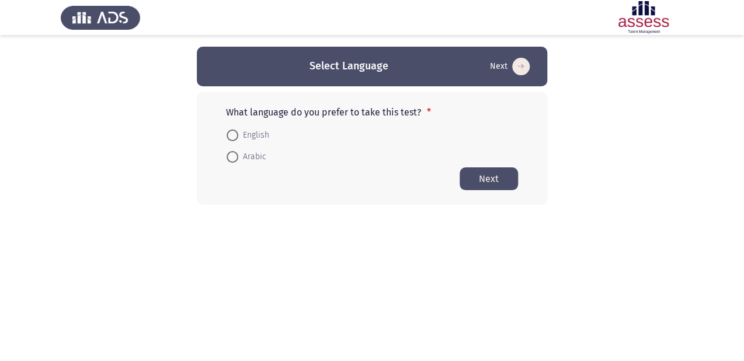
click at [234, 135] on span at bounding box center [233, 136] width 12 height 12
click at [234, 135] on input "English" at bounding box center [233, 136] width 12 height 12
radio input "true"
click at [470, 177] on button "Next" at bounding box center [488, 178] width 58 height 23
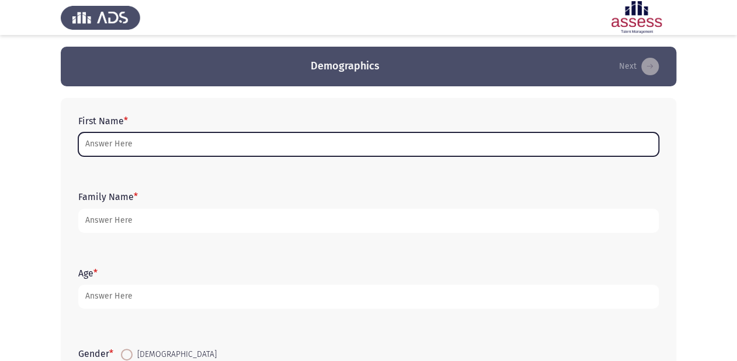
click at [167, 148] on input "First Name *" at bounding box center [368, 145] width 580 height 24
type input ";"
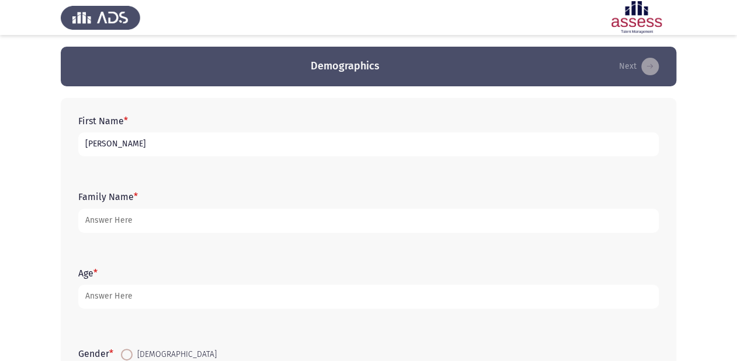
type input "[PERSON_NAME]"
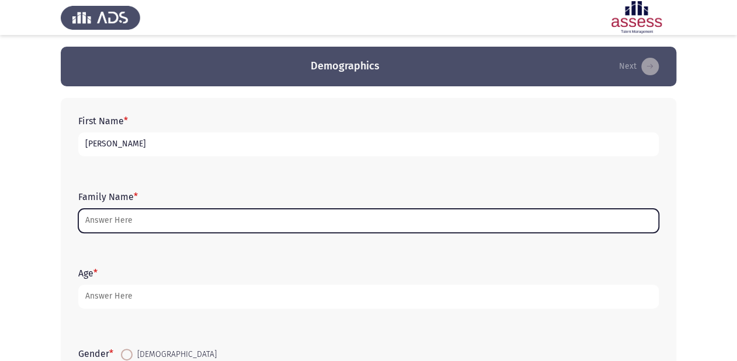
click at [105, 224] on input "Family Name *" at bounding box center [368, 221] width 580 height 24
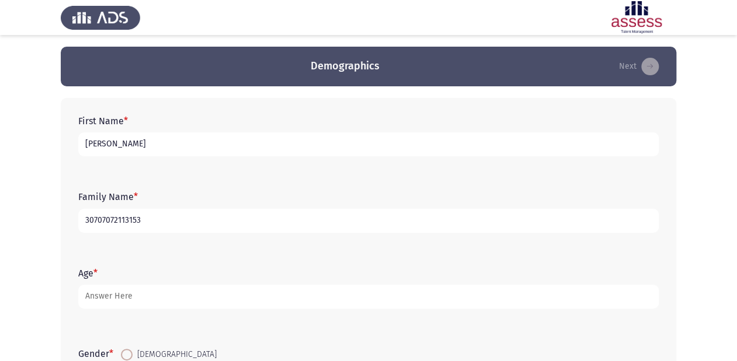
type input "30707072113153"
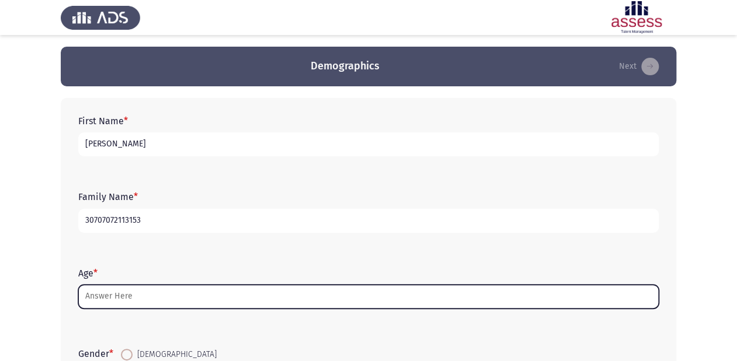
click at [163, 297] on input "Age *" at bounding box center [368, 297] width 580 height 24
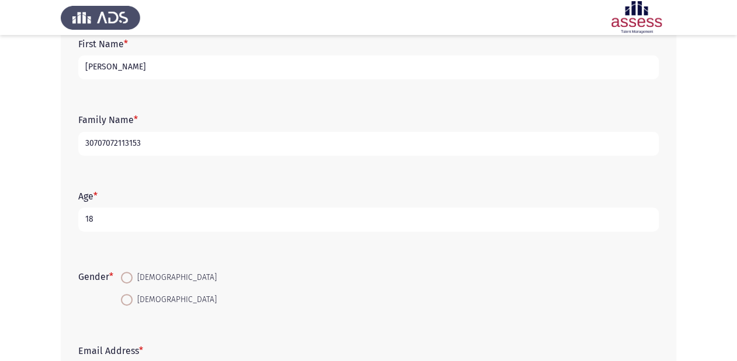
scroll to position [93, 0]
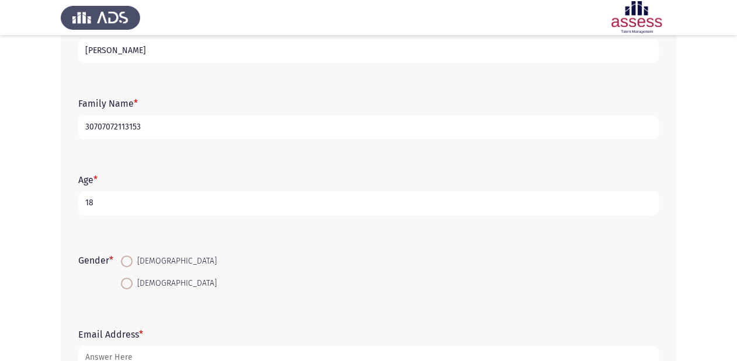
type input "18"
click at [126, 265] on span at bounding box center [127, 262] width 12 height 12
click at [126, 265] on input "[DEMOGRAPHIC_DATA]" at bounding box center [127, 262] width 12 height 12
radio input "true"
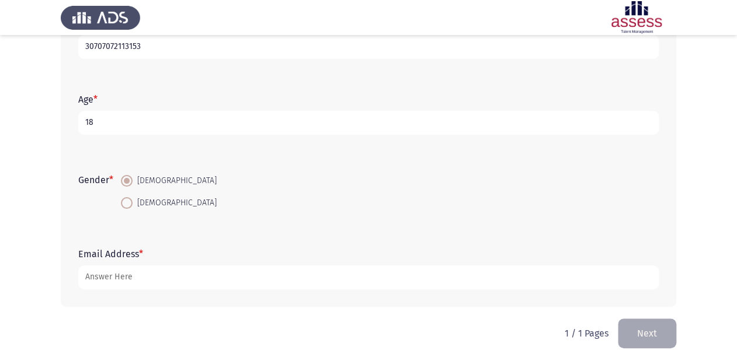
scroll to position [177, 0]
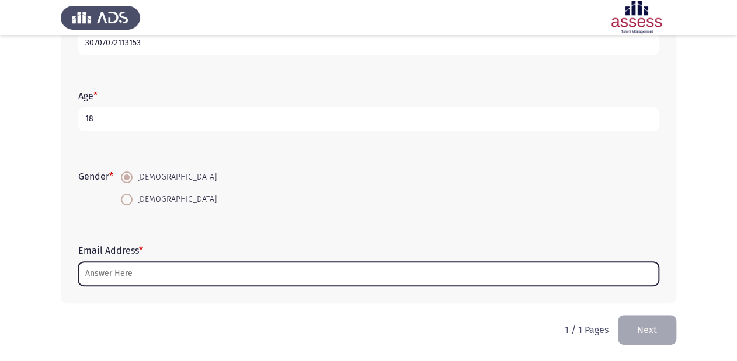
click at [116, 276] on input "Email Address *" at bounding box center [368, 274] width 580 height 24
click at [167, 276] on input "Email Address *" at bounding box center [368, 274] width 580 height 24
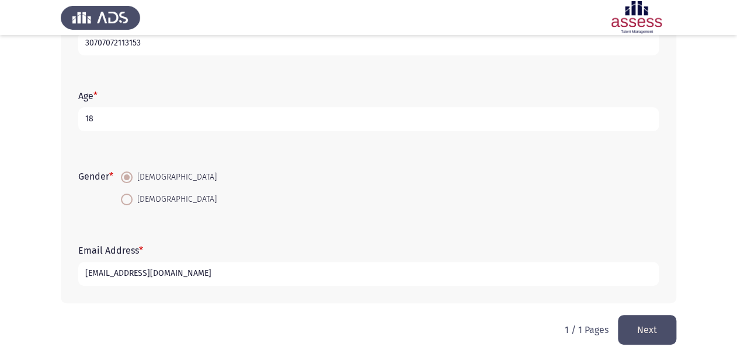
type input "[EMAIL_ADDRESS][DOMAIN_NAME]"
click at [650, 333] on button "Next" at bounding box center [647, 330] width 58 height 30
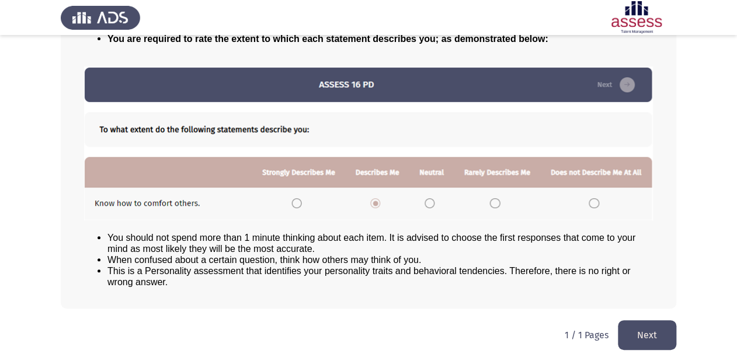
scroll to position [126, 0]
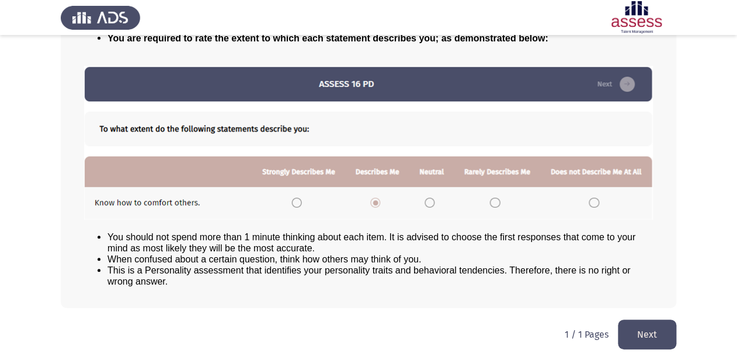
click at [632, 332] on button "Next" at bounding box center [647, 335] width 58 height 30
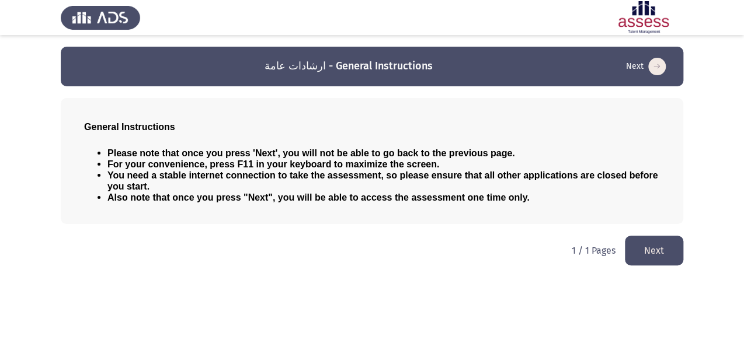
click at [652, 249] on button "Next" at bounding box center [654, 251] width 58 height 30
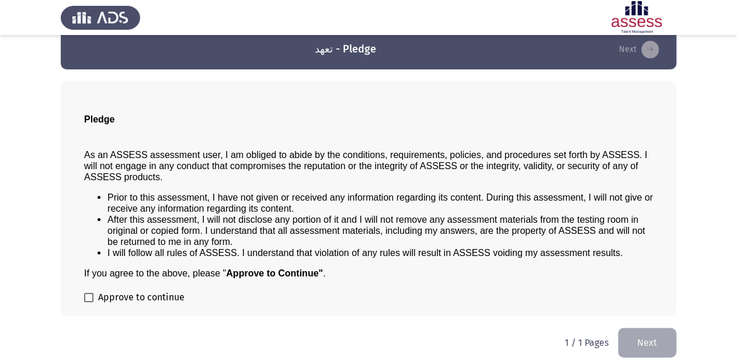
scroll to position [26, 0]
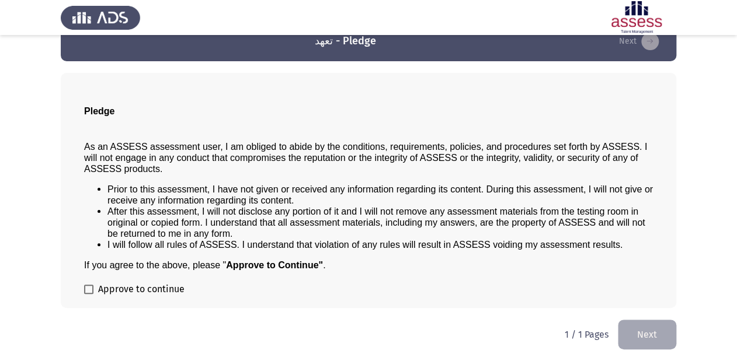
click at [90, 291] on span at bounding box center [88, 289] width 9 height 9
click at [89, 294] on input "Approve to continue" at bounding box center [88, 294] width 1 height 1
checkbox input "true"
drag, startPoint x: 632, startPoint y: 327, endPoint x: 552, endPoint y: 308, distance: 82.7
click at [633, 328] on button "Next" at bounding box center [647, 335] width 58 height 30
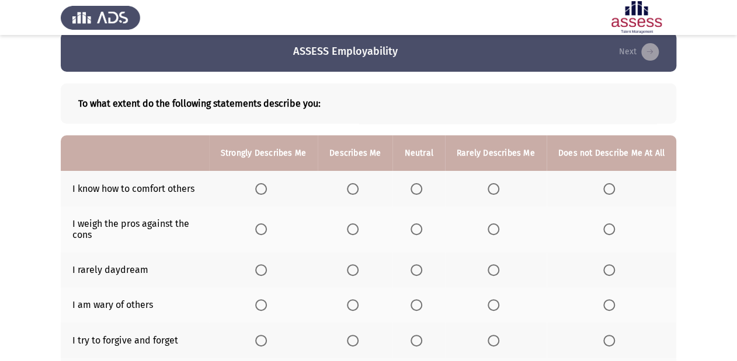
scroll to position [0, 0]
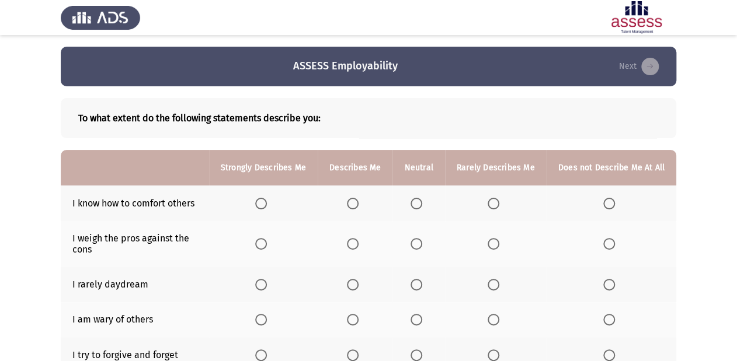
click at [415, 201] on span "Select an option" at bounding box center [416, 204] width 12 height 12
click at [415, 201] on input "Select an option" at bounding box center [416, 204] width 12 height 12
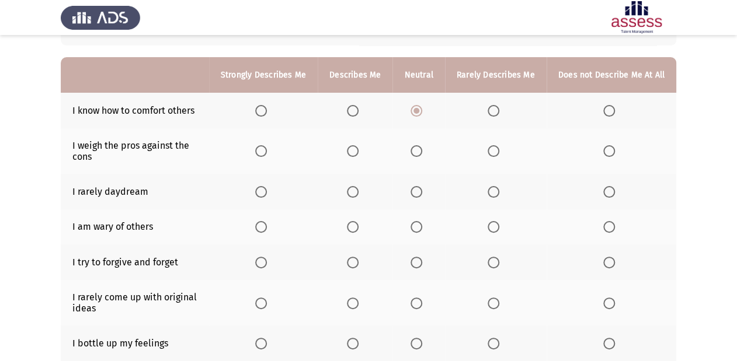
scroll to position [93, 0]
click at [267, 149] on span "Select an option" at bounding box center [261, 151] width 12 height 12
click at [267, 149] on input "Select an option" at bounding box center [261, 151] width 12 height 12
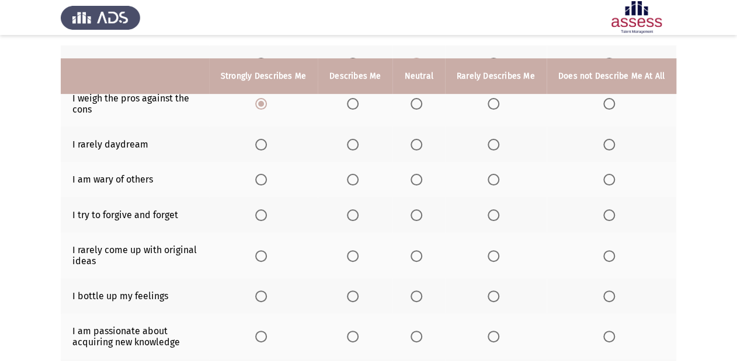
scroll to position [187, 0]
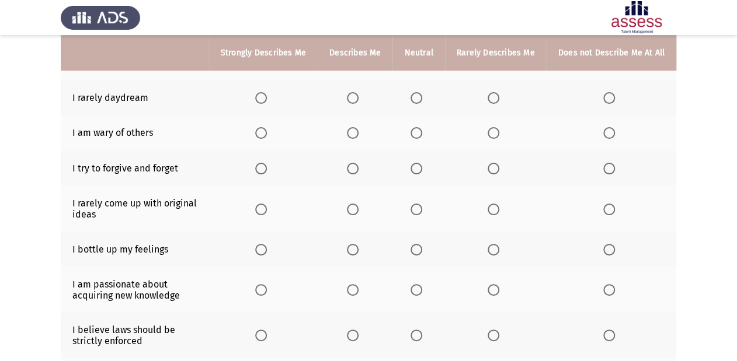
click at [490, 97] on span "Select an option" at bounding box center [494, 98] width 12 height 12
click at [490, 97] on input "Select an option" at bounding box center [494, 98] width 12 height 12
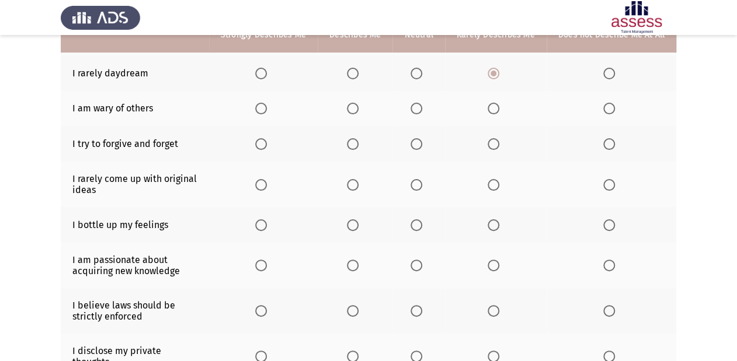
scroll to position [234, 0]
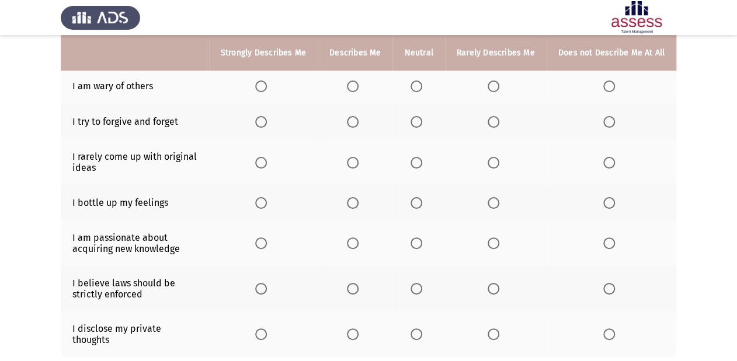
click at [415, 86] on span "Select an option" at bounding box center [416, 87] width 12 height 12
click at [415, 86] on input "Select an option" at bounding box center [416, 87] width 12 height 12
click at [355, 123] on span "Select an option" at bounding box center [353, 122] width 12 height 12
click at [355, 123] on input "Select an option" at bounding box center [353, 122] width 12 height 12
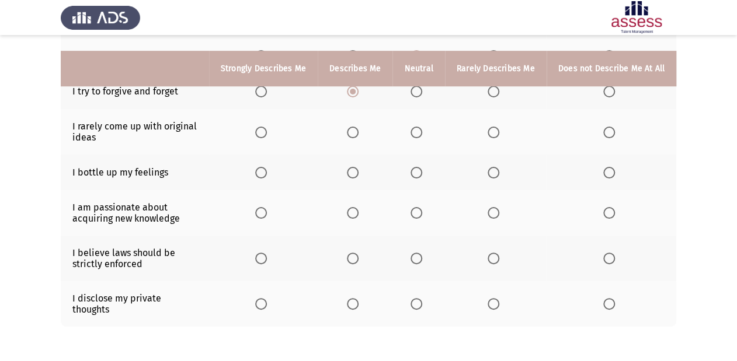
scroll to position [280, 0]
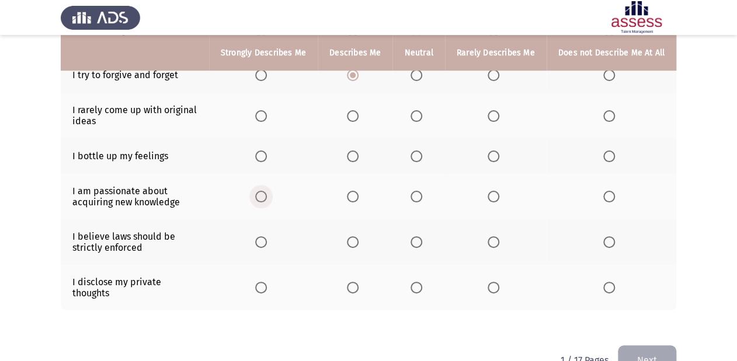
click at [267, 196] on span "Select an option" at bounding box center [261, 197] width 12 height 12
click at [267, 196] on input "Select an option" at bounding box center [261, 197] width 12 height 12
click at [267, 243] on span "Select an option" at bounding box center [261, 242] width 12 height 12
click at [267, 243] on input "Select an option" at bounding box center [261, 242] width 12 height 12
click at [357, 285] on span "Select an option" at bounding box center [353, 288] width 12 height 12
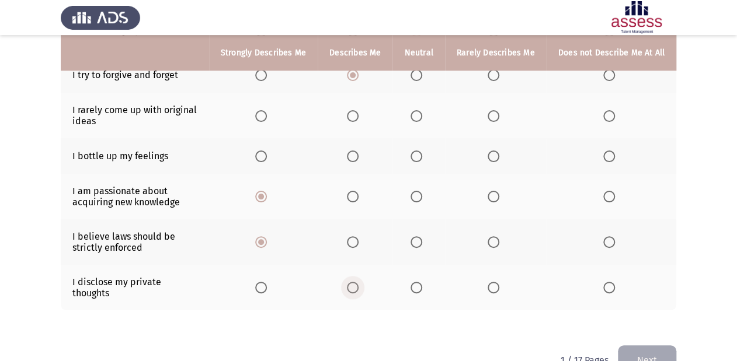
click at [357, 285] on input "Select an option" at bounding box center [353, 288] width 12 height 12
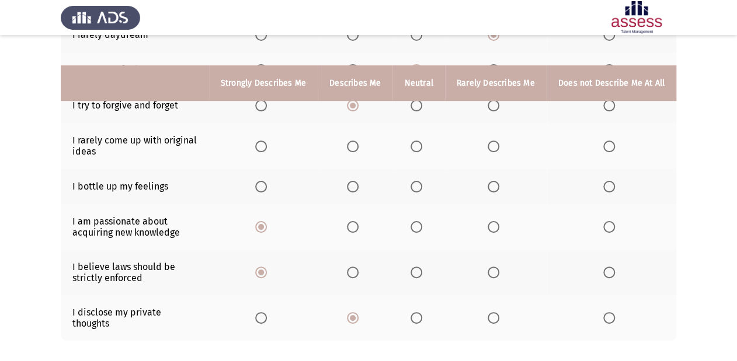
scroll to position [234, 0]
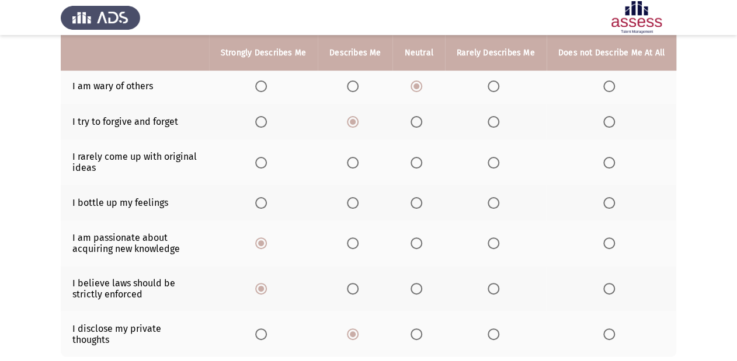
click at [358, 248] on span "Select an option" at bounding box center [353, 244] width 12 height 12
click at [358, 248] on input "Select an option" at bounding box center [353, 244] width 12 height 12
click at [267, 245] on span "Select an option" at bounding box center [261, 244] width 12 height 12
click at [267, 245] on input "Select an option" at bounding box center [261, 244] width 12 height 12
click at [356, 203] on span "Select an option" at bounding box center [353, 203] width 12 height 12
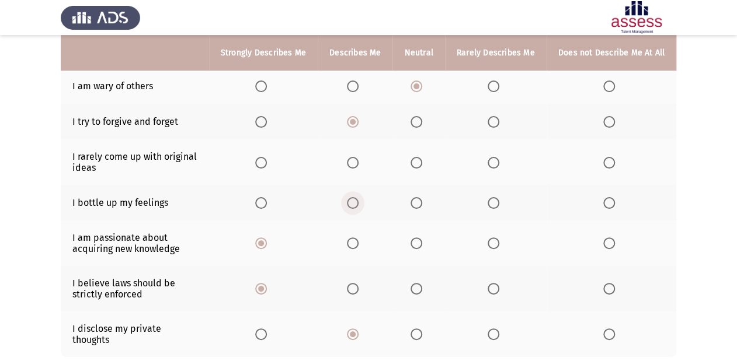
click at [356, 203] on input "Select an option" at bounding box center [353, 203] width 12 height 12
click at [418, 159] on span "Select an option" at bounding box center [416, 163] width 12 height 12
click at [418, 159] on input "Select an option" at bounding box center [416, 163] width 12 height 12
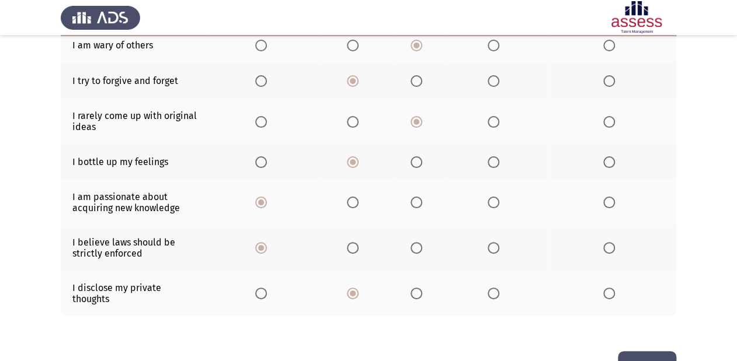
scroll to position [302, 0]
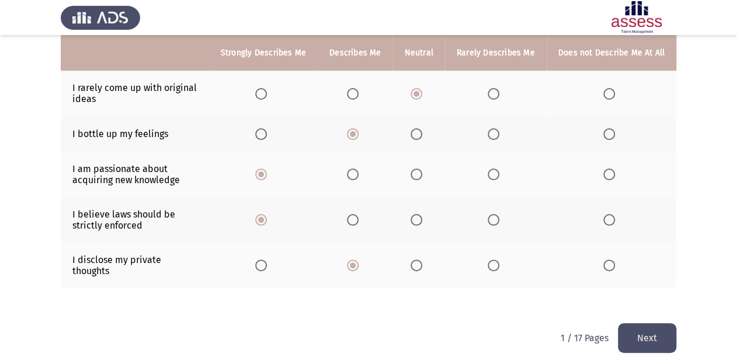
click at [652, 328] on button "Next" at bounding box center [647, 338] width 58 height 30
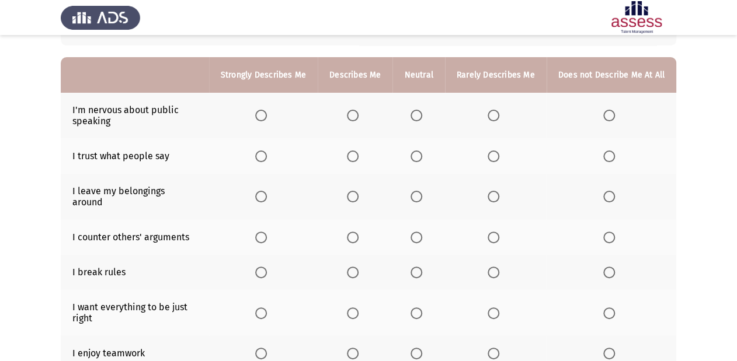
scroll to position [93, 0]
click at [612, 117] on span "Select an option" at bounding box center [609, 115] width 12 height 12
click at [612, 117] on input "Select an option" at bounding box center [609, 115] width 12 height 12
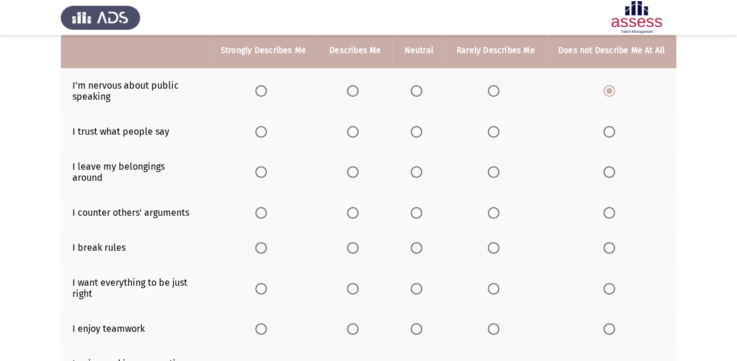
scroll to position [140, 0]
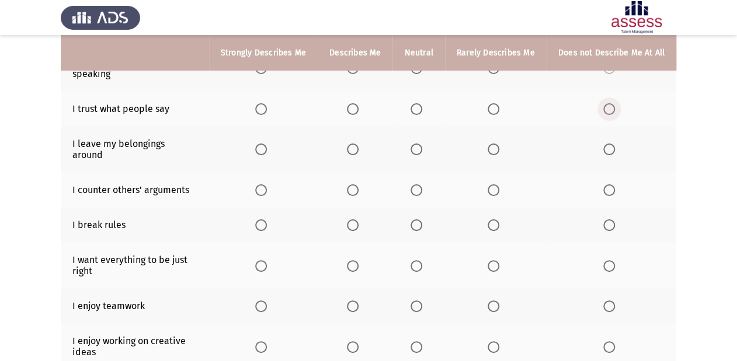
click at [612, 105] on span "Select an option" at bounding box center [609, 109] width 12 height 12
click at [612, 105] on input "Select an option" at bounding box center [609, 109] width 12 height 12
click at [416, 148] on span "Select an option" at bounding box center [416, 150] width 12 height 12
click at [416, 148] on input "Select an option" at bounding box center [416, 150] width 12 height 12
click at [417, 184] on span "Select an option" at bounding box center [416, 190] width 12 height 12
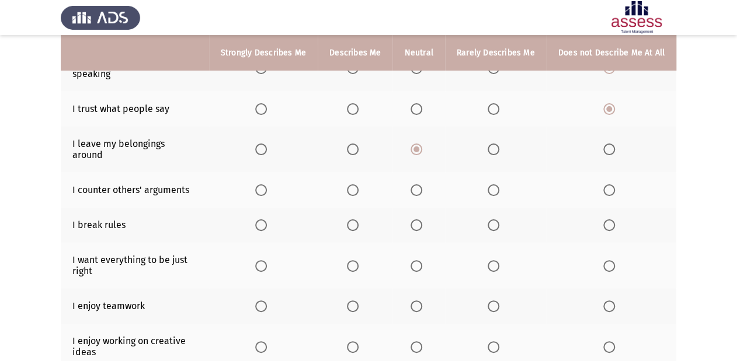
click at [417, 184] on input "Select an option" at bounding box center [416, 190] width 12 height 12
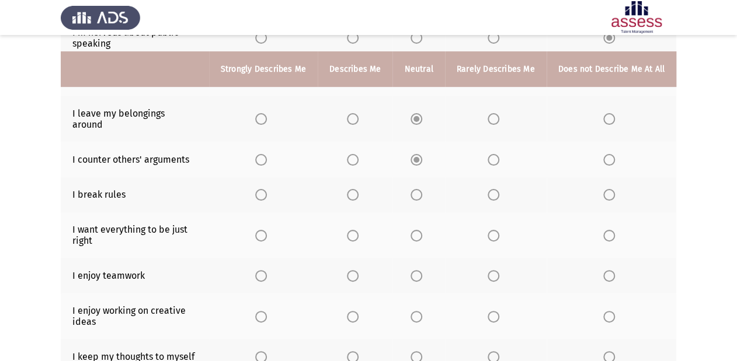
scroll to position [187, 0]
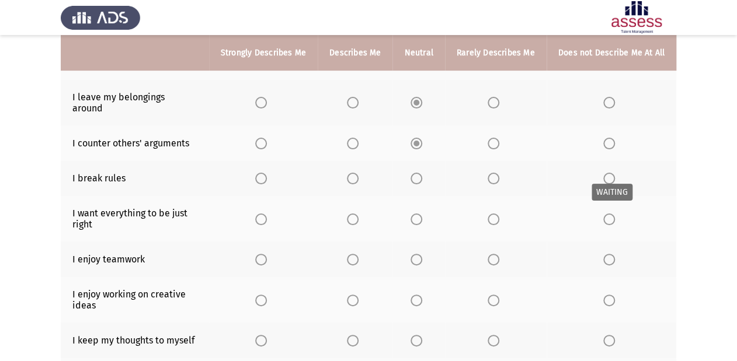
click at [607, 173] on span "Select an option" at bounding box center [609, 179] width 12 height 12
click at [612, 173] on span "Select an option" at bounding box center [609, 179] width 12 height 12
click at [612, 173] on input "Select an option" at bounding box center [609, 179] width 12 height 12
click at [353, 214] on span "Select an option" at bounding box center [353, 220] width 12 height 12
click at [353, 214] on input "Select an option" at bounding box center [353, 220] width 12 height 12
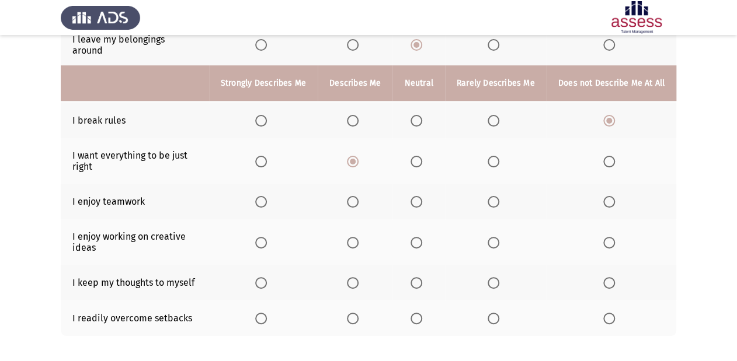
scroll to position [280, 0]
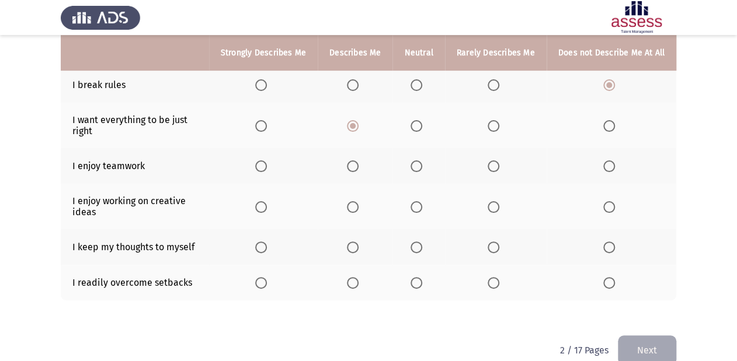
click at [354, 161] on span "Select an option" at bounding box center [353, 167] width 12 height 12
click at [354, 161] on input "Select an option" at bounding box center [353, 167] width 12 height 12
click at [267, 202] on span "Select an option" at bounding box center [261, 207] width 12 height 12
click at [267, 202] on input "Select an option" at bounding box center [261, 207] width 12 height 12
click at [422, 242] on span "Select an option" at bounding box center [416, 248] width 12 height 12
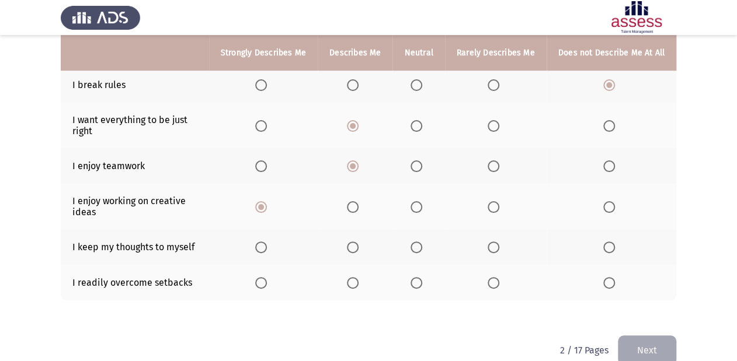
click at [422, 242] on input "Select an option" at bounding box center [416, 248] width 12 height 12
click at [357, 277] on span "Select an option" at bounding box center [353, 283] width 12 height 12
click at [357, 277] on input "Select an option" at bounding box center [353, 283] width 12 height 12
click at [652, 350] on button "Next" at bounding box center [647, 351] width 58 height 30
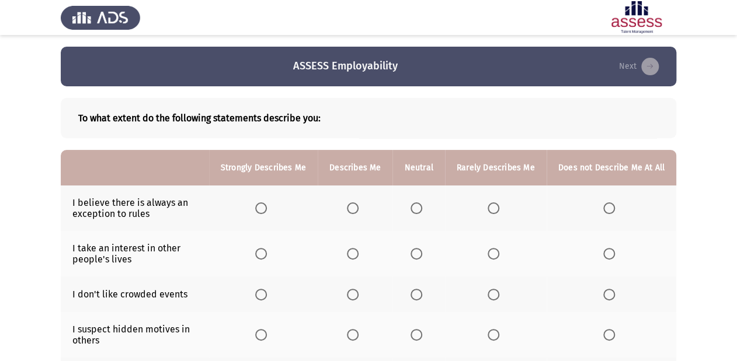
scroll to position [47, 0]
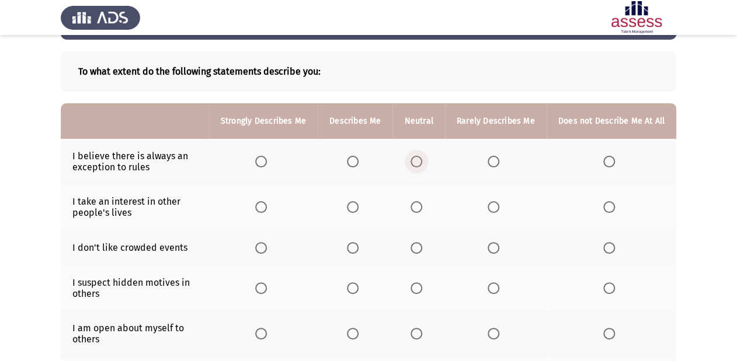
click at [417, 158] on span "Select an option" at bounding box center [416, 162] width 12 height 12
click at [417, 158] on input "Select an option" at bounding box center [416, 162] width 12 height 12
click at [422, 211] on span "Select an option" at bounding box center [416, 207] width 12 height 12
click at [422, 211] on input "Select an option" at bounding box center [416, 207] width 12 height 12
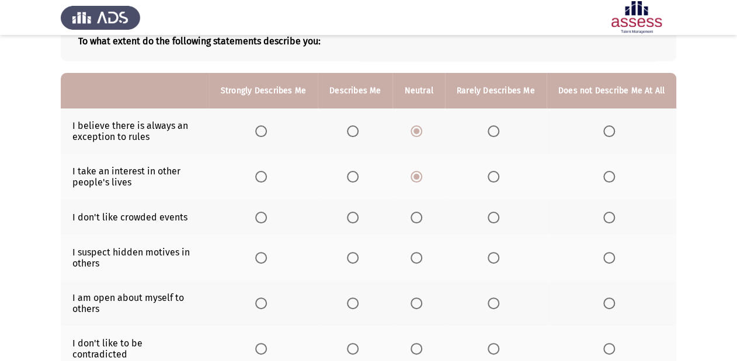
scroll to position [93, 0]
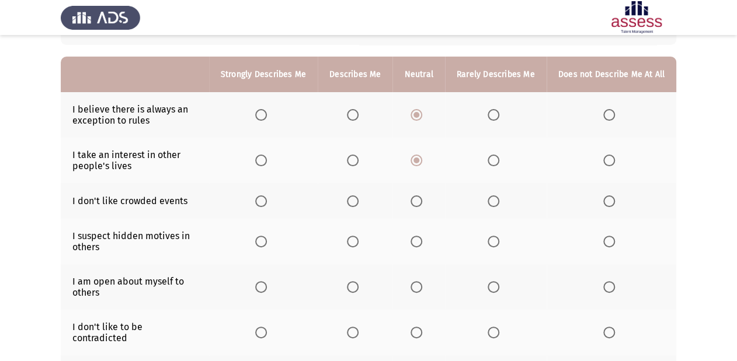
click at [488, 199] on th at bounding box center [496, 201] width 102 height 36
click at [499, 203] on span "Select an option" at bounding box center [494, 202] width 12 height 12
click at [499, 203] on input "Select an option" at bounding box center [494, 202] width 12 height 12
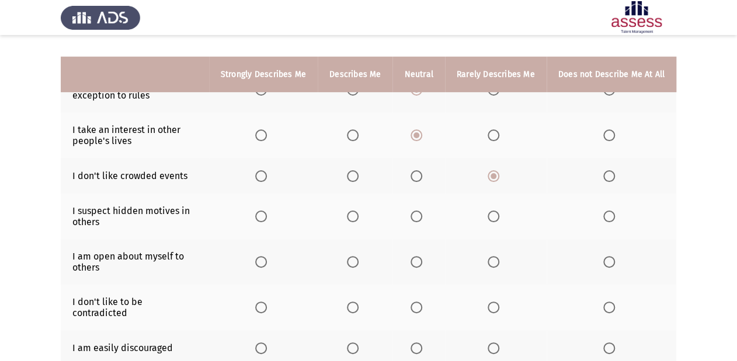
scroll to position [140, 0]
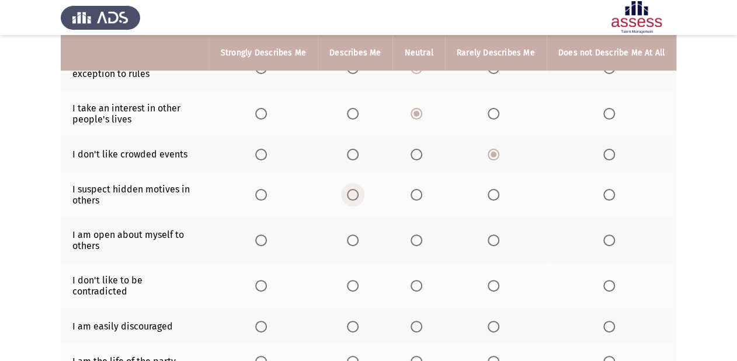
click at [363, 197] on label "Select an option" at bounding box center [355, 195] width 16 height 12
click at [358, 197] on input "Select an option" at bounding box center [353, 195] width 12 height 12
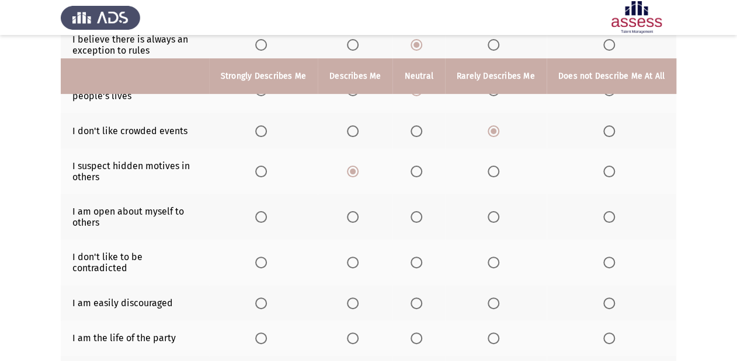
scroll to position [187, 0]
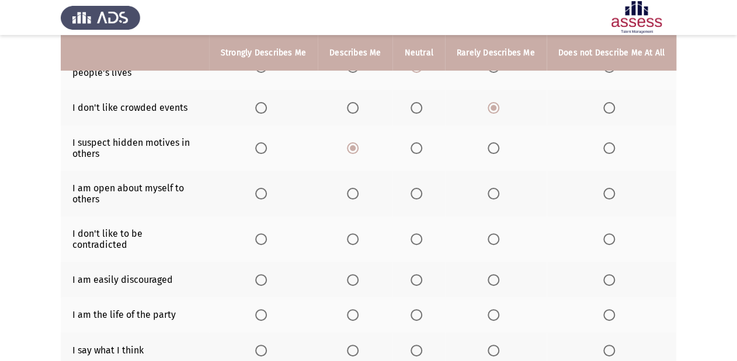
click at [614, 197] on span "Select an option" at bounding box center [609, 194] width 12 height 12
click at [614, 197] on input "Select an option" at bounding box center [609, 194] width 12 height 12
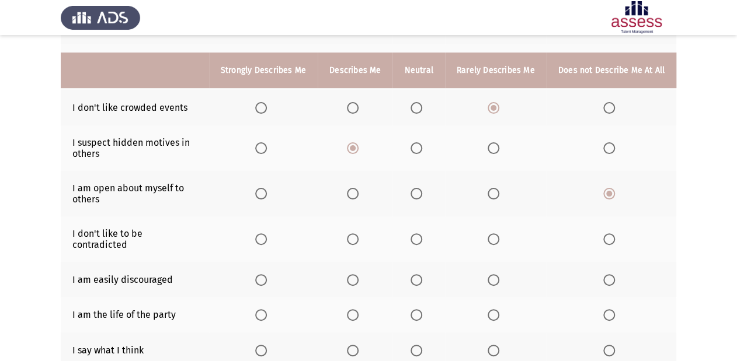
scroll to position [234, 0]
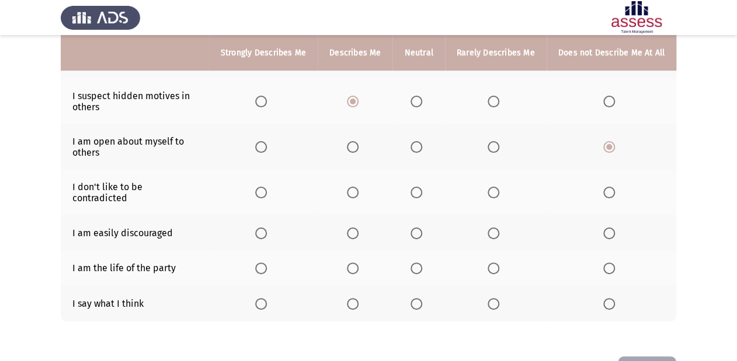
click at [420, 190] on span "Select an option" at bounding box center [416, 193] width 12 height 12
click at [420, 190] on input "Select an option" at bounding box center [416, 193] width 12 height 12
click at [607, 228] on span "Select an option" at bounding box center [609, 234] width 12 height 12
click at [607, 228] on input "Select an option" at bounding box center [609, 234] width 12 height 12
click at [358, 263] on span "Select an option" at bounding box center [353, 269] width 12 height 12
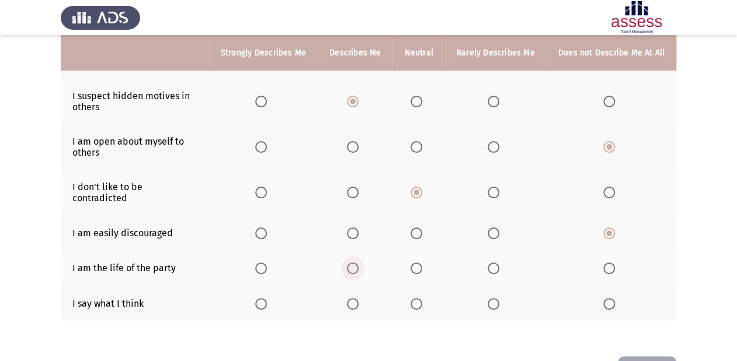
click at [358, 263] on input "Select an option" at bounding box center [353, 269] width 12 height 12
click at [496, 298] on span "Select an option" at bounding box center [494, 304] width 12 height 12
click at [496, 298] on input "Select an option" at bounding box center [494, 304] width 12 height 12
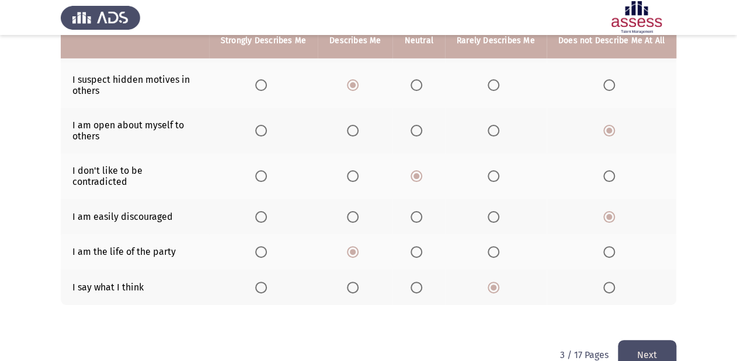
scroll to position [267, 0]
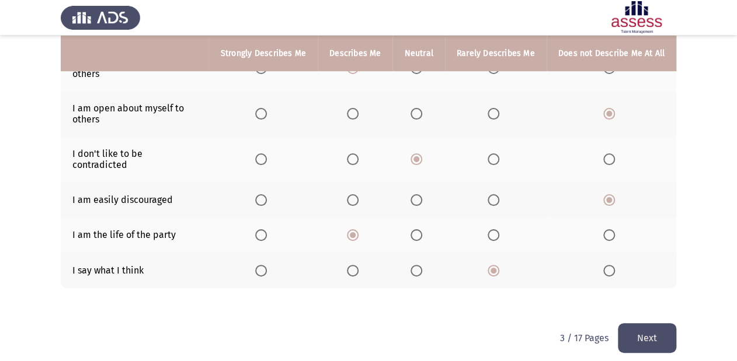
click at [605, 266] on span "Select an option" at bounding box center [609, 271] width 12 height 12
click at [605, 266] on input "Select an option" at bounding box center [609, 271] width 12 height 12
click at [494, 265] on span "Select an option" at bounding box center [494, 271] width 12 height 12
click at [494, 265] on input "Select an option" at bounding box center [494, 271] width 12 height 12
click at [663, 328] on button "Next" at bounding box center [647, 338] width 58 height 30
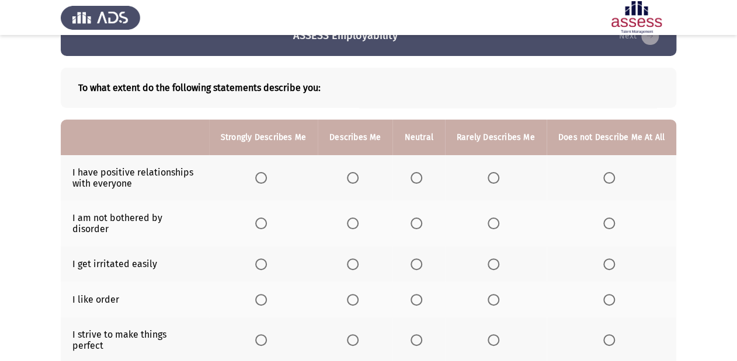
scroll to position [47, 0]
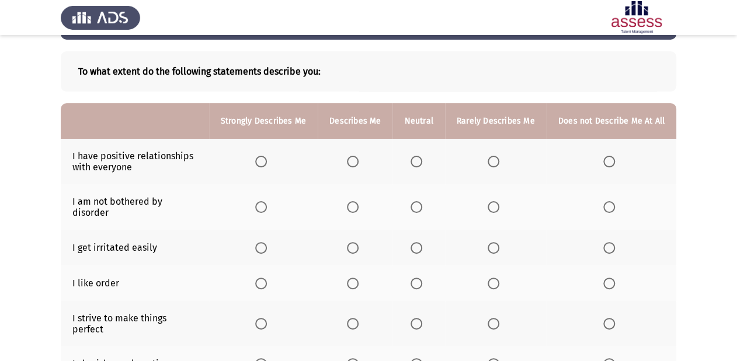
click at [264, 165] on span "Select an option" at bounding box center [261, 162] width 12 height 12
click at [264, 165] on input "Select an option" at bounding box center [261, 162] width 12 height 12
click at [496, 207] on span "Select an option" at bounding box center [494, 207] width 12 height 12
click at [496, 207] on input "Select an option" at bounding box center [494, 207] width 12 height 12
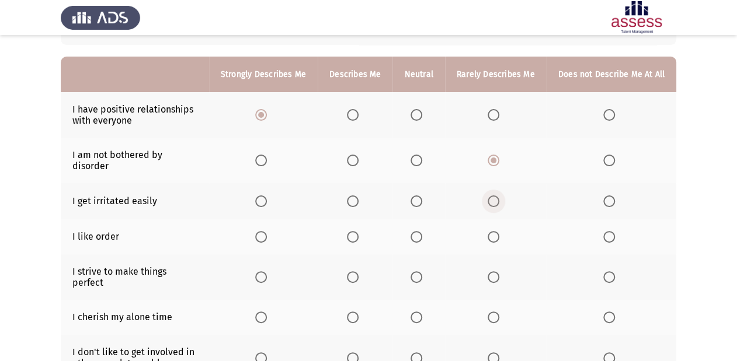
click at [495, 196] on span "Select an option" at bounding box center [494, 202] width 12 height 12
click at [495, 196] on input "Select an option" at bounding box center [494, 202] width 12 height 12
click at [266, 231] on span "Select an option" at bounding box center [261, 237] width 12 height 12
click at [266, 231] on input "Select an option" at bounding box center [261, 237] width 12 height 12
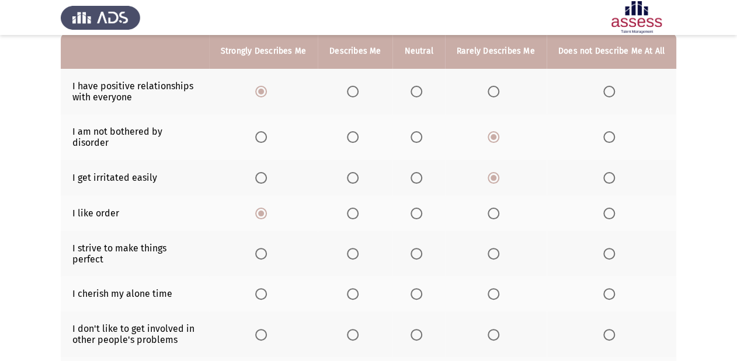
scroll to position [140, 0]
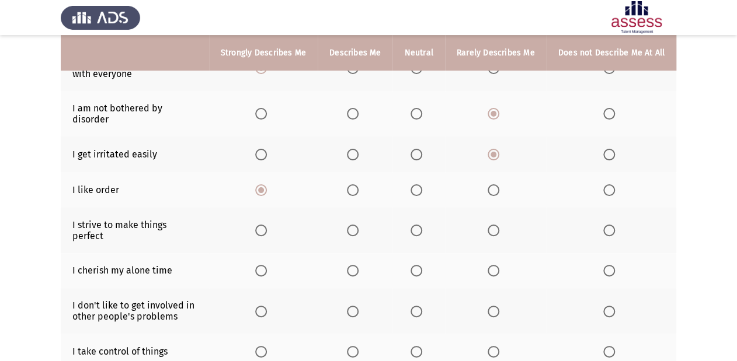
click at [267, 225] on span "Select an option" at bounding box center [261, 231] width 12 height 12
click at [267, 225] on input "Select an option" at bounding box center [261, 231] width 12 height 12
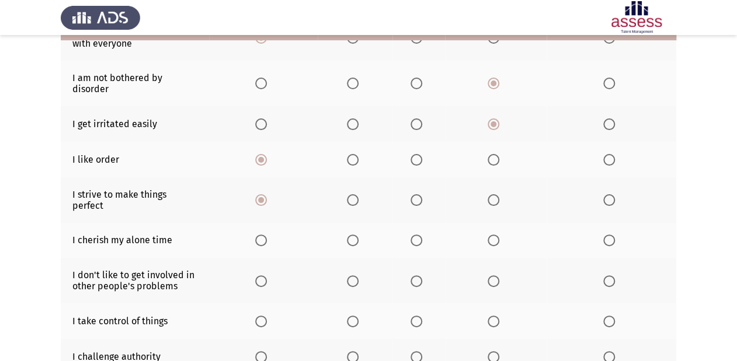
scroll to position [187, 0]
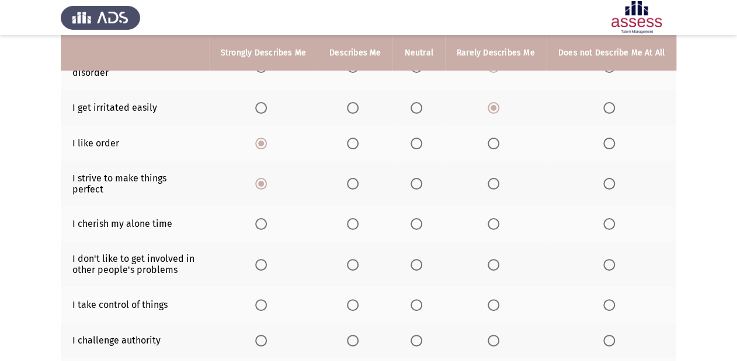
click at [420, 218] on span "Select an option" at bounding box center [416, 224] width 12 height 12
click at [420, 218] on input "Select an option" at bounding box center [416, 224] width 12 height 12
click at [499, 259] on span "Select an option" at bounding box center [494, 265] width 12 height 12
click at [499, 259] on input "Select an option" at bounding box center [494, 265] width 12 height 12
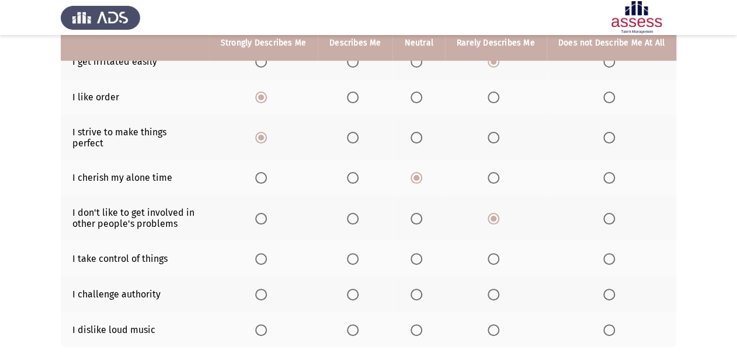
scroll to position [234, 0]
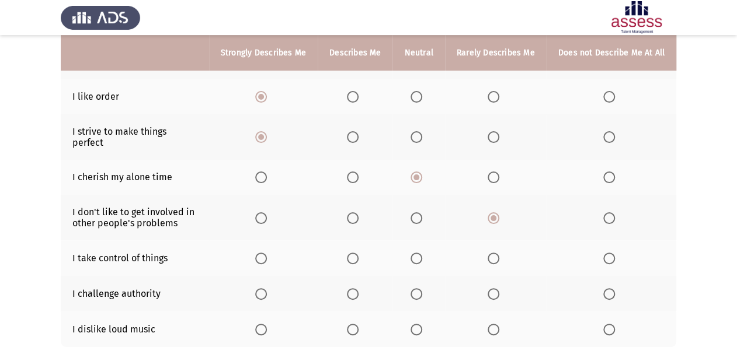
click at [363, 253] on label "Select an option" at bounding box center [355, 259] width 16 height 12
click at [358, 253] on input "Select an option" at bounding box center [353, 259] width 12 height 12
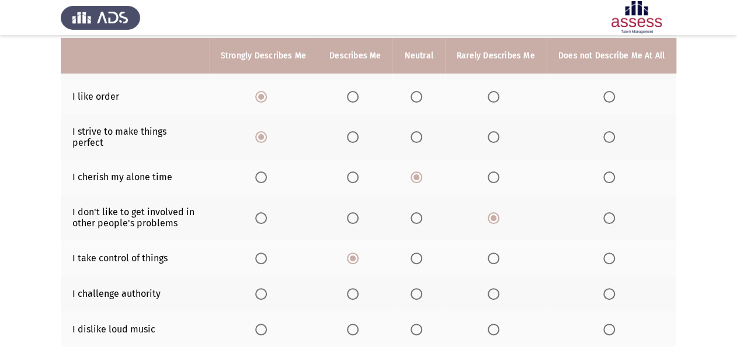
scroll to position [280, 0]
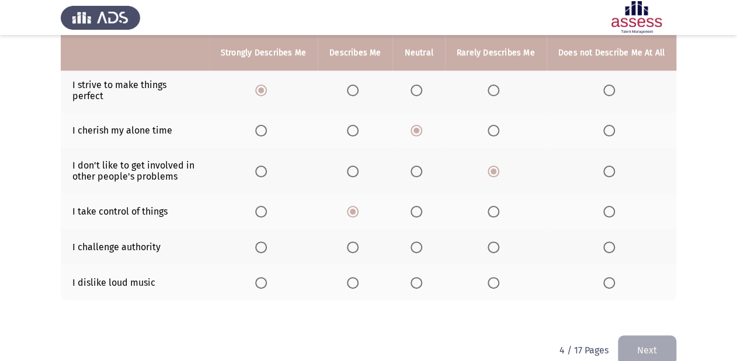
click at [357, 242] on span "Select an option" at bounding box center [353, 248] width 12 height 12
click at [357, 242] on input "Select an option" at bounding box center [353, 248] width 12 height 12
click at [495, 277] on span "Select an option" at bounding box center [494, 283] width 12 height 12
click at [495, 277] on input "Select an option" at bounding box center [494, 283] width 12 height 12
click at [633, 336] on button "Next" at bounding box center [647, 351] width 58 height 30
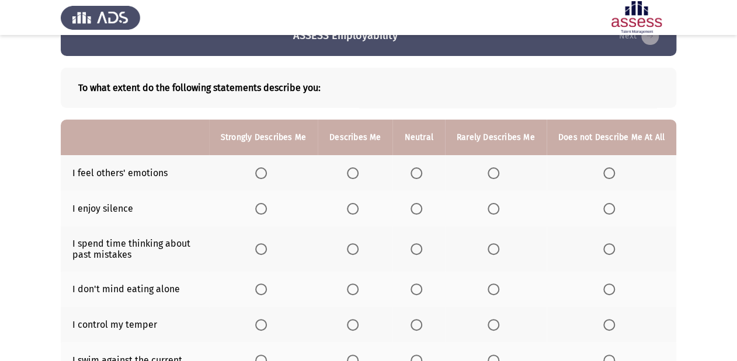
scroll to position [47, 0]
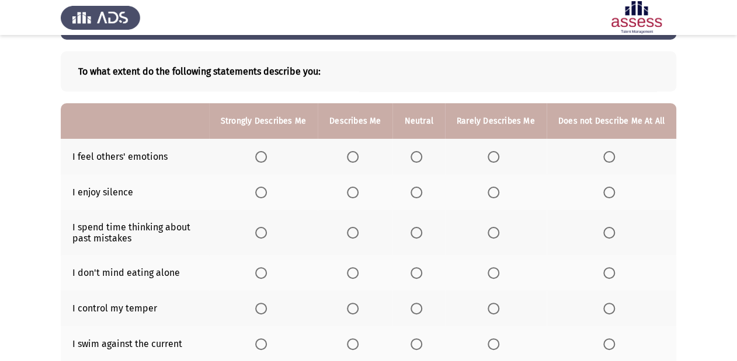
click at [350, 156] on span "Select an option" at bounding box center [353, 157] width 12 height 12
click at [350, 156] on input "Select an option" at bounding box center [353, 157] width 12 height 12
click at [266, 198] on span "Select an option" at bounding box center [261, 193] width 12 height 12
click at [266, 198] on input "Select an option" at bounding box center [261, 193] width 12 height 12
click at [357, 196] on span "Select an option" at bounding box center [353, 193] width 12 height 12
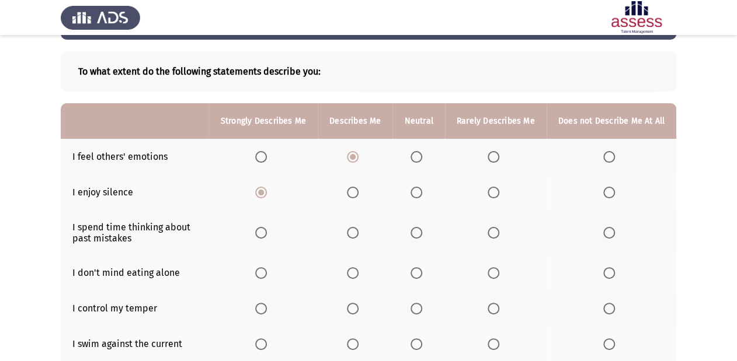
click at [357, 196] on input "Select an option" at bounding box center [353, 193] width 12 height 12
click at [496, 236] on span "Select an option" at bounding box center [494, 233] width 12 height 12
click at [496, 236] on input "Select an option" at bounding box center [494, 233] width 12 height 12
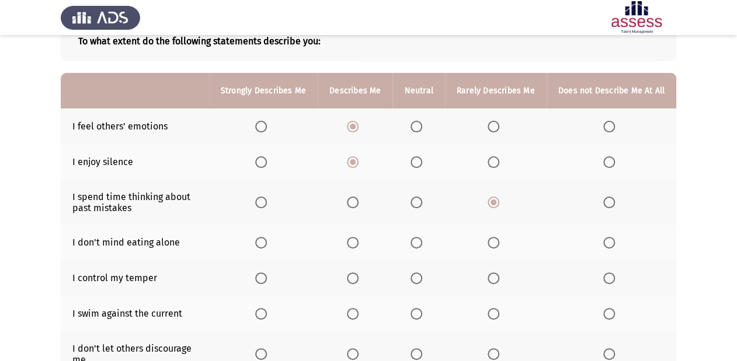
scroll to position [93, 0]
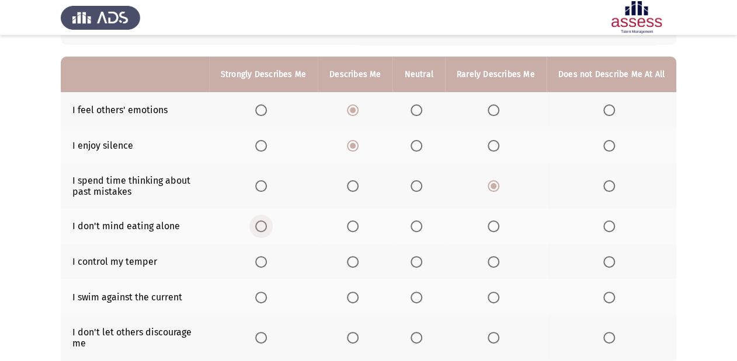
click at [264, 229] on span "Select an option" at bounding box center [261, 227] width 12 height 12
click at [264, 229] on input "Select an option" at bounding box center [261, 227] width 12 height 12
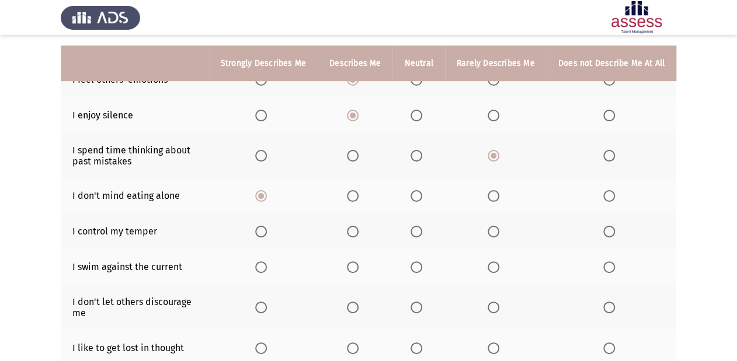
scroll to position [140, 0]
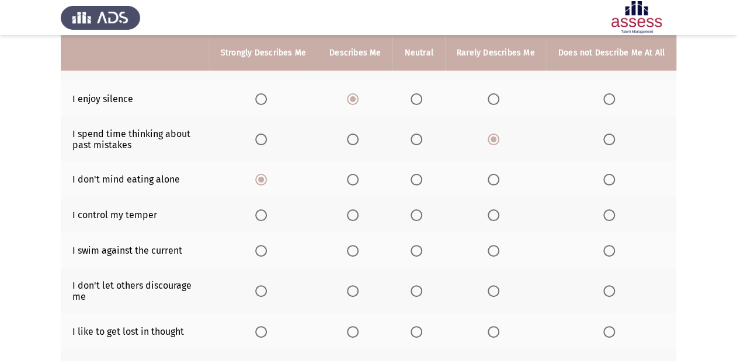
click at [264, 212] on span "Select an option" at bounding box center [261, 216] width 12 height 12
click at [264, 212] on input "Select an option" at bounding box center [261, 216] width 12 height 12
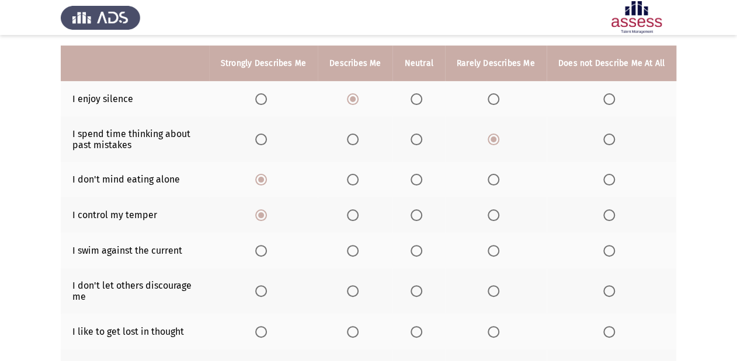
scroll to position [187, 0]
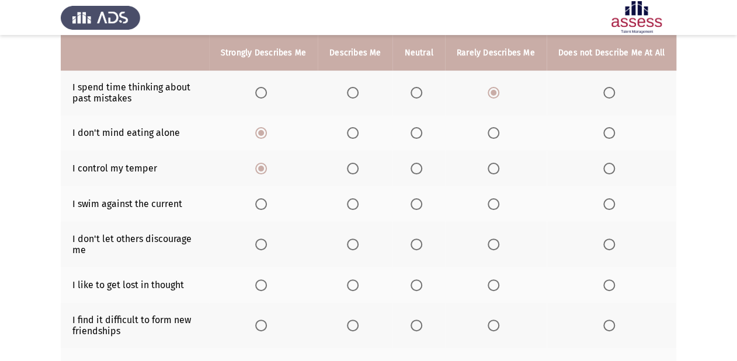
click at [422, 205] on span "Select an option" at bounding box center [416, 205] width 12 height 12
click at [422, 205] on input "Select an option" at bounding box center [416, 205] width 12 height 12
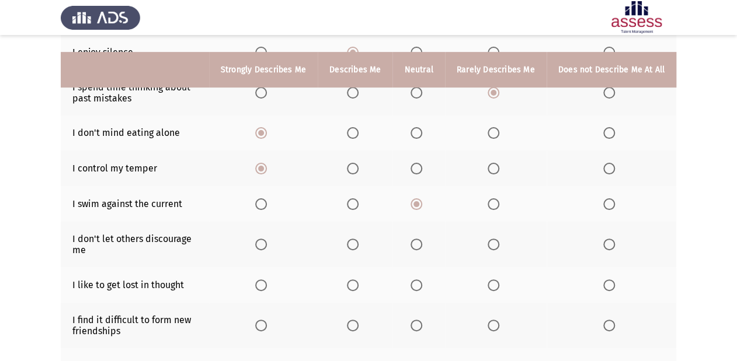
scroll to position [234, 0]
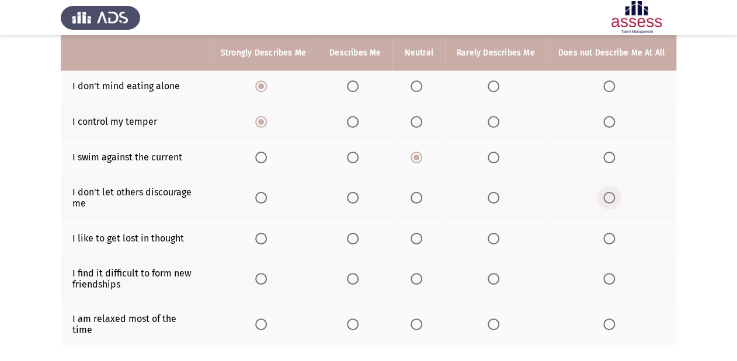
click at [609, 199] on span "Select an option" at bounding box center [609, 198] width 12 height 12
click at [609, 199] on input "Select an option" at bounding box center [609, 198] width 12 height 12
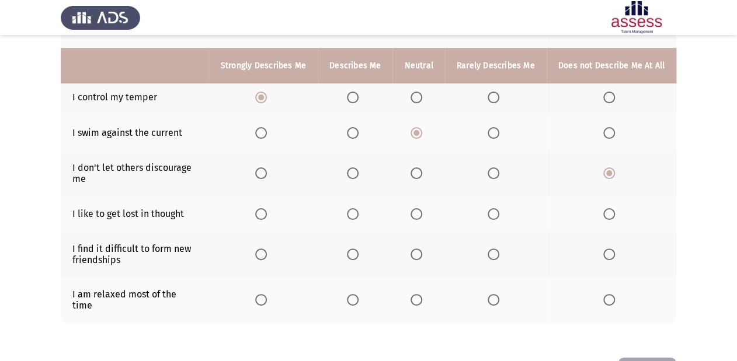
scroll to position [280, 0]
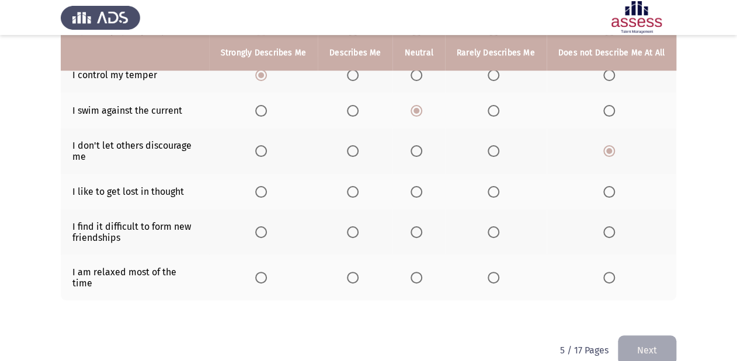
click at [499, 193] on span "Select an option" at bounding box center [494, 192] width 12 height 12
click at [499, 193] on input "Select an option" at bounding box center [494, 192] width 12 height 12
click at [354, 235] on span "Select an option" at bounding box center [353, 233] width 12 height 12
click at [354, 235] on input "Select an option" at bounding box center [353, 233] width 12 height 12
click at [495, 234] on span "Select an option" at bounding box center [494, 233] width 12 height 12
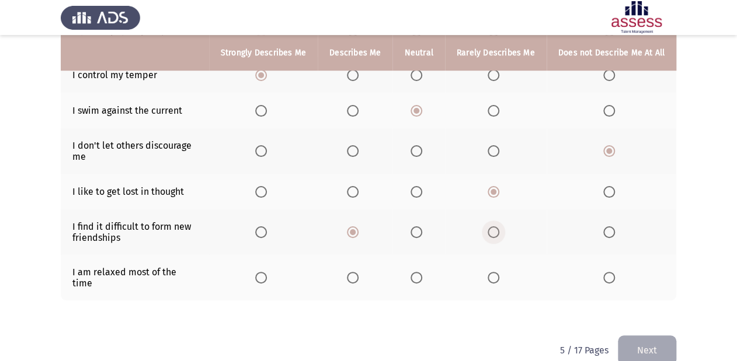
click at [495, 234] on input "Select an option" at bounding box center [494, 233] width 12 height 12
click at [358, 272] on span "Select an option" at bounding box center [353, 278] width 12 height 12
click at [358, 272] on input "Select an option" at bounding box center [353, 278] width 12 height 12
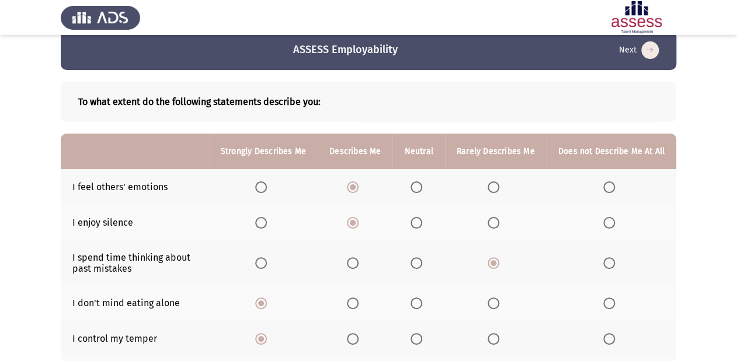
scroll to position [0, 0]
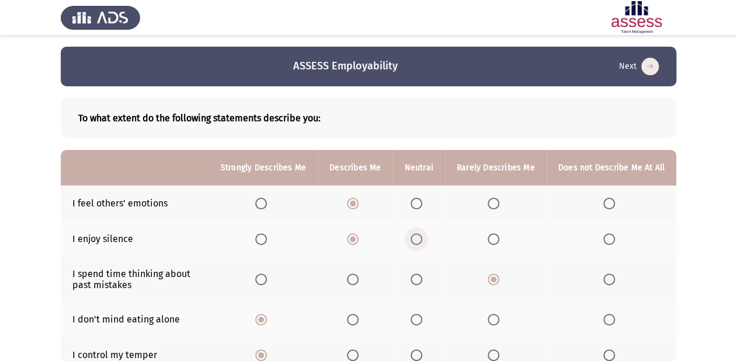
click at [416, 241] on span "Select an option" at bounding box center [416, 240] width 12 height 12
click at [416, 241] on input "Select an option" at bounding box center [416, 240] width 12 height 12
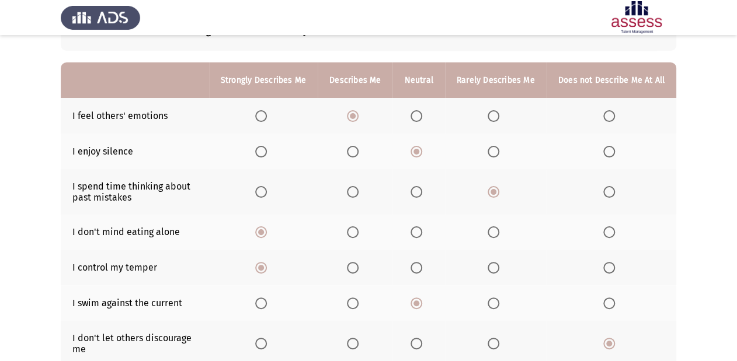
scroll to position [93, 0]
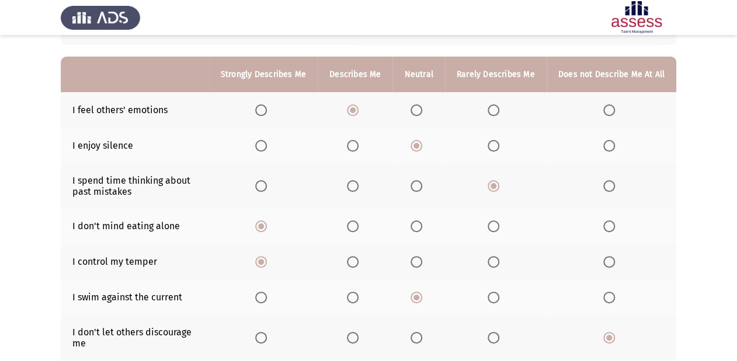
click at [266, 150] on span "Select an option" at bounding box center [261, 146] width 12 height 12
click at [266, 150] on input "Select an option" at bounding box center [261, 146] width 12 height 12
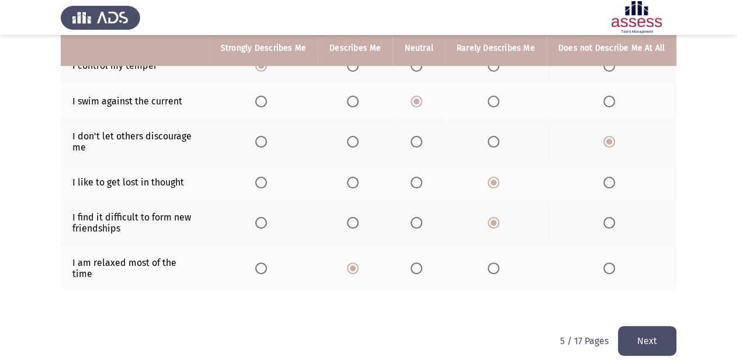
scroll to position [292, 0]
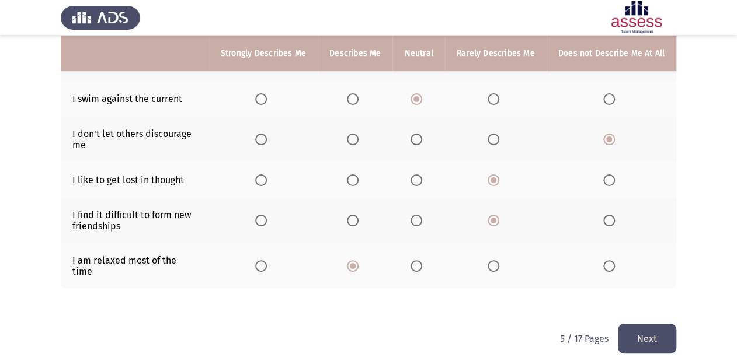
click at [649, 326] on button "Next" at bounding box center [647, 339] width 58 height 30
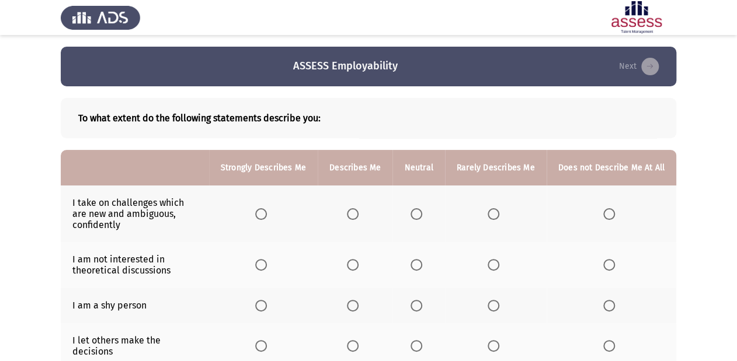
click at [264, 216] on span "Select an option" at bounding box center [261, 214] width 12 height 12
click at [264, 216] on input "Select an option" at bounding box center [261, 214] width 12 height 12
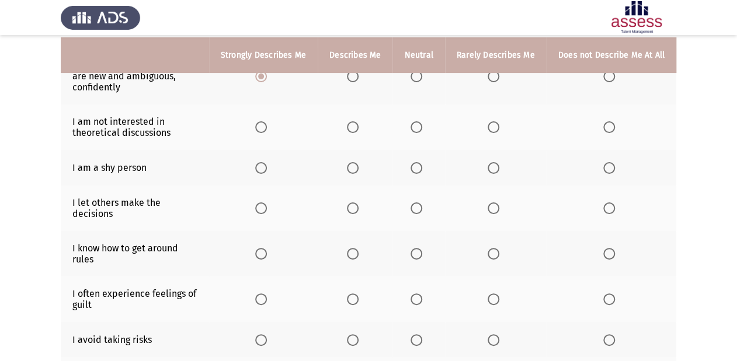
scroll to position [140, 0]
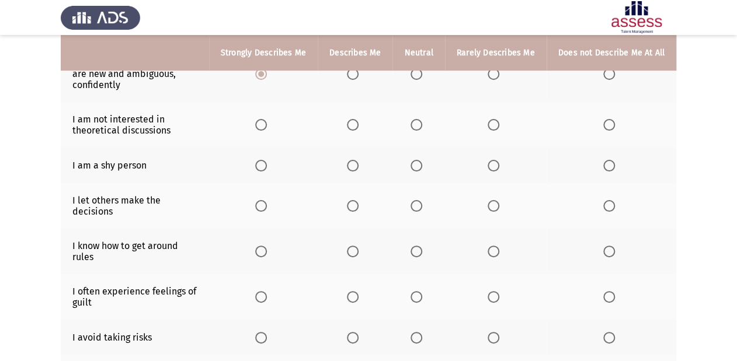
click at [267, 125] on span "Select an option" at bounding box center [261, 125] width 12 height 12
click at [267, 125] on input "Select an option" at bounding box center [261, 125] width 12 height 12
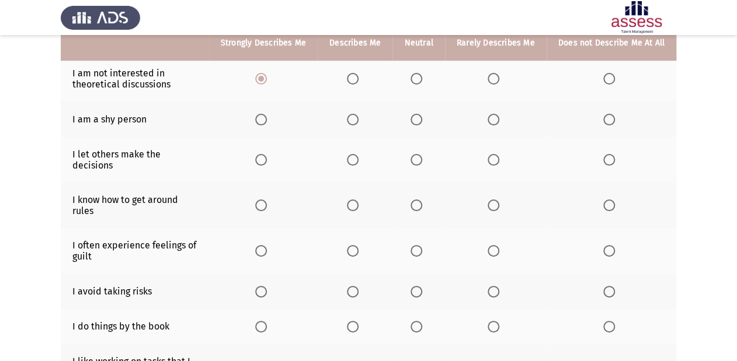
scroll to position [187, 0]
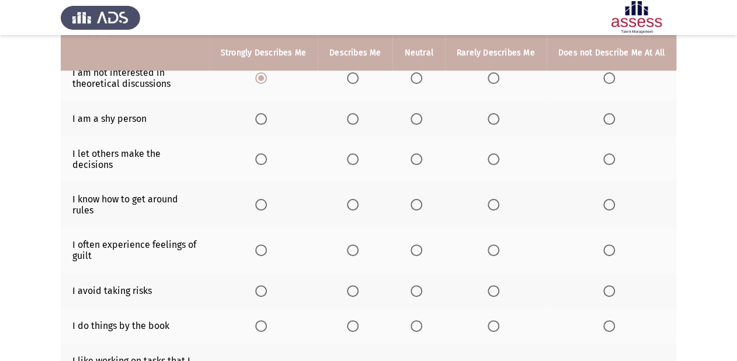
click at [499, 120] on span "Select an option" at bounding box center [494, 119] width 12 height 12
click at [499, 120] on input "Select an option" at bounding box center [494, 119] width 12 height 12
click at [611, 154] on span "Select an option" at bounding box center [609, 160] width 12 height 12
click at [611, 154] on input "Select an option" at bounding box center [609, 160] width 12 height 12
click at [357, 201] on span "Select an option" at bounding box center [353, 205] width 12 height 12
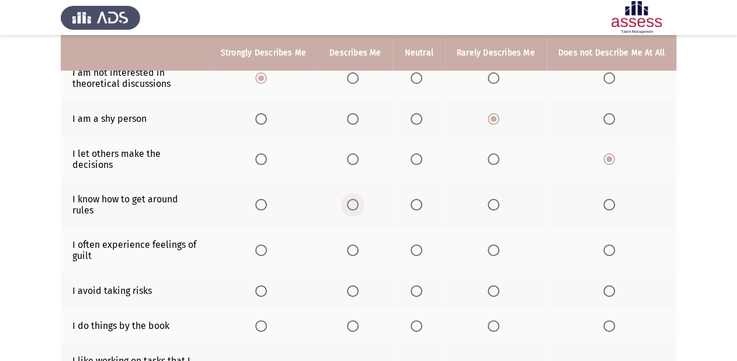
click at [357, 201] on input "Select an option" at bounding box center [353, 205] width 12 height 12
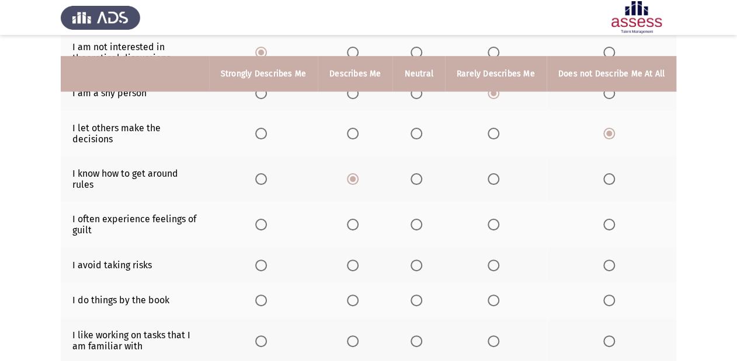
scroll to position [234, 0]
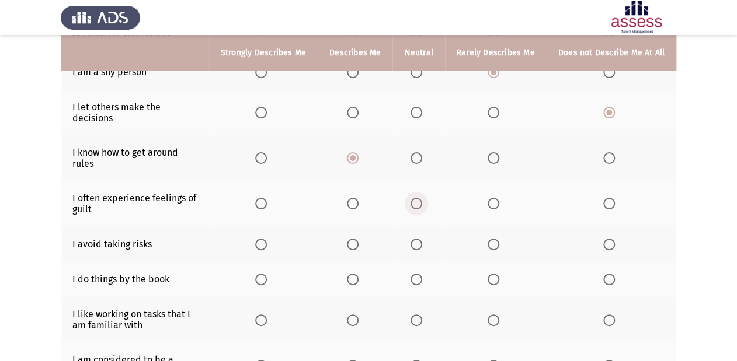
click at [419, 201] on span "Select an option" at bounding box center [416, 204] width 12 height 12
click at [419, 201] on input "Select an option" at bounding box center [416, 204] width 12 height 12
click at [605, 239] on span "Select an option" at bounding box center [609, 245] width 12 height 12
click at [605, 239] on input "Select an option" at bounding box center [609, 245] width 12 height 12
click at [358, 275] on span "Select an option" at bounding box center [353, 280] width 12 height 12
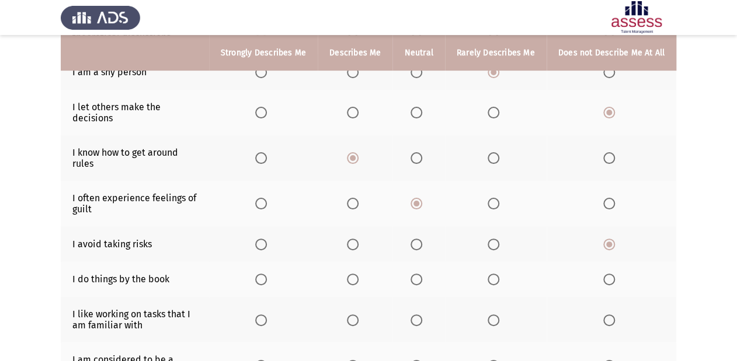
click at [358, 275] on input "Select an option" at bounding box center [353, 280] width 12 height 12
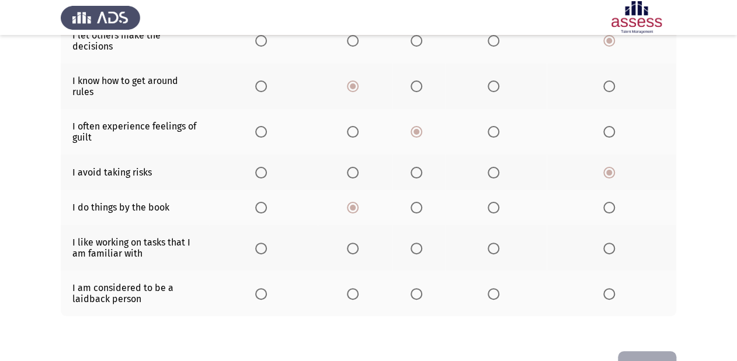
scroll to position [327, 0]
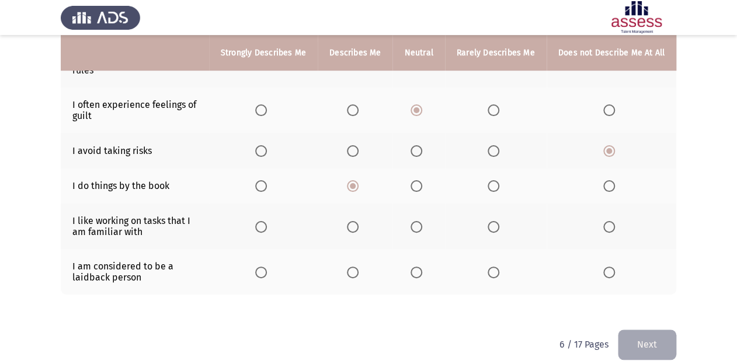
click at [358, 221] on span "Select an option" at bounding box center [353, 227] width 12 height 12
click at [358, 221] on input "Select an option" at bounding box center [353, 227] width 12 height 12
click at [417, 267] on span "Select an option" at bounding box center [416, 273] width 12 height 12
click at [417, 267] on input "Select an option" at bounding box center [416, 273] width 12 height 12
click at [647, 333] on button "Next" at bounding box center [647, 345] width 58 height 30
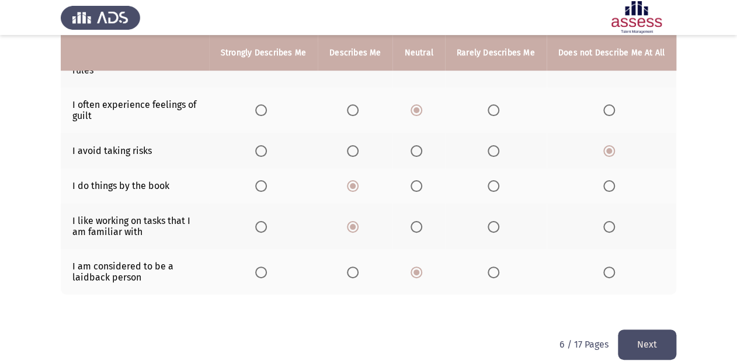
scroll to position [0, 0]
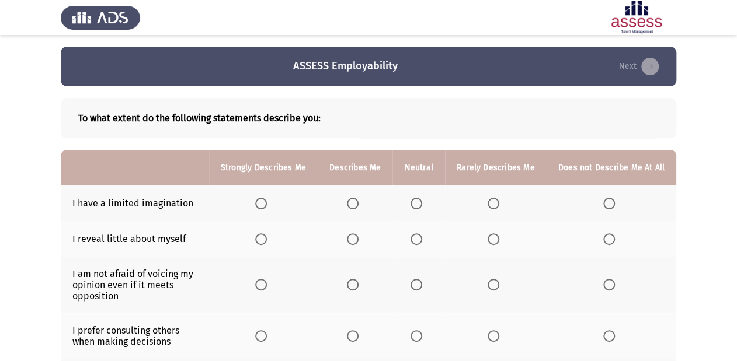
click at [611, 206] on span "Select an option" at bounding box center [609, 204] width 12 height 12
click at [611, 206] on input "Select an option" at bounding box center [609, 204] width 12 height 12
click at [417, 242] on span "Select an option" at bounding box center [416, 240] width 12 height 12
click at [417, 242] on input "Select an option" at bounding box center [416, 240] width 12 height 12
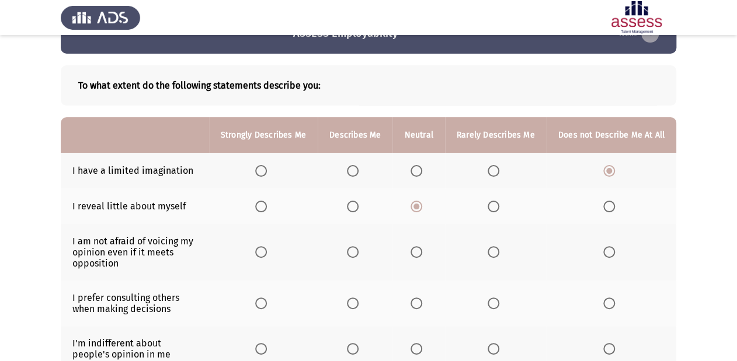
scroll to position [47, 0]
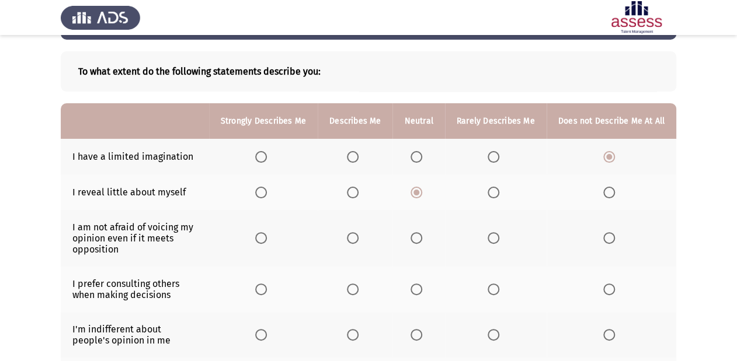
click at [267, 241] on span "Select an option" at bounding box center [261, 238] width 12 height 12
click at [267, 241] on input "Select an option" at bounding box center [261, 238] width 12 height 12
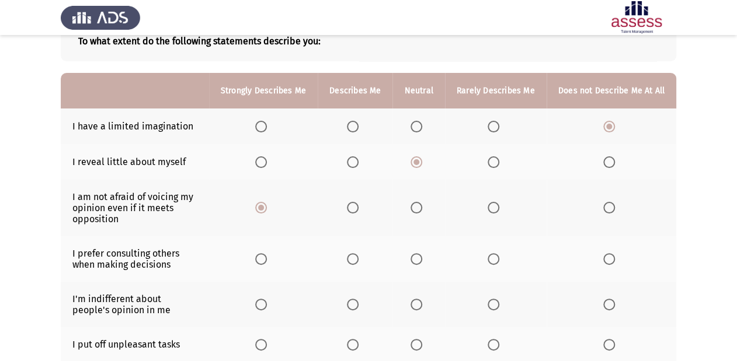
scroll to position [93, 0]
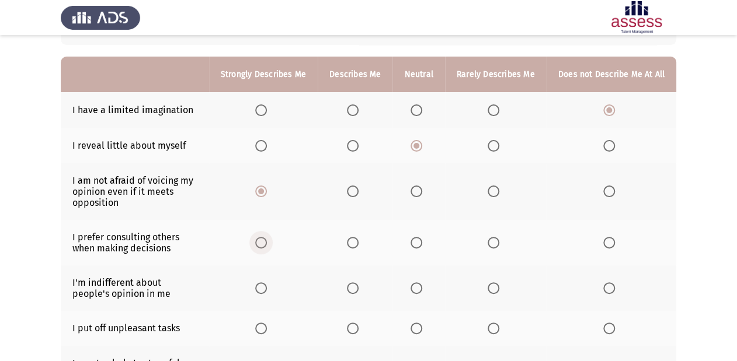
click at [267, 243] on span "Select an option" at bounding box center [261, 243] width 12 height 12
click at [267, 243] on input "Select an option" at bounding box center [261, 243] width 12 height 12
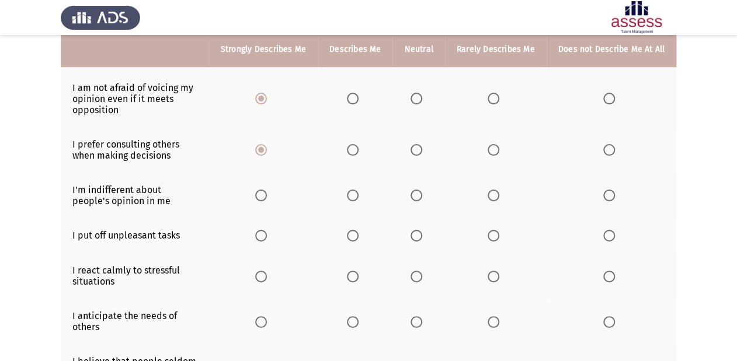
scroll to position [187, 0]
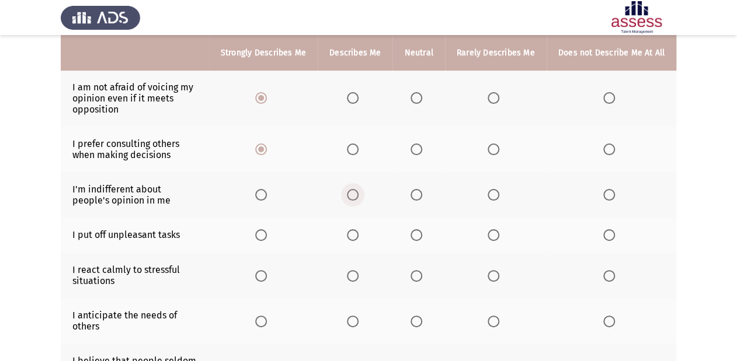
click at [357, 196] on span "Select an option" at bounding box center [353, 195] width 12 height 12
click at [357, 196] on input "Select an option" at bounding box center [353, 195] width 12 height 12
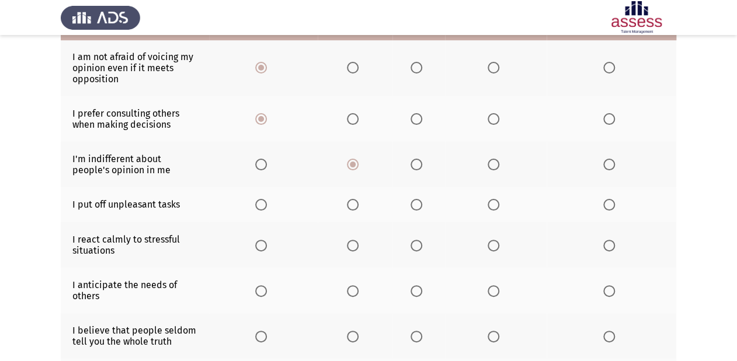
scroll to position [234, 0]
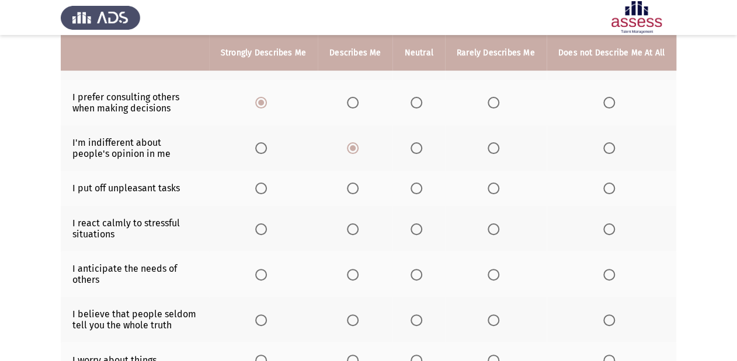
click at [358, 190] on span "Select an option" at bounding box center [353, 189] width 12 height 12
click at [358, 190] on input "Select an option" at bounding box center [353, 189] width 12 height 12
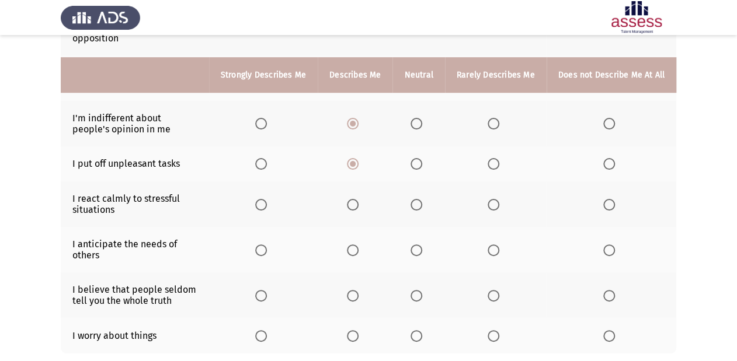
scroll to position [280, 0]
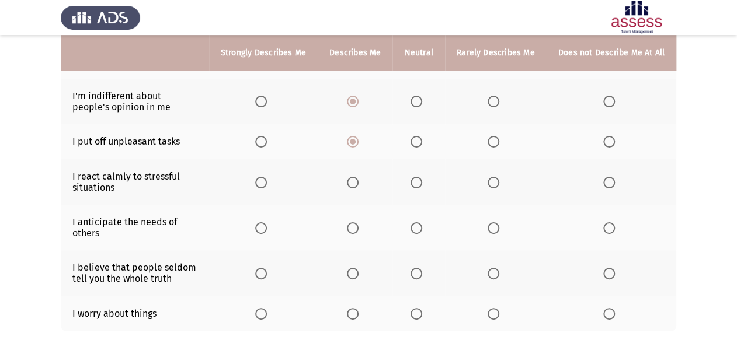
click at [358, 183] on span "Select an option" at bounding box center [353, 183] width 12 height 12
click at [358, 183] on input "Select an option" at bounding box center [353, 183] width 12 height 12
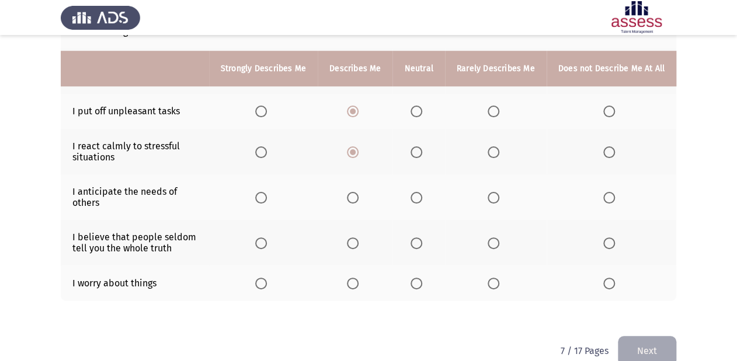
scroll to position [327, 0]
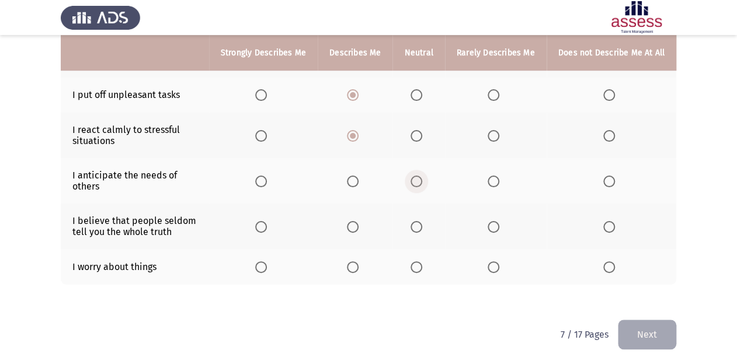
click at [421, 187] on span "Select an option" at bounding box center [416, 182] width 12 height 12
click at [421, 187] on input "Select an option" at bounding box center [416, 182] width 12 height 12
click at [493, 227] on span "Select an option" at bounding box center [494, 227] width 12 height 12
click at [493, 227] on input "Select an option" at bounding box center [494, 227] width 12 height 12
click at [420, 273] on span "Select an option" at bounding box center [416, 268] width 12 height 12
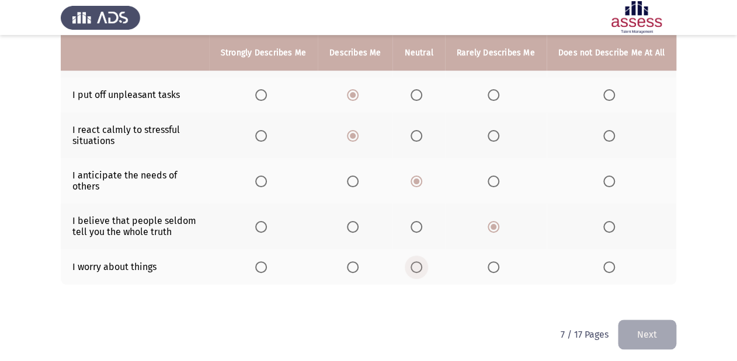
click at [420, 273] on input "Select an option" at bounding box center [416, 268] width 12 height 12
click at [499, 266] on span "Select an option" at bounding box center [494, 268] width 12 height 12
click at [499, 266] on input "Select an option" at bounding box center [494, 268] width 12 height 12
click at [419, 273] on span "Select an option" at bounding box center [416, 268] width 12 height 12
click at [419, 273] on input "Select an option" at bounding box center [416, 268] width 12 height 12
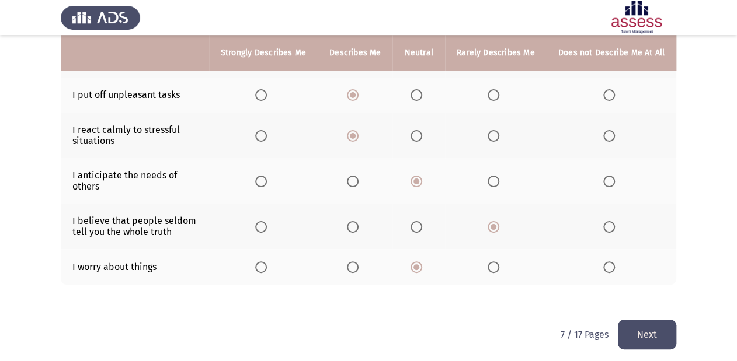
click at [626, 337] on button "Next" at bounding box center [647, 335] width 58 height 30
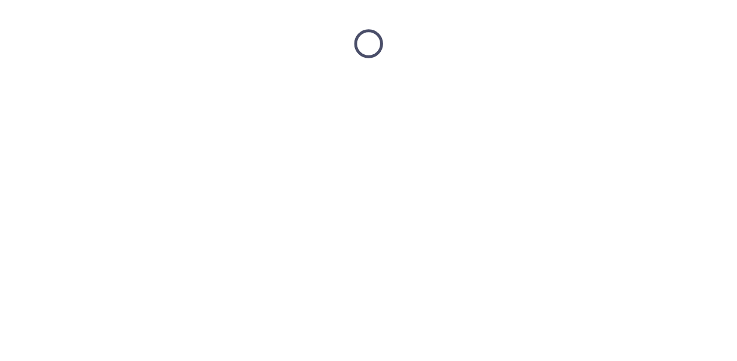
scroll to position [0, 0]
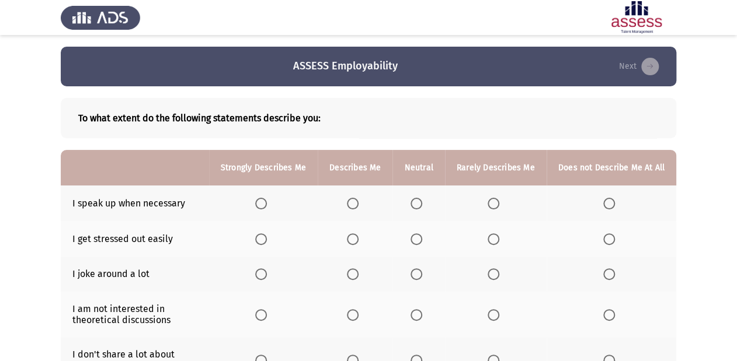
click at [427, 203] on label "Select an option" at bounding box center [418, 204] width 16 height 12
click at [422, 203] on input "Select an option" at bounding box center [416, 204] width 12 height 12
click at [503, 241] on label "Select an option" at bounding box center [496, 240] width 16 height 12
click at [499, 241] on input "Select an option" at bounding box center [494, 240] width 12 height 12
click at [497, 276] on span "Select an option" at bounding box center [494, 275] width 12 height 12
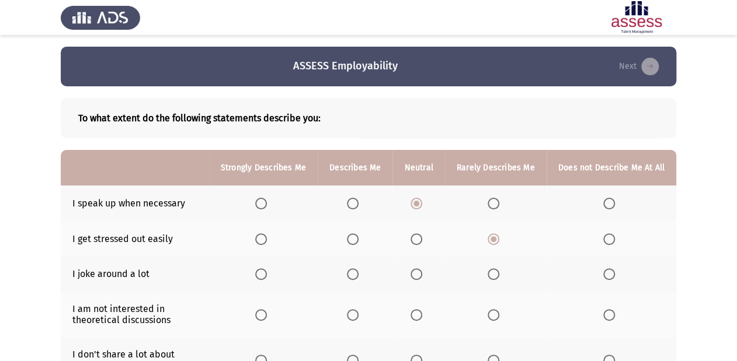
click at [497, 276] on input "Select an option" at bounding box center [494, 275] width 12 height 12
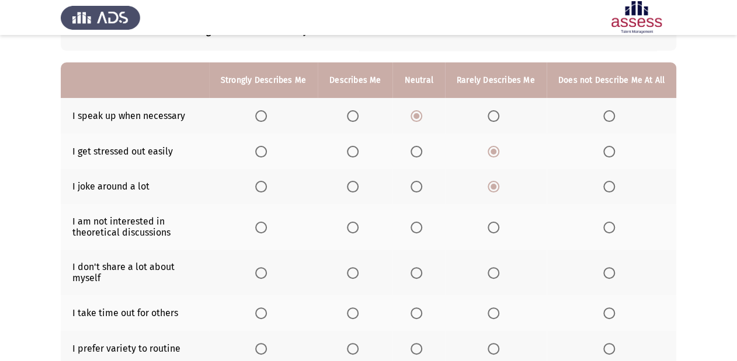
scroll to position [93, 0]
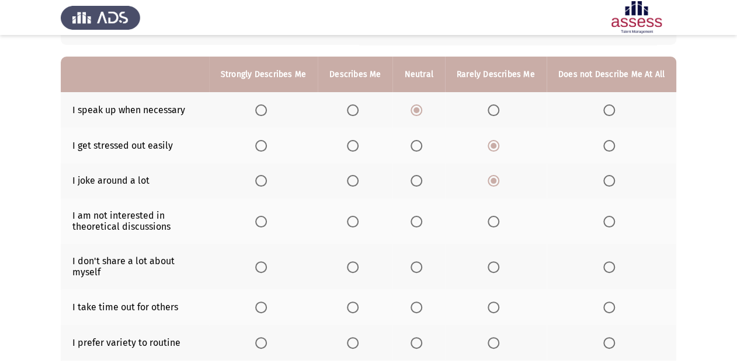
click at [267, 224] on span "Select an option" at bounding box center [261, 222] width 12 height 12
click at [267, 224] on input "Select an option" at bounding box center [261, 222] width 12 height 12
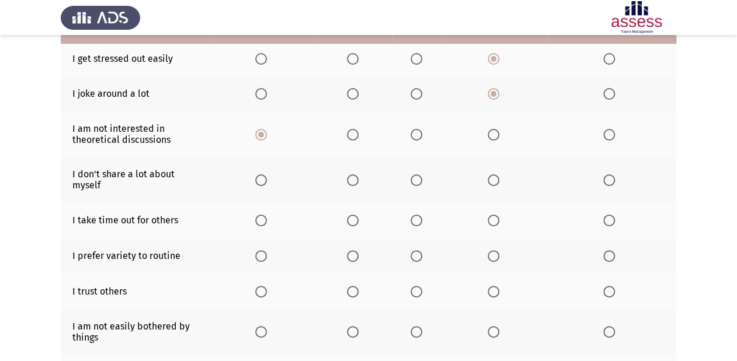
scroll to position [187, 0]
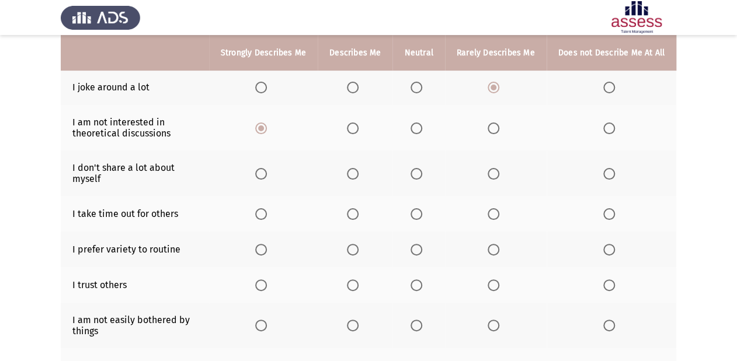
click at [259, 180] on th at bounding box center [263, 174] width 109 height 46
click at [267, 177] on span "Select an option" at bounding box center [261, 174] width 12 height 12
click at [267, 177] on input "Select an option" at bounding box center [261, 174] width 12 height 12
click at [502, 212] on label "Select an option" at bounding box center [496, 214] width 16 height 12
click at [499, 212] on input "Select an option" at bounding box center [494, 214] width 12 height 12
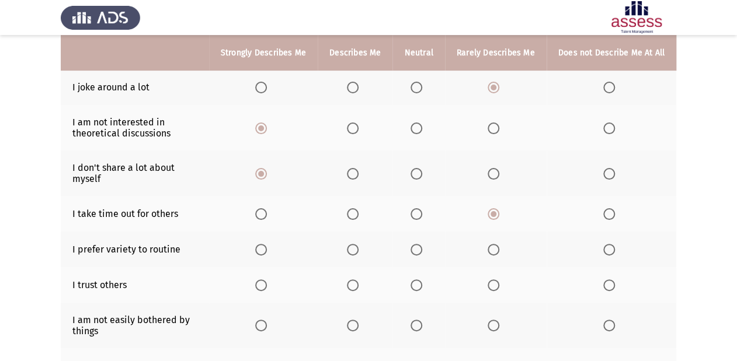
click at [417, 254] on span "Select an option" at bounding box center [416, 250] width 12 height 12
click at [417, 254] on input "Select an option" at bounding box center [416, 250] width 12 height 12
click at [496, 285] on span "Select an option" at bounding box center [494, 286] width 12 height 12
click at [496, 285] on input "Select an option" at bounding box center [494, 286] width 12 height 12
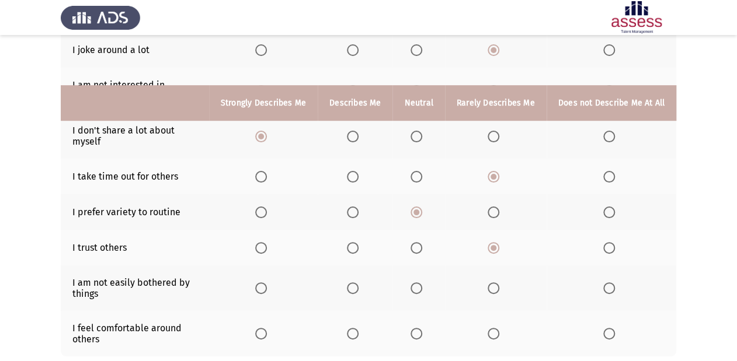
scroll to position [280, 0]
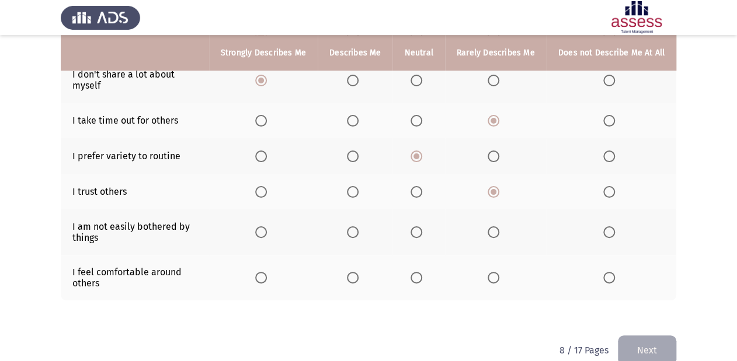
click at [358, 235] on span "Select an option" at bounding box center [353, 233] width 12 height 12
click at [358, 235] on input "Select an option" at bounding box center [353, 233] width 12 height 12
click at [417, 277] on span "Select an option" at bounding box center [416, 278] width 12 height 12
click at [417, 277] on input "Select an option" at bounding box center [416, 278] width 12 height 12
click at [659, 347] on button "Next" at bounding box center [647, 351] width 58 height 30
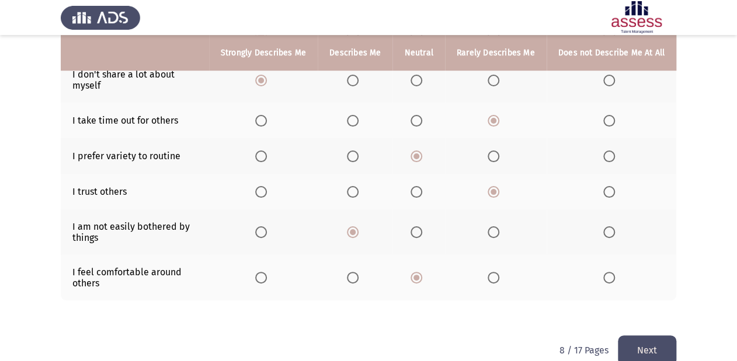
scroll to position [0, 0]
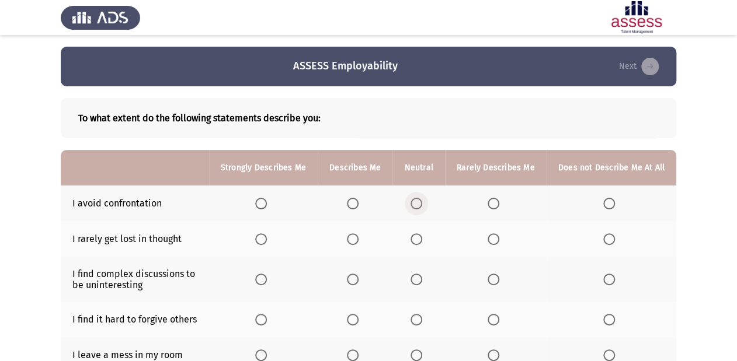
click at [420, 202] on span "Select an option" at bounding box center [416, 204] width 12 height 12
click at [420, 202] on input "Select an option" at bounding box center [416, 204] width 12 height 12
click at [499, 245] on span "Select an option" at bounding box center [494, 240] width 12 height 12
click at [499, 245] on input "Select an option" at bounding box center [494, 240] width 12 height 12
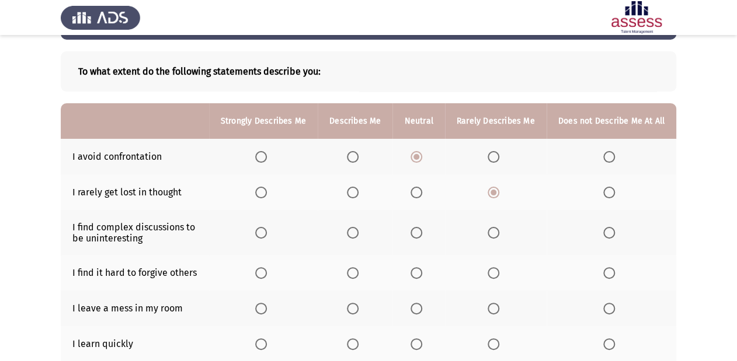
click at [497, 236] on span "Select an option" at bounding box center [494, 233] width 12 height 12
click at [497, 236] on input "Select an option" at bounding box center [494, 233] width 12 height 12
click at [354, 273] on span "Select an option" at bounding box center [353, 273] width 12 height 12
click at [354, 273] on input "Select an option" at bounding box center [353, 273] width 12 height 12
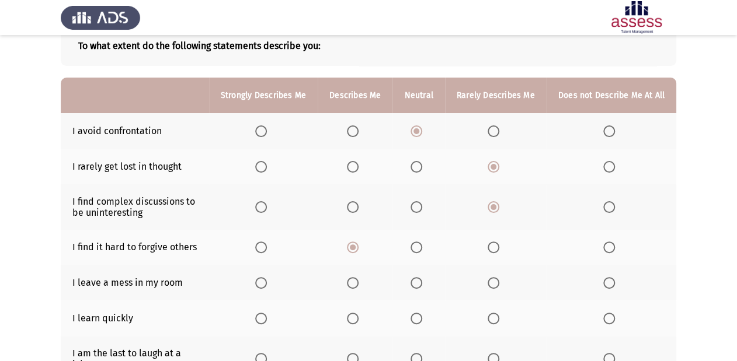
scroll to position [93, 0]
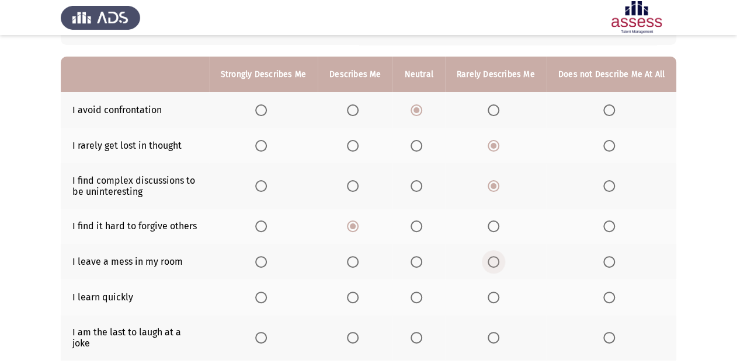
click at [499, 262] on span "Select an option" at bounding box center [494, 262] width 12 height 12
click at [499, 262] on input "Select an option" at bounding box center [494, 262] width 12 height 12
click at [356, 298] on span "Select an option" at bounding box center [353, 298] width 12 height 12
click at [356, 298] on input "Select an option" at bounding box center [353, 298] width 12 height 12
click at [263, 304] on span "Select an option" at bounding box center [261, 298] width 12 height 12
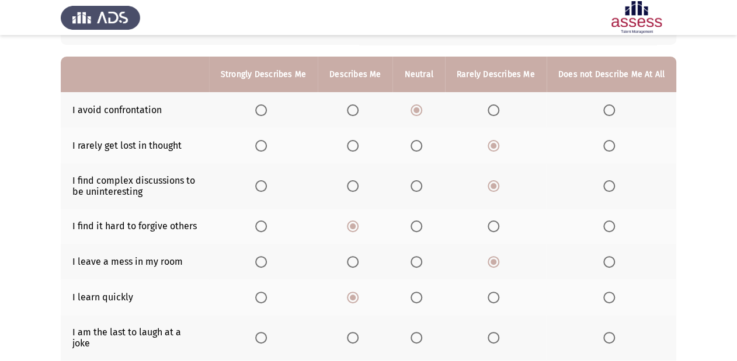
click at [263, 304] on input "Select an option" at bounding box center [261, 298] width 12 height 12
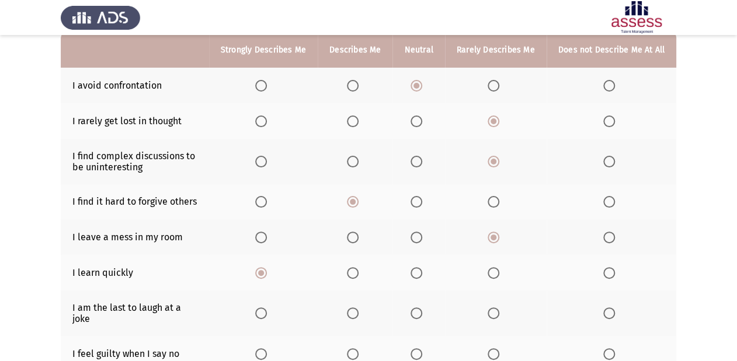
scroll to position [140, 0]
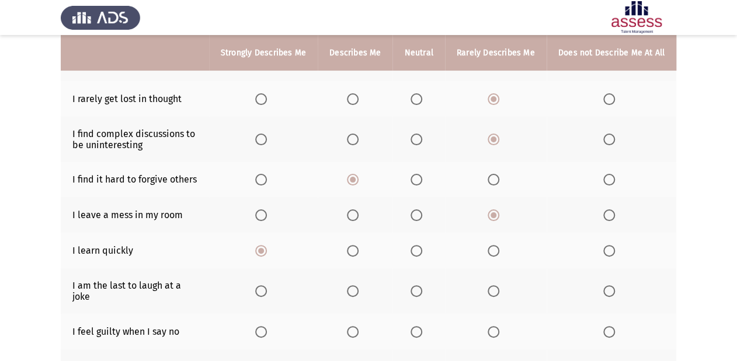
click at [610, 290] on span "Select an option" at bounding box center [609, 291] width 12 height 12
click at [610, 290] on input "Select an option" at bounding box center [609, 291] width 12 height 12
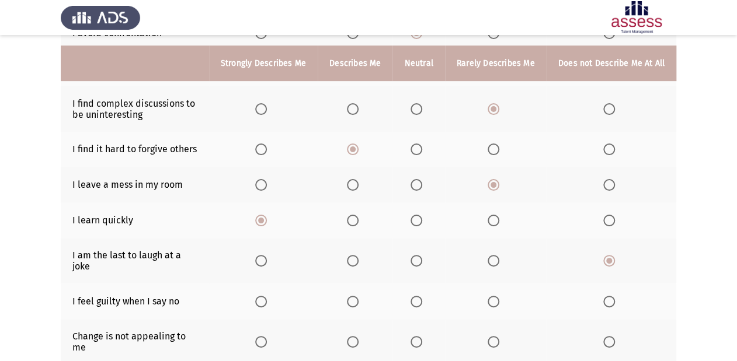
scroll to position [187, 0]
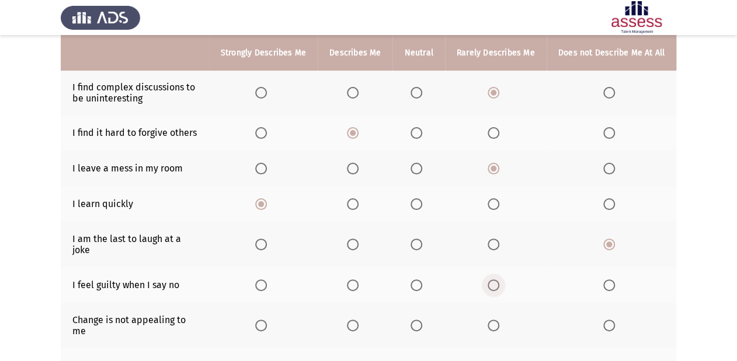
click at [489, 280] on span "Select an option" at bounding box center [494, 286] width 12 height 12
click at [489, 280] on input "Select an option" at bounding box center [494, 286] width 12 height 12
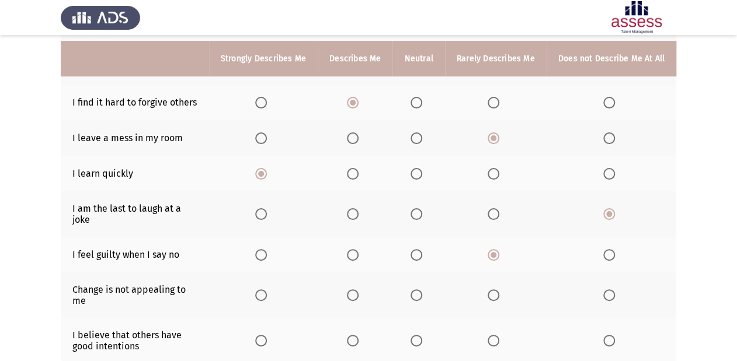
scroll to position [234, 0]
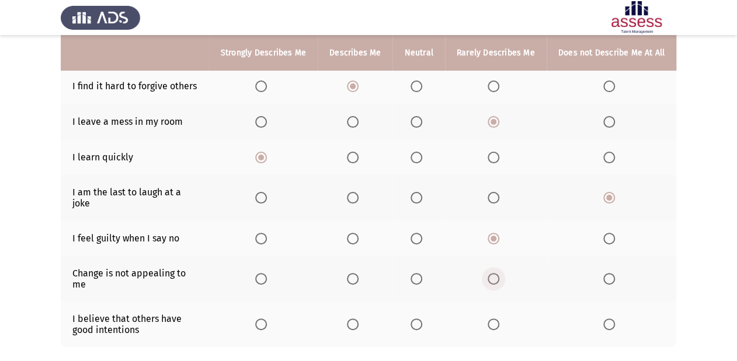
click at [497, 273] on span "Select an option" at bounding box center [494, 279] width 12 height 12
click at [497, 273] on input "Select an option" at bounding box center [494, 279] width 12 height 12
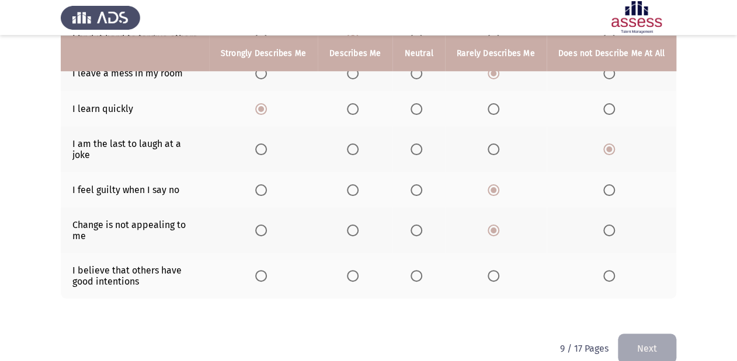
scroll to position [283, 0]
click at [358, 270] on span "Select an option" at bounding box center [353, 276] width 12 height 12
click at [358, 270] on input "Select an option" at bounding box center [353, 276] width 12 height 12
click at [658, 333] on button "Next" at bounding box center [647, 348] width 58 height 30
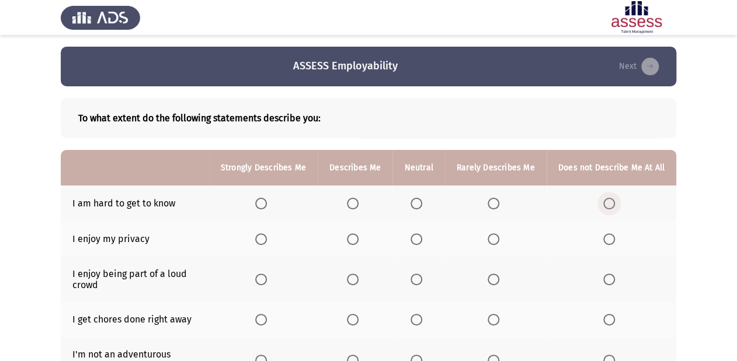
click at [610, 201] on span "Select an option" at bounding box center [609, 204] width 12 height 12
click at [610, 201] on input "Select an option" at bounding box center [609, 204] width 12 height 12
click at [271, 239] on label "Select an option" at bounding box center [263, 240] width 16 height 12
click at [267, 239] on input "Select an option" at bounding box center [261, 240] width 12 height 12
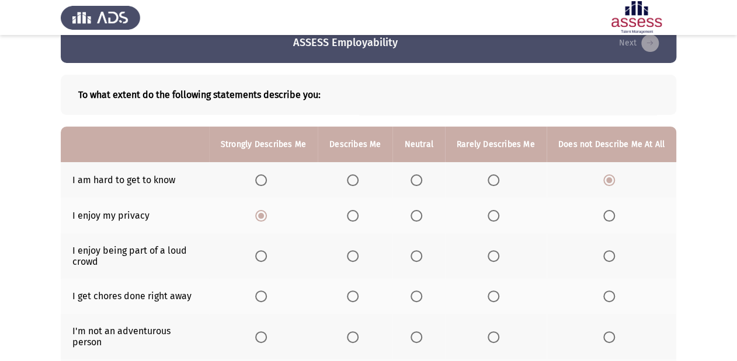
scroll to position [47, 0]
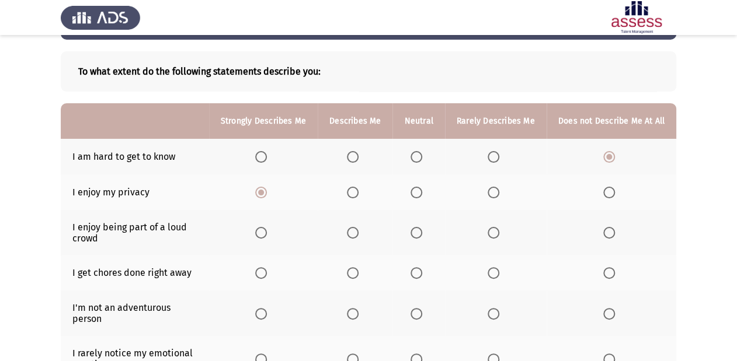
click at [419, 235] on span "Select an option" at bounding box center [416, 233] width 12 height 12
click at [419, 235] on input "Select an option" at bounding box center [416, 233] width 12 height 12
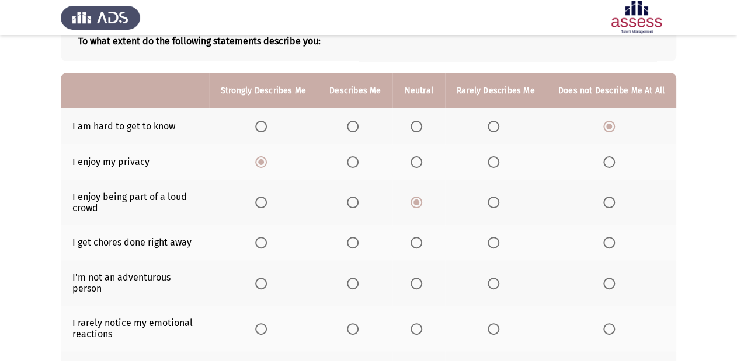
scroll to position [93, 0]
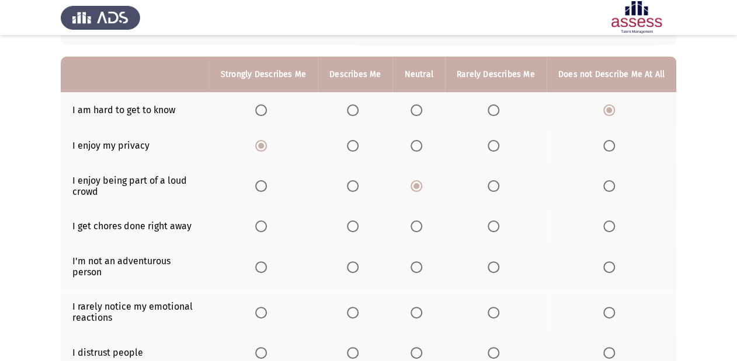
click at [427, 229] on label "Select an option" at bounding box center [418, 227] width 16 height 12
click at [422, 229] on input "Select an option" at bounding box center [416, 227] width 12 height 12
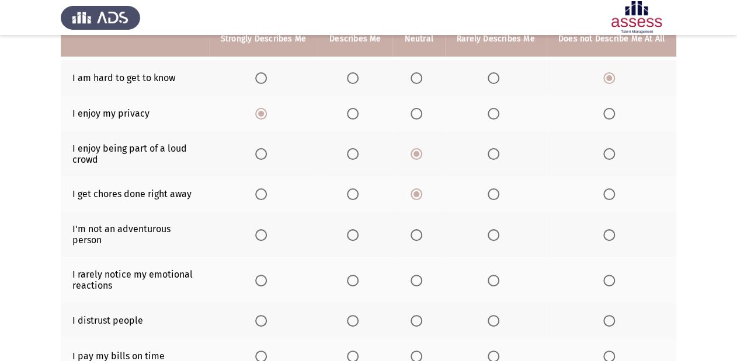
scroll to position [140, 0]
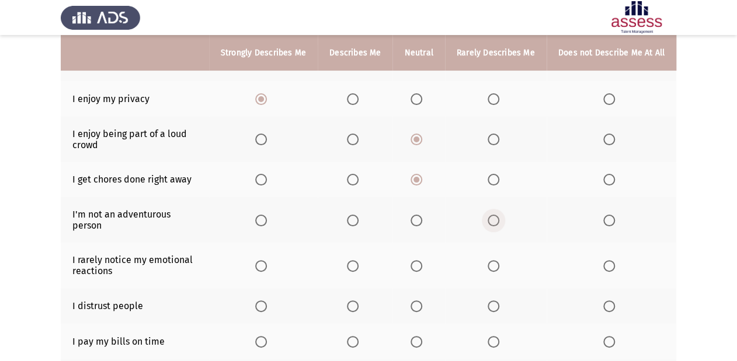
click at [495, 215] on span "Select an option" at bounding box center [494, 221] width 12 height 12
click at [495, 215] on input "Select an option" at bounding box center [494, 221] width 12 height 12
click at [496, 260] on span "Select an option" at bounding box center [494, 266] width 12 height 12
click at [496, 260] on input "Select an option" at bounding box center [494, 266] width 12 height 12
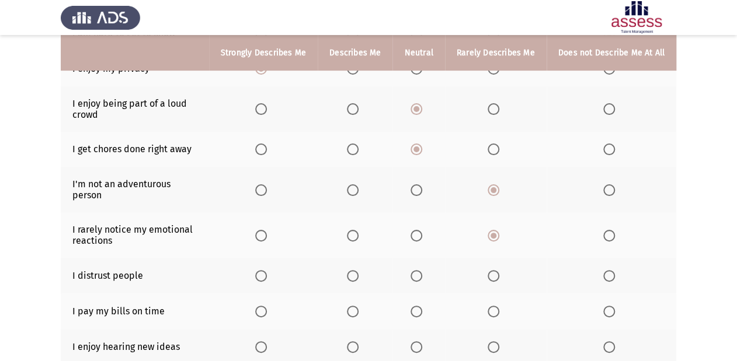
scroll to position [187, 0]
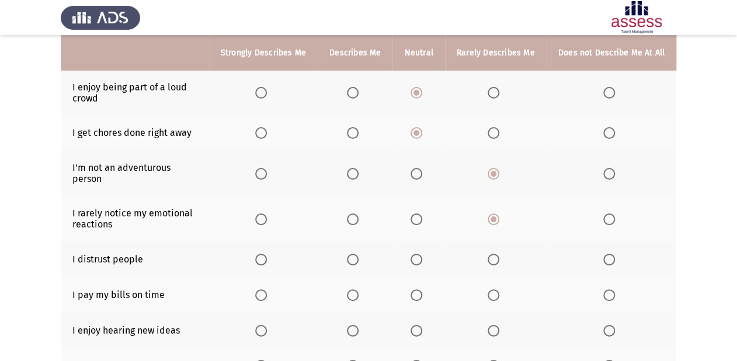
click at [358, 254] on span "Select an option" at bounding box center [353, 260] width 12 height 12
click at [358, 254] on input "Select an option" at bounding box center [353, 260] width 12 height 12
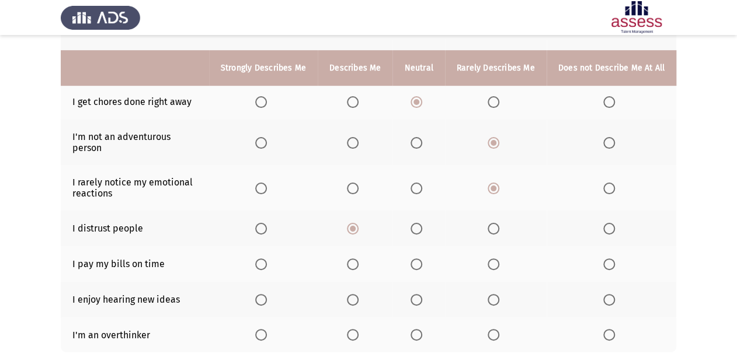
scroll to position [234, 0]
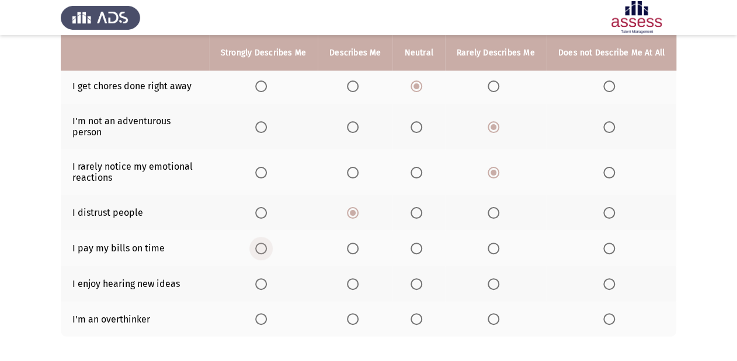
click at [267, 244] on span "Select an option" at bounding box center [261, 249] width 12 height 12
click at [267, 244] on input "Select an option" at bounding box center [261, 249] width 12 height 12
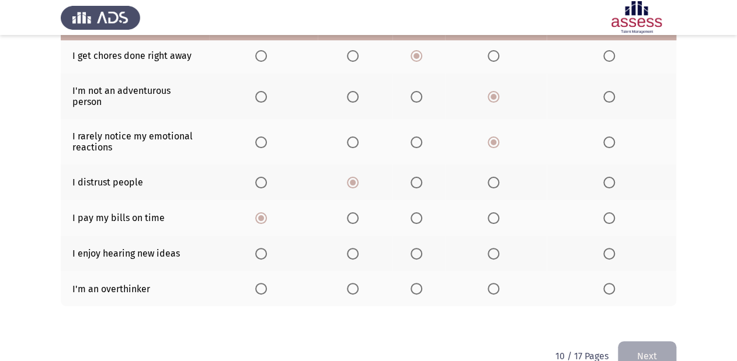
scroll to position [280, 0]
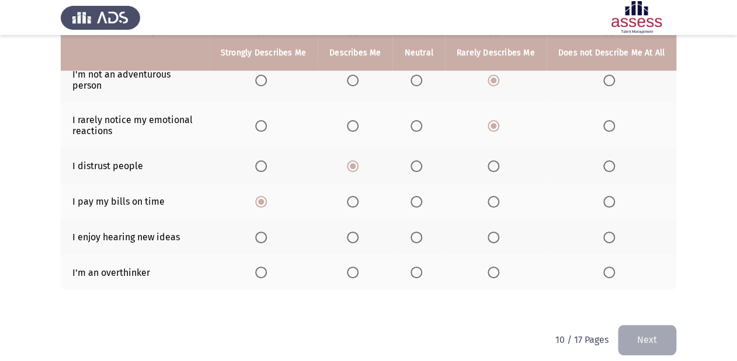
click at [264, 232] on span "Select an option" at bounding box center [261, 238] width 12 height 12
click at [264, 232] on input "Select an option" at bounding box center [261, 238] width 12 height 12
click at [418, 267] on span "Select an option" at bounding box center [416, 273] width 12 height 12
click at [418, 267] on input "Select an option" at bounding box center [416, 273] width 12 height 12
click at [640, 341] on button "Next" at bounding box center [647, 340] width 58 height 30
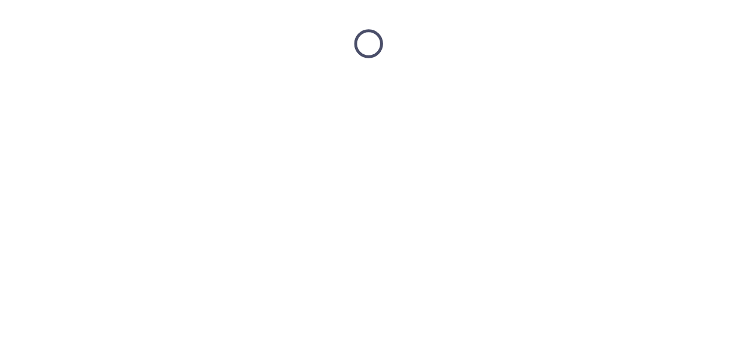
scroll to position [0, 0]
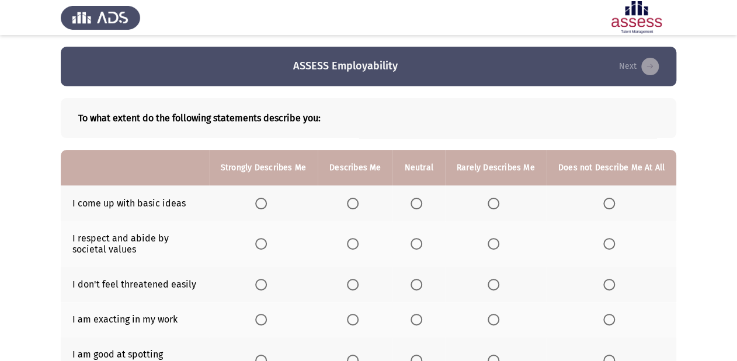
click at [358, 205] on span "Select an option" at bounding box center [353, 204] width 12 height 12
click at [358, 205] on input "Select an option" at bounding box center [353, 204] width 12 height 12
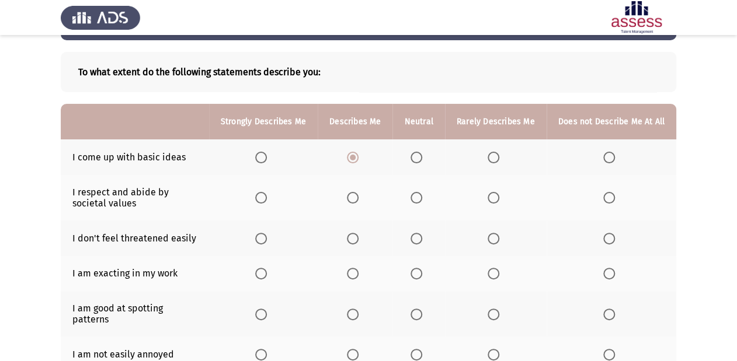
scroll to position [47, 0]
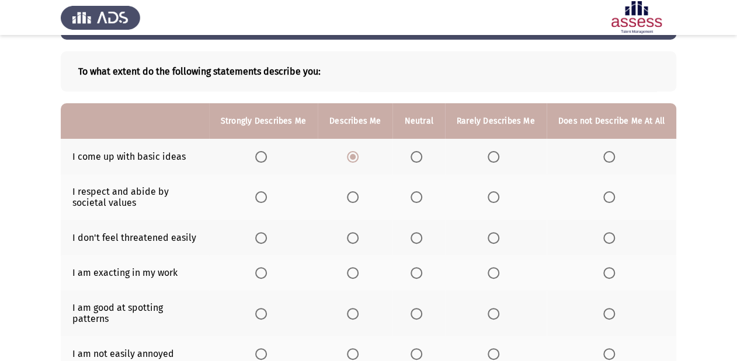
click at [358, 200] on span "Select an option" at bounding box center [353, 197] width 12 height 12
click at [358, 200] on input "Select an option" at bounding box center [353, 197] width 12 height 12
click at [267, 195] on span "Select an option" at bounding box center [261, 197] width 12 height 12
click at [267, 195] on input "Select an option" at bounding box center [261, 197] width 12 height 12
click at [499, 242] on span "Select an option" at bounding box center [494, 238] width 12 height 12
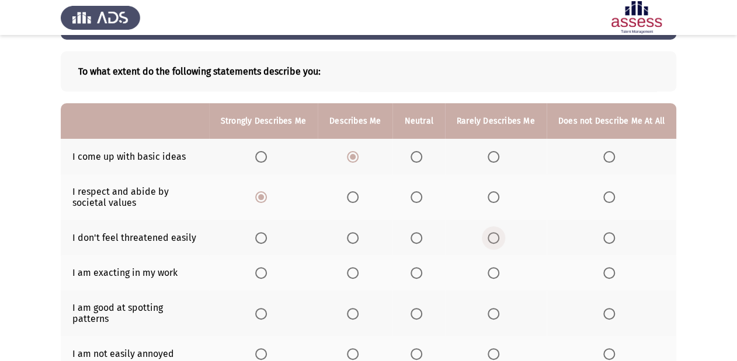
click at [499, 242] on input "Select an option" at bounding box center [494, 238] width 12 height 12
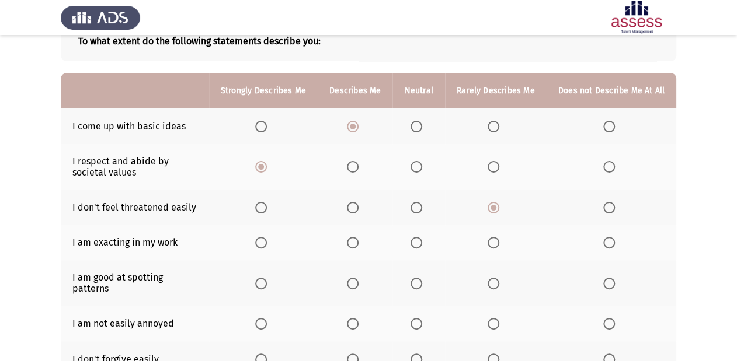
scroll to position [93, 0]
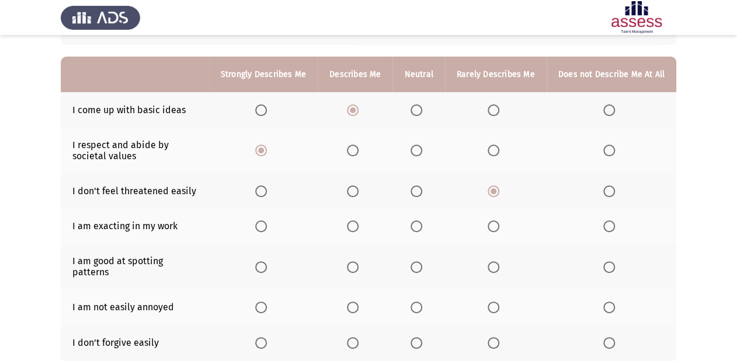
click at [427, 228] on label "Select an option" at bounding box center [418, 227] width 16 height 12
click at [422, 228] on input "Select an option" at bounding box center [416, 227] width 12 height 12
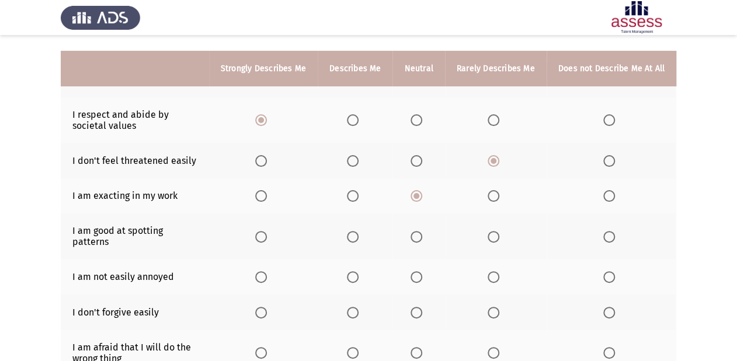
scroll to position [140, 0]
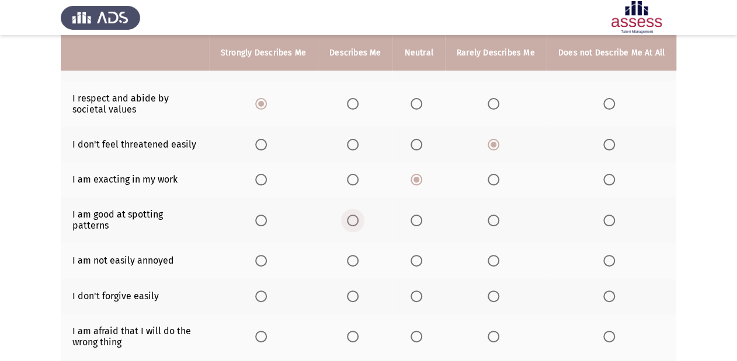
click at [357, 218] on span "Select an option" at bounding box center [353, 221] width 12 height 12
click at [357, 218] on input "Select an option" at bounding box center [353, 221] width 12 height 12
click at [356, 255] on span "Select an option" at bounding box center [353, 261] width 12 height 12
click at [356, 255] on input "Select an option" at bounding box center [353, 261] width 12 height 12
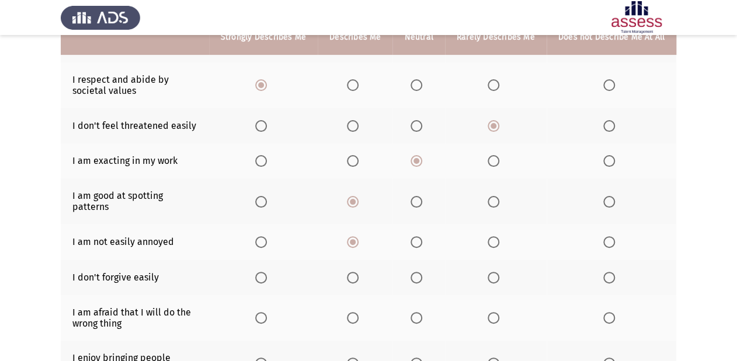
scroll to position [187, 0]
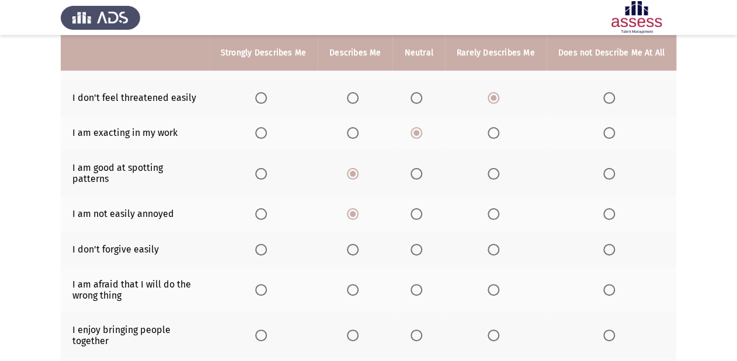
click at [497, 244] on span "Select an option" at bounding box center [494, 250] width 12 height 12
click at [497, 244] on input "Select an option" at bounding box center [494, 250] width 12 height 12
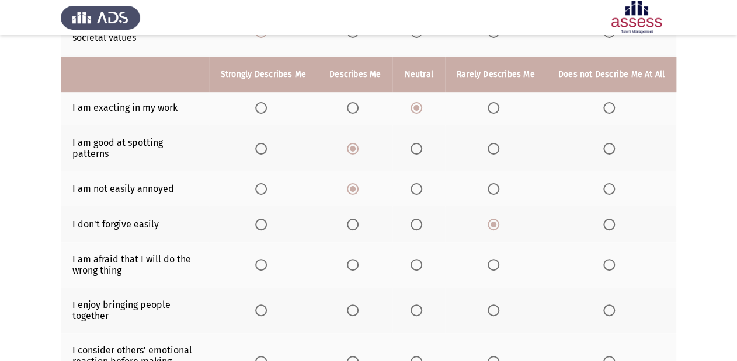
scroll to position [234, 0]
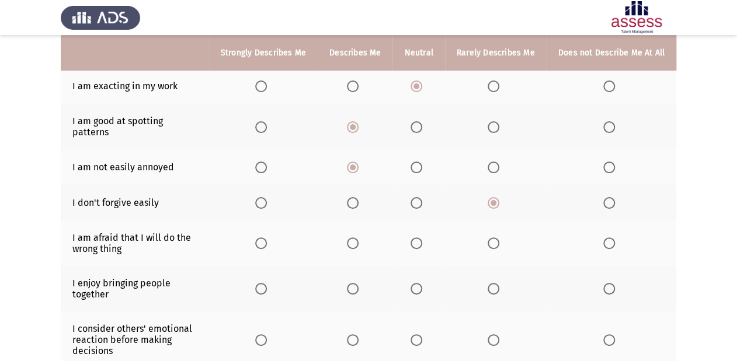
click at [419, 238] on span "Select an option" at bounding box center [416, 244] width 12 height 12
click at [419, 238] on input "Select an option" at bounding box center [416, 244] width 12 height 12
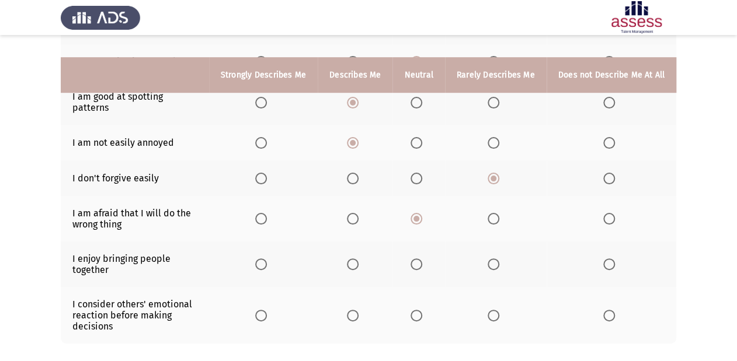
scroll to position [280, 0]
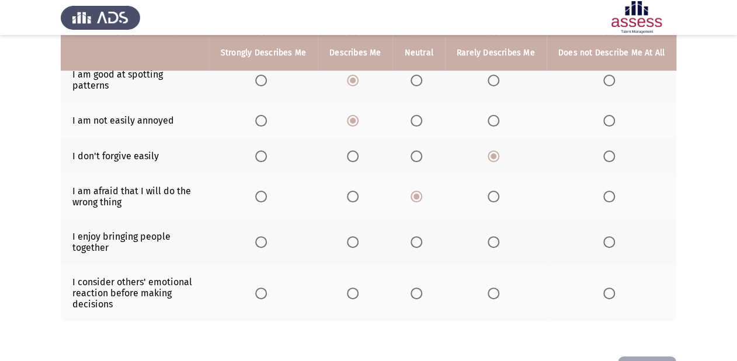
click at [358, 236] on span "Select an option" at bounding box center [353, 242] width 12 height 12
click at [358, 236] on input "Select an option" at bounding box center [353, 242] width 12 height 12
click at [355, 290] on span "Select an option" at bounding box center [353, 294] width 12 height 12
click at [355, 290] on input "Select an option" at bounding box center [353, 294] width 12 height 12
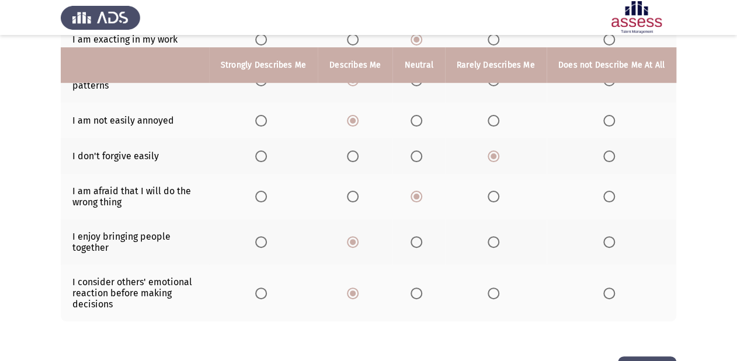
scroll to position [314, 0]
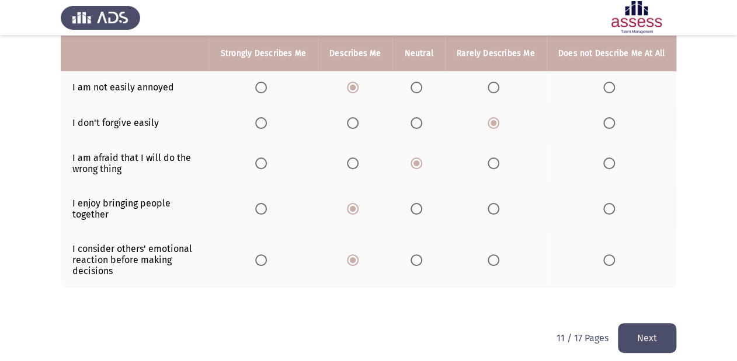
click at [640, 323] on button "Next" at bounding box center [647, 338] width 58 height 30
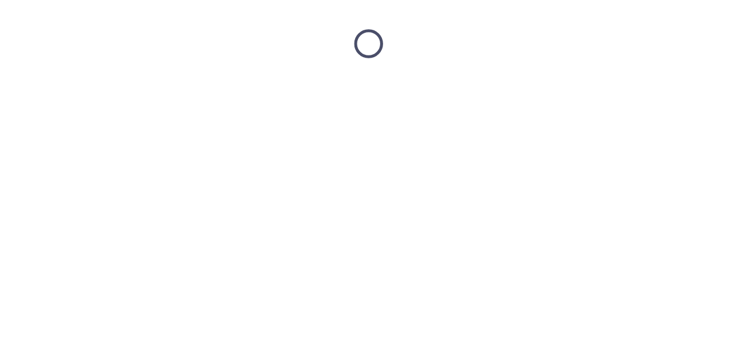
scroll to position [0, 0]
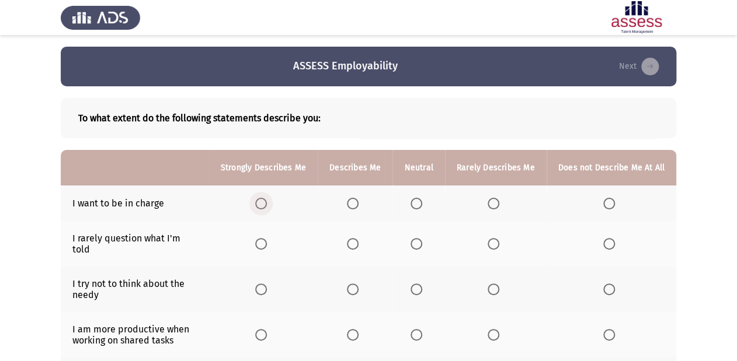
click at [265, 201] on span "Select an option" at bounding box center [261, 204] width 12 height 12
click at [265, 201] on input "Select an option" at bounding box center [261, 204] width 12 height 12
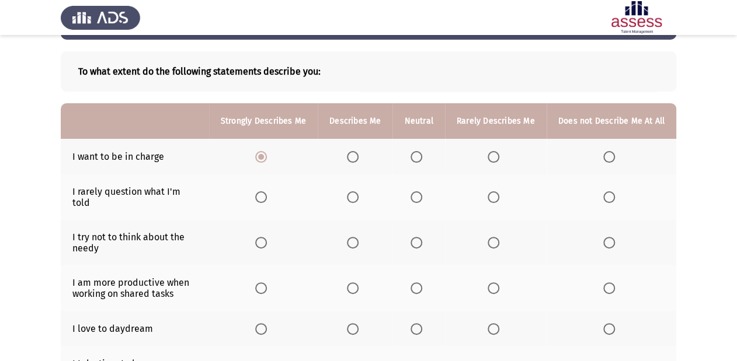
click at [495, 191] on span "Select an option" at bounding box center [494, 197] width 12 height 12
click at [495, 191] on input "Select an option" at bounding box center [494, 197] width 12 height 12
click at [416, 243] on span "Select an option" at bounding box center [416, 243] width 0 height 0
click at [419, 237] on input "Select an option" at bounding box center [416, 243] width 12 height 12
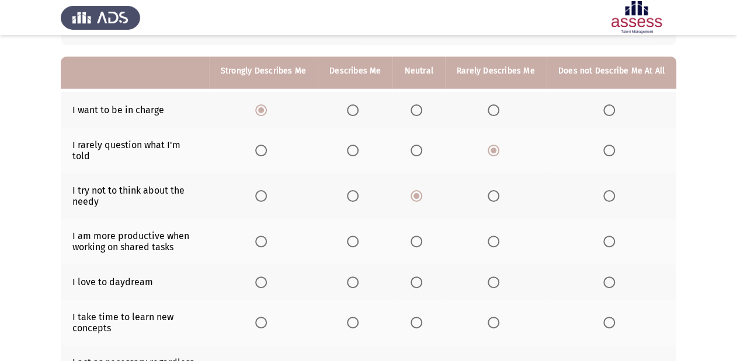
scroll to position [140, 0]
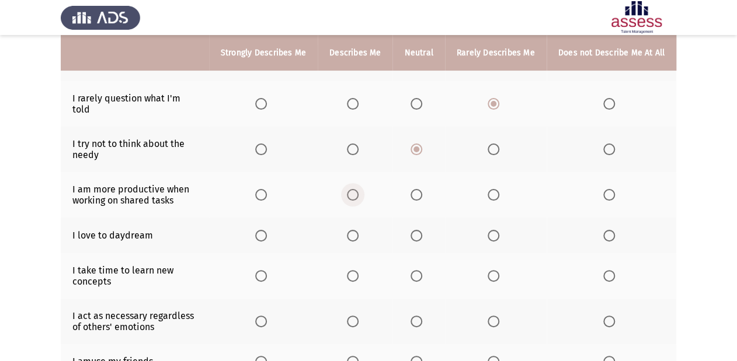
click at [358, 189] on span "Select an option" at bounding box center [353, 195] width 12 height 12
click at [358, 189] on input "Select an option" at bounding box center [353, 195] width 12 height 12
click at [422, 230] on span "Select an option" at bounding box center [416, 236] width 12 height 12
click at [422, 230] on input "Select an option" at bounding box center [416, 236] width 12 height 12
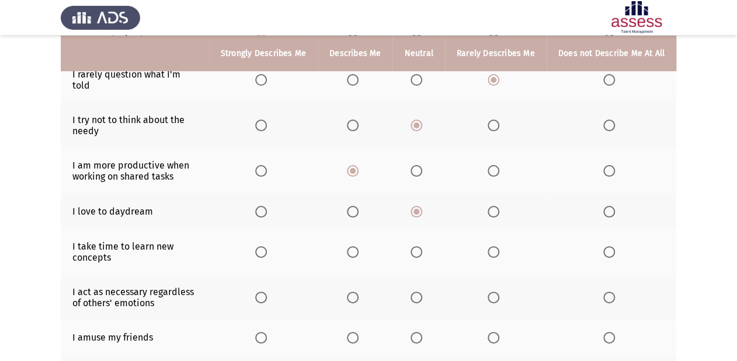
scroll to position [187, 0]
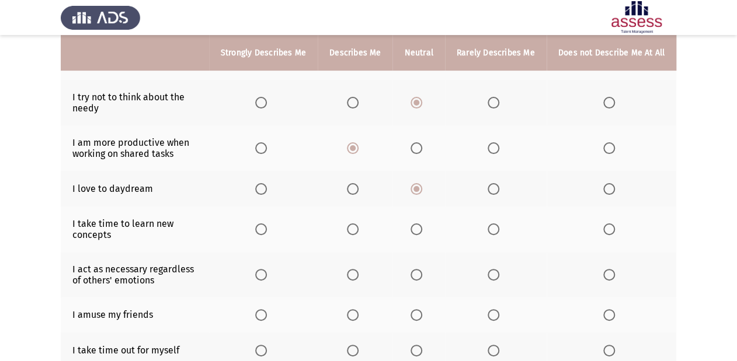
click at [420, 224] on span "Select an option" at bounding box center [416, 230] width 12 height 12
click at [420, 224] on input "Select an option" at bounding box center [416, 230] width 12 height 12
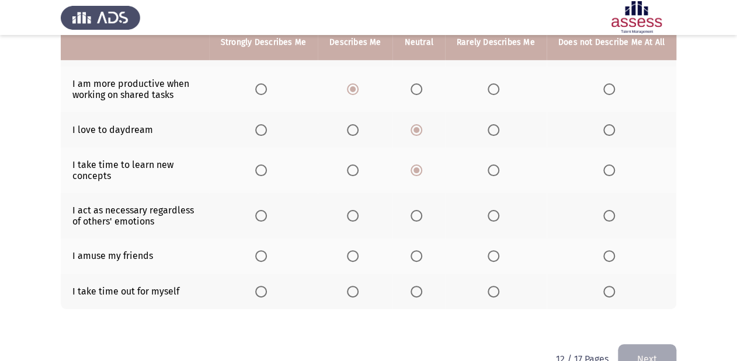
scroll to position [267, 0]
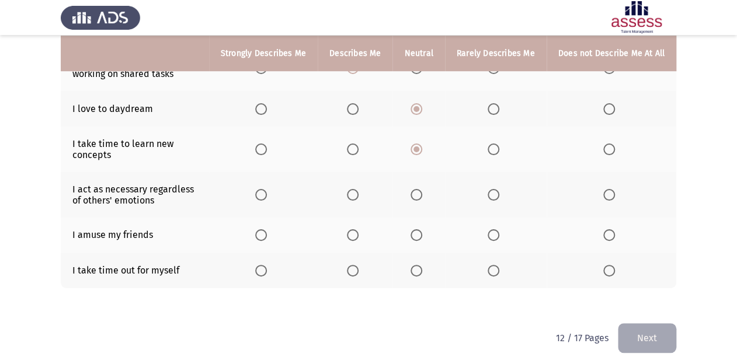
click at [363, 189] on label "Select an option" at bounding box center [355, 195] width 16 height 12
click at [358, 189] on input "Select an option" at bounding box center [353, 195] width 12 height 12
click at [422, 232] on span "Select an option" at bounding box center [416, 235] width 12 height 12
click at [422, 232] on input "Select an option" at bounding box center [416, 235] width 12 height 12
click at [353, 266] on span "Select an option" at bounding box center [353, 271] width 12 height 12
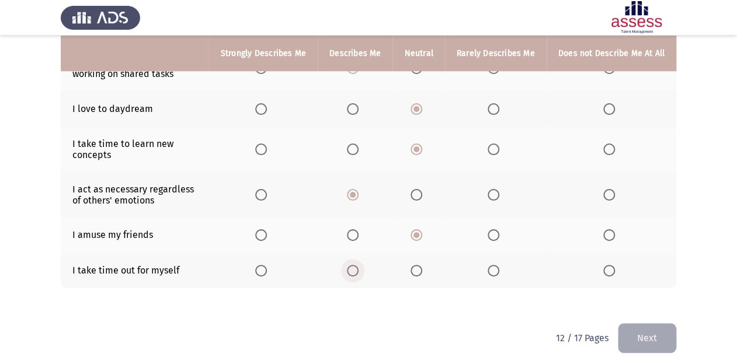
click at [353, 266] on input "Select an option" at bounding box center [353, 271] width 12 height 12
click at [649, 338] on button "Next" at bounding box center [647, 338] width 58 height 30
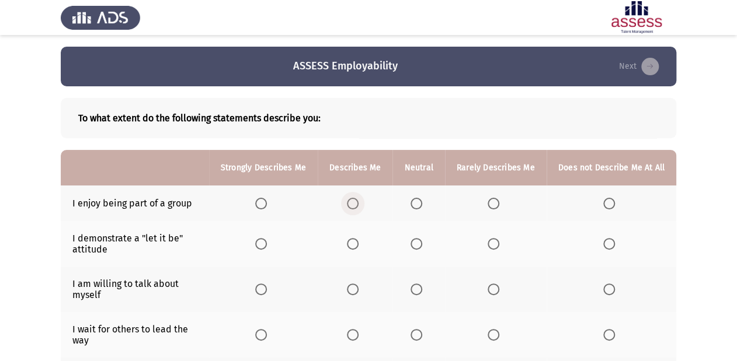
click at [358, 206] on span "Select an option" at bounding box center [353, 204] width 12 height 12
click at [358, 206] on input "Select an option" at bounding box center [353, 204] width 12 height 12
click at [422, 249] on span "Select an option" at bounding box center [416, 244] width 12 height 12
click at [422, 249] on input "Select an option" at bounding box center [416, 244] width 12 height 12
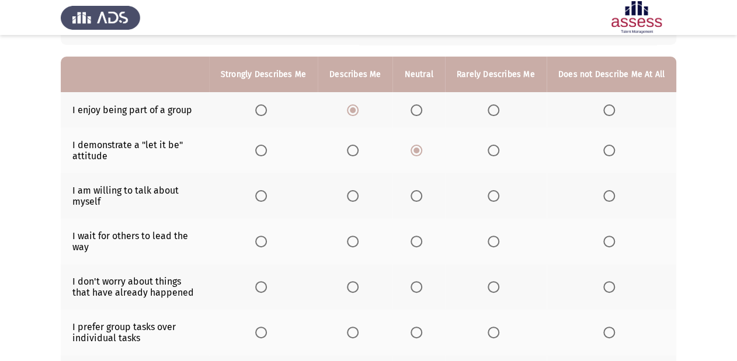
scroll to position [140, 0]
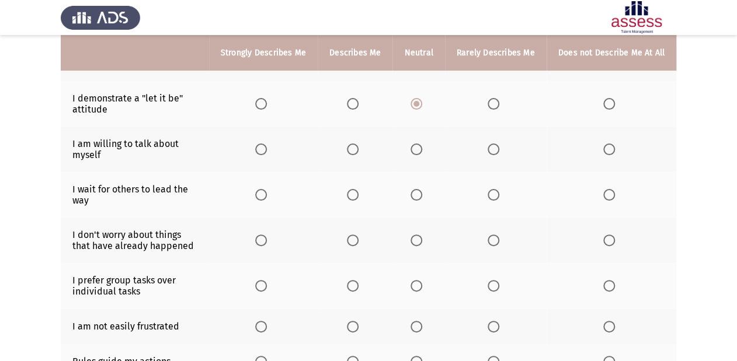
click at [495, 151] on span "Select an option" at bounding box center [494, 150] width 12 height 12
click at [495, 151] on input "Select an option" at bounding box center [494, 150] width 12 height 12
click at [358, 200] on span "Select an option" at bounding box center [353, 195] width 12 height 12
click at [358, 200] on input "Select an option" at bounding box center [353, 195] width 12 height 12
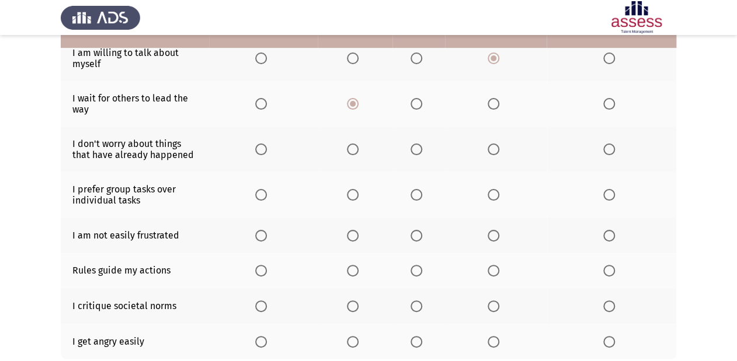
scroll to position [234, 0]
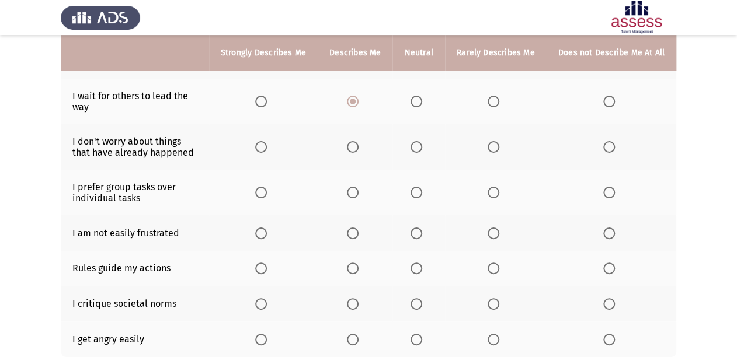
click at [363, 149] on label "Select an option" at bounding box center [355, 147] width 16 height 12
click at [358, 149] on input "Select an option" at bounding box center [353, 147] width 12 height 12
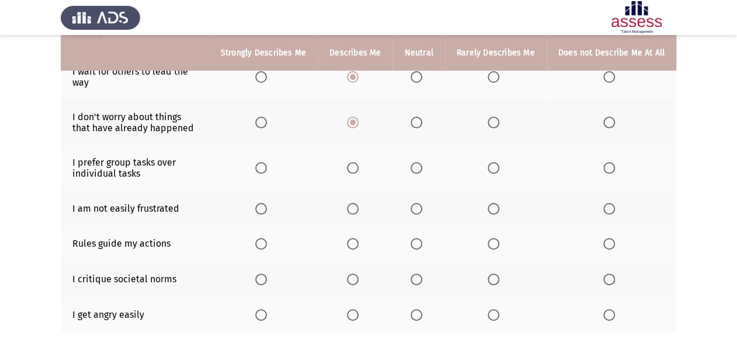
scroll to position [280, 0]
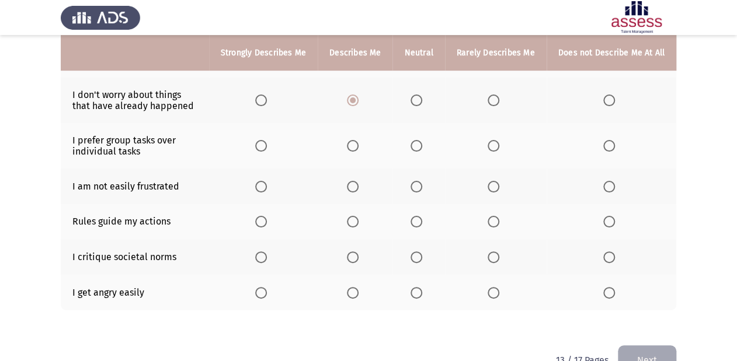
click at [499, 100] on span "Select an option" at bounding box center [494, 101] width 12 height 12
click at [499, 100] on input "Select an option" at bounding box center [494, 101] width 12 height 12
click at [493, 147] on span "Select an option" at bounding box center [494, 146] width 12 height 12
click at [493, 147] on input "Select an option" at bounding box center [494, 146] width 12 height 12
click at [422, 187] on span "Select an option" at bounding box center [416, 187] width 12 height 12
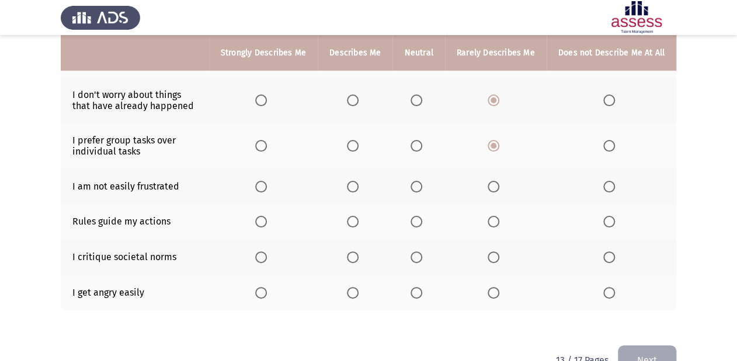
click at [422, 187] on input "Select an option" at bounding box center [416, 187] width 12 height 12
click at [353, 224] on span "Select an option" at bounding box center [353, 222] width 12 height 12
click at [353, 224] on input "Select an option" at bounding box center [353, 222] width 12 height 12
click at [262, 225] on span "Select an option" at bounding box center [261, 222] width 12 height 12
click at [262, 225] on input "Select an option" at bounding box center [261, 222] width 12 height 12
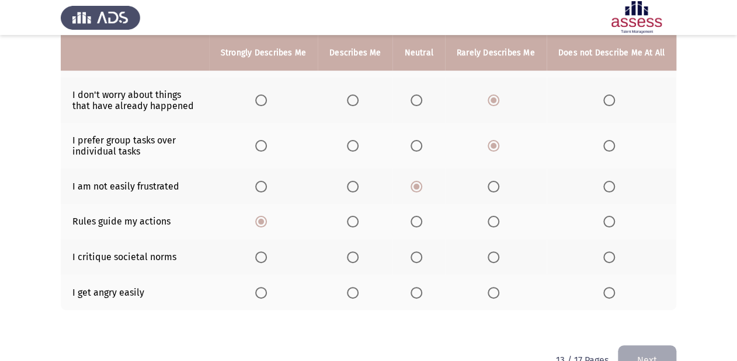
click at [493, 257] on span "Select an option" at bounding box center [494, 258] width 12 height 12
click at [493, 257] on input "Select an option" at bounding box center [494, 258] width 12 height 12
click at [496, 294] on span "Select an option" at bounding box center [494, 293] width 12 height 12
click at [496, 294] on input "Select an option" at bounding box center [494, 293] width 12 height 12
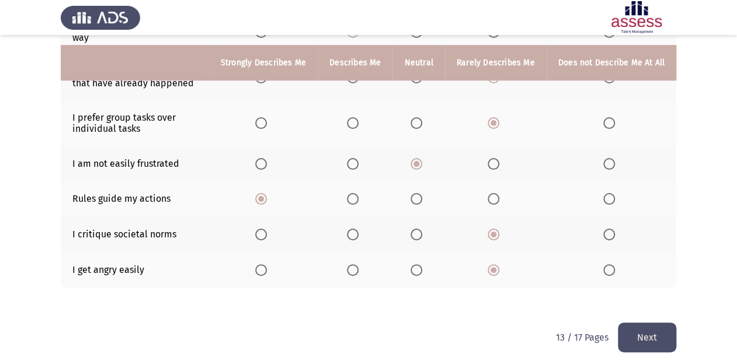
scroll to position [313, 0]
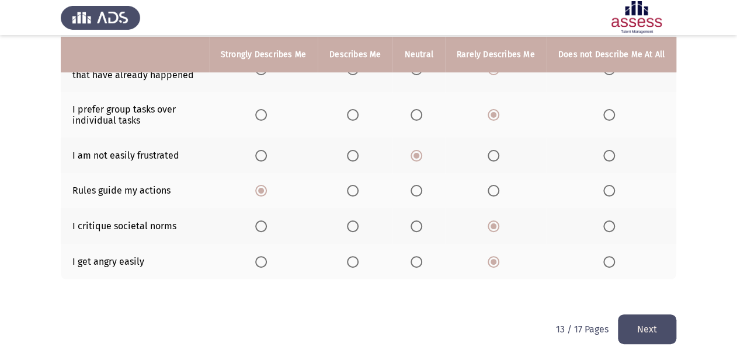
click at [649, 322] on button "Next" at bounding box center [647, 330] width 58 height 30
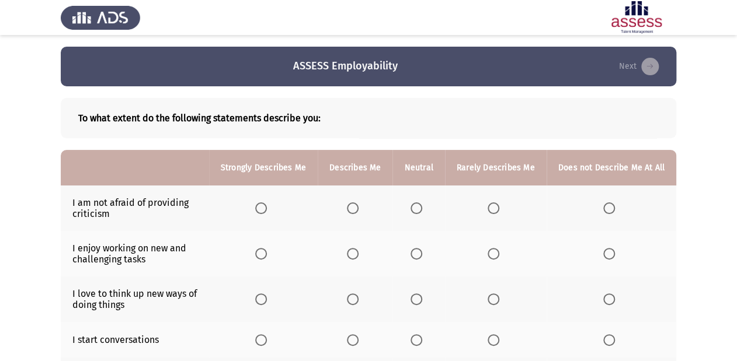
scroll to position [47, 0]
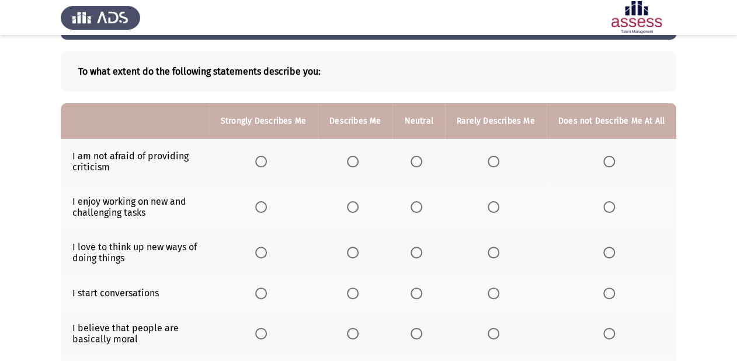
click at [353, 164] on span "Select an option" at bounding box center [353, 162] width 12 height 12
click at [353, 164] on input "Select an option" at bounding box center [353, 162] width 12 height 12
click at [266, 210] on span "Select an option" at bounding box center [261, 207] width 12 height 12
click at [266, 210] on input "Select an option" at bounding box center [261, 207] width 12 height 12
click at [356, 206] on span "Select an option" at bounding box center [353, 207] width 12 height 12
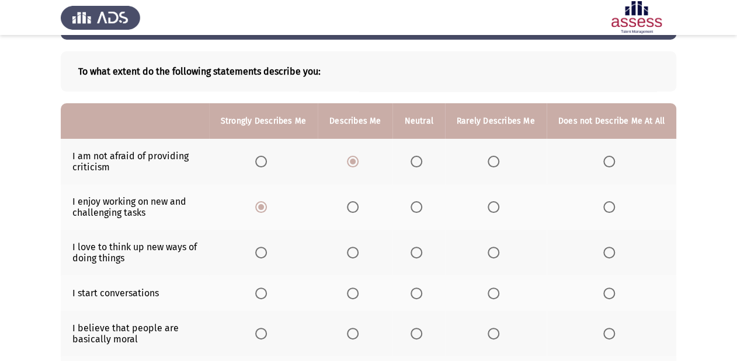
click at [356, 206] on input "Select an option" at bounding box center [353, 207] width 12 height 12
click at [262, 165] on span "Select an option" at bounding box center [261, 162] width 12 height 12
click at [262, 165] on input "Select an option" at bounding box center [261, 162] width 12 height 12
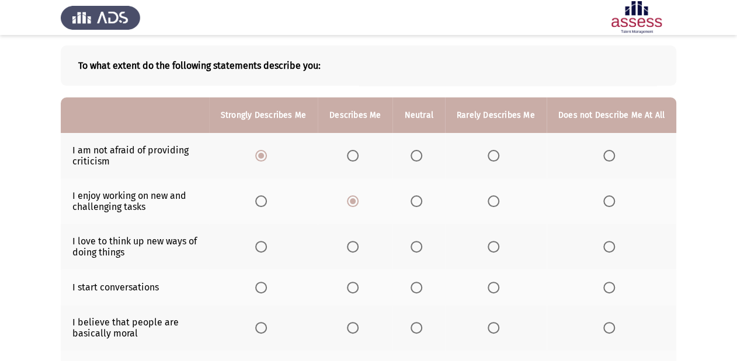
scroll to position [93, 0]
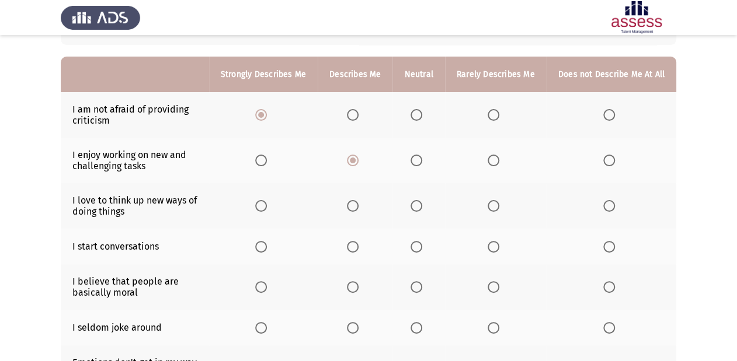
click at [267, 204] on span "Select an option" at bounding box center [261, 206] width 12 height 12
click at [267, 204] on input "Select an option" at bounding box center [261, 206] width 12 height 12
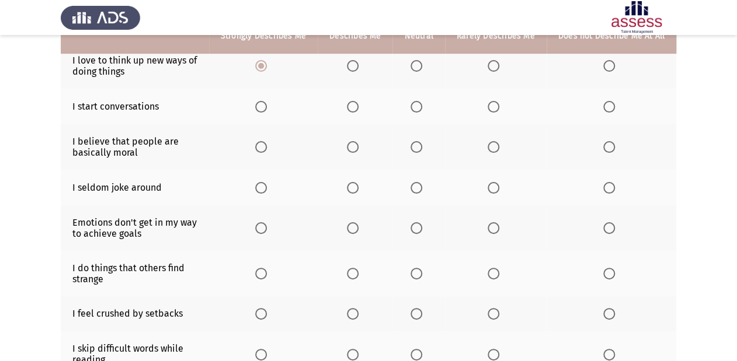
scroll to position [187, 0]
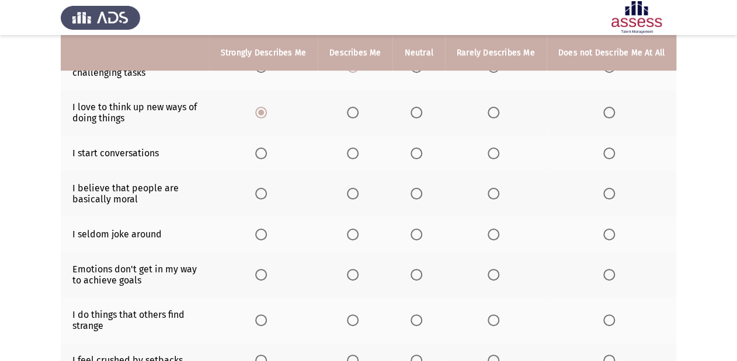
click at [360, 161] on th at bounding box center [355, 153] width 75 height 36
click at [358, 152] on span "Select an option" at bounding box center [353, 154] width 12 height 12
click at [358, 152] on input "Select an option" at bounding box center [353, 154] width 12 height 12
click at [422, 193] on span "Select an option" at bounding box center [416, 194] width 12 height 12
click at [422, 193] on input "Select an option" at bounding box center [416, 194] width 12 height 12
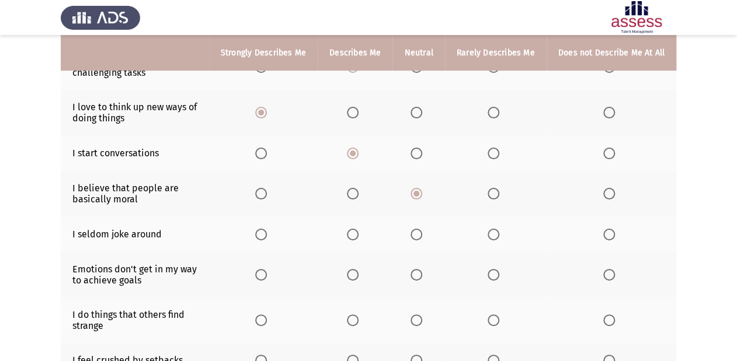
click at [422, 235] on span "Select an option" at bounding box center [416, 235] width 12 height 12
click at [422, 235] on input "Select an option" at bounding box center [416, 235] width 12 height 12
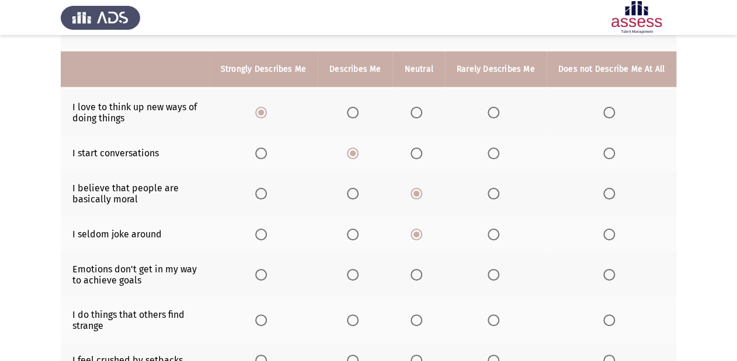
scroll to position [234, 0]
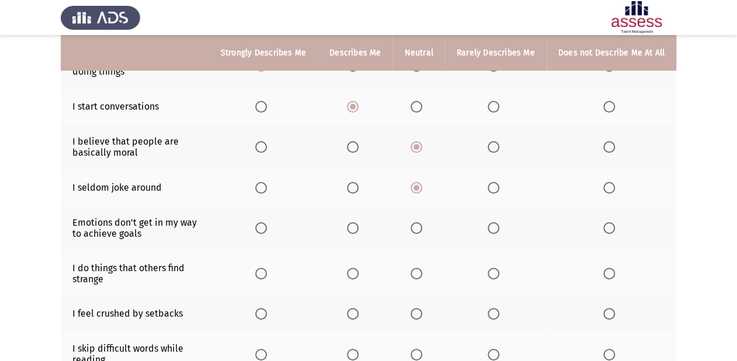
click at [264, 229] on span "Select an option" at bounding box center [261, 228] width 12 height 12
click at [264, 229] on input "Select an option" at bounding box center [261, 228] width 12 height 12
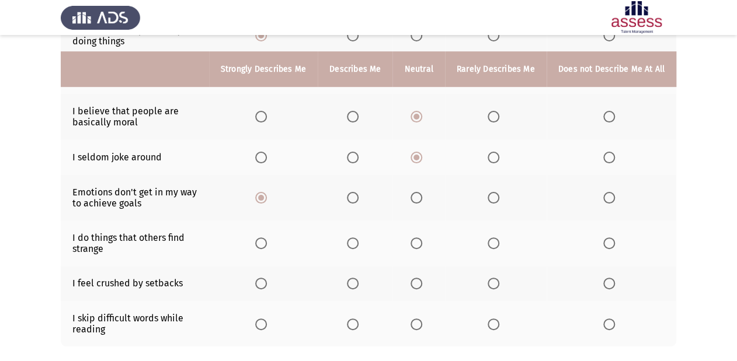
scroll to position [280, 0]
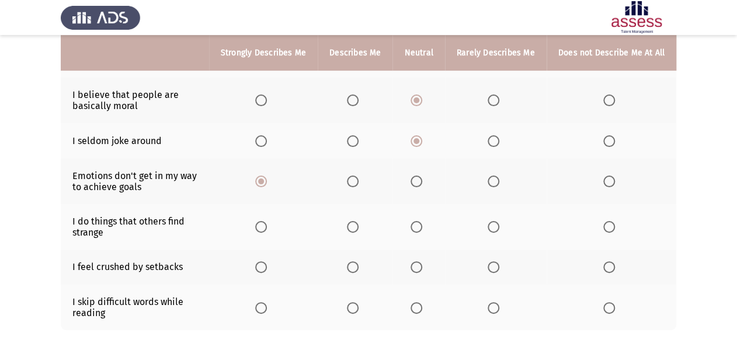
click at [358, 232] on span "Select an option" at bounding box center [353, 227] width 12 height 12
click at [358, 232] on input "Select an option" at bounding box center [353, 227] width 12 height 12
click at [419, 267] on span "Select an option" at bounding box center [416, 268] width 12 height 12
click at [419, 267] on input "Select an option" at bounding box center [416, 268] width 12 height 12
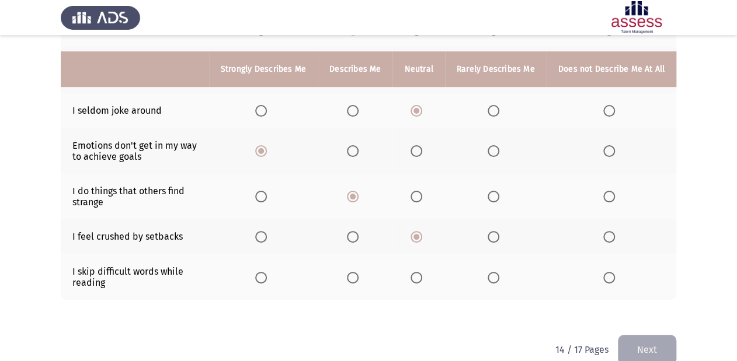
scroll to position [327, 0]
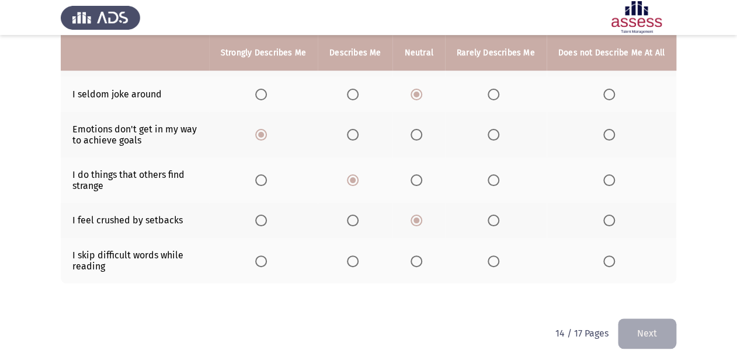
click at [491, 262] on span "Select an option" at bounding box center [494, 262] width 12 height 12
click at [491, 262] on input "Select an option" at bounding box center [494, 262] width 12 height 12
click at [628, 336] on button "Next" at bounding box center [647, 334] width 58 height 30
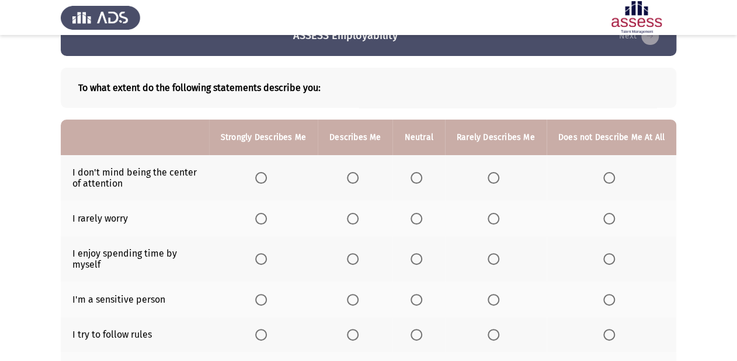
scroll to position [47, 0]
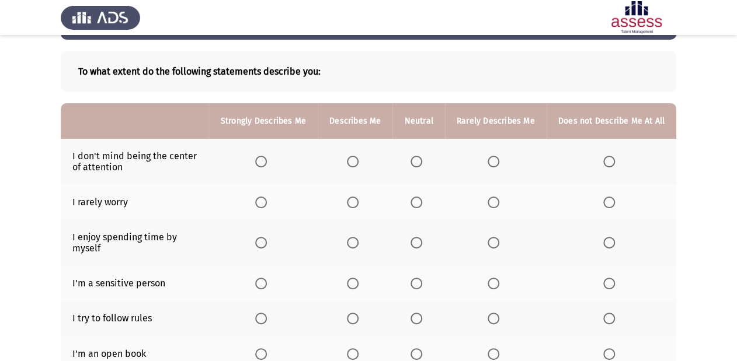
click at [355, 156] on span "Select an option" at bounding box center [353, 162] width 12 height 12
click at [355, 156] on input "Select an option" at bounding box center [353, 162] width 12 height 12
click at [267, 204] on span "Select an option" at bounding box center [261, 203] width 12 height 12
click at [267, 204] on input "Select an option" at bounding box center [261, 203] width 12 height 12
click at [422, 241] on span "Select an option" at bounding box center [416, 243] width 12 height 12
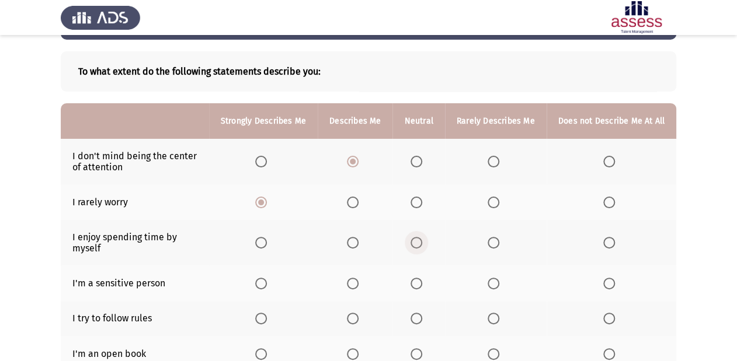
click at [422, 241] on input "Select an option" at bounding box center [416, 243] width 12 height 12
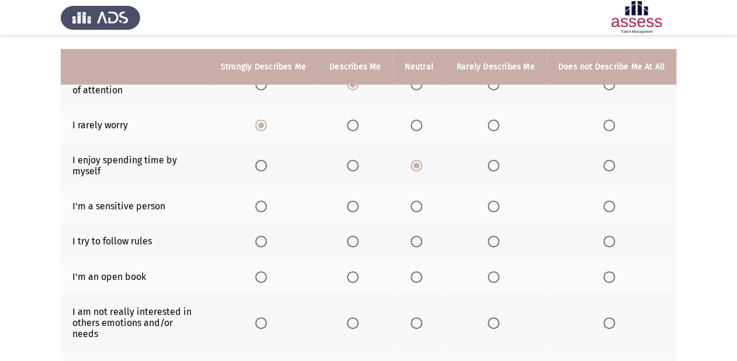
scroll to position [140, 0]
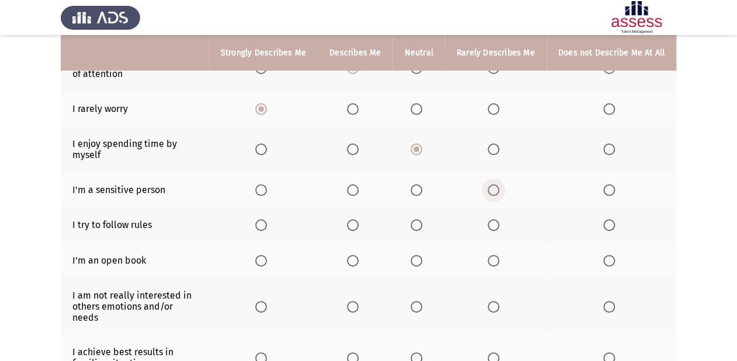
click at [497, 189] on span "Select an option" at bounding box center [494, 190] width 12 height 12
click at [497, 189] on input "Select an option" at bounding box center [494, 190] width 12 height 12
click at [260, 229] on span "Select an option" at bounding box center [261, 226] width 12 height 12
click at [260, 229] on input "Select an option" at bounding box center [261, 226] width 12 height 12
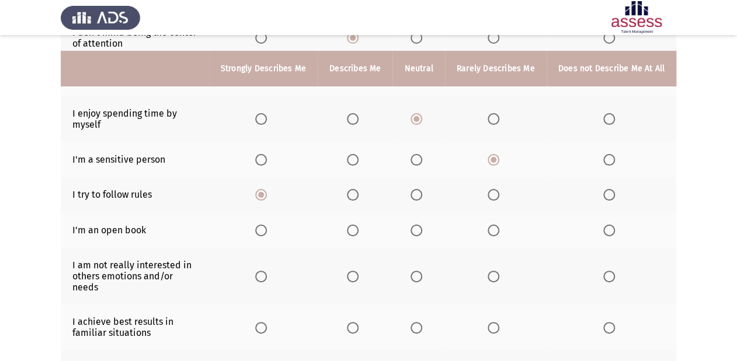
scroll to position [187, 0]
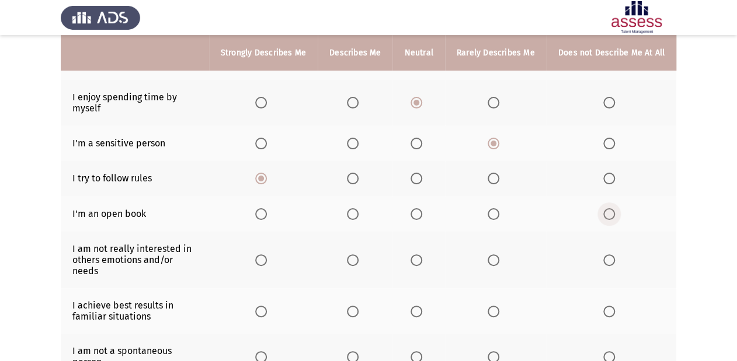
click at [609, 217] on span "Select an option" at bounding box center [609, 214] width 12 height 12
click at [609, 217] on input "Select an option" at bounding box center [609, 214] width 12 height 12
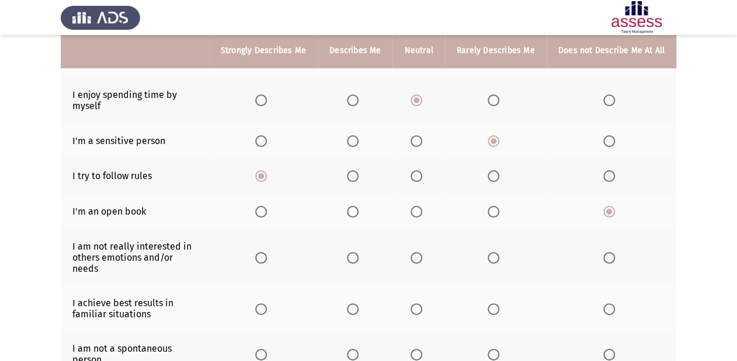
scroll to position [234, 0]
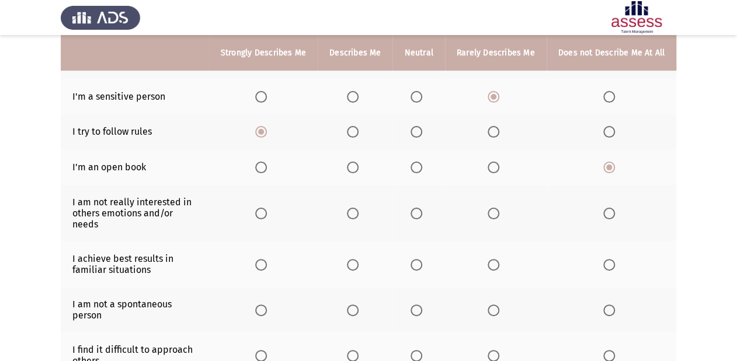
click at [420, 208] on span "Select an option" at bounding box center [416, 214] width 12 height 12
click at [420, 208] on input "Select an option" at bounding box center [416, 214] width 12 height 12
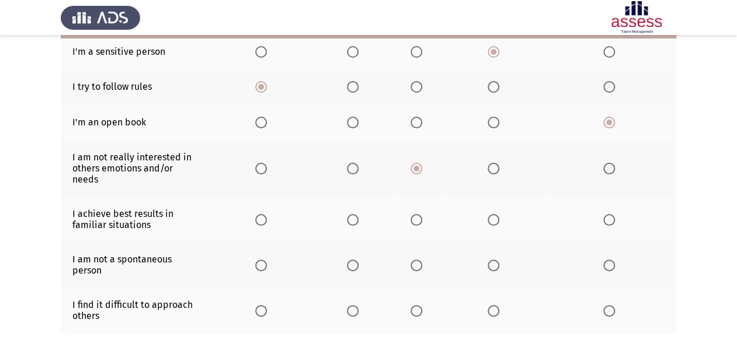
scroll to position [323, 0]
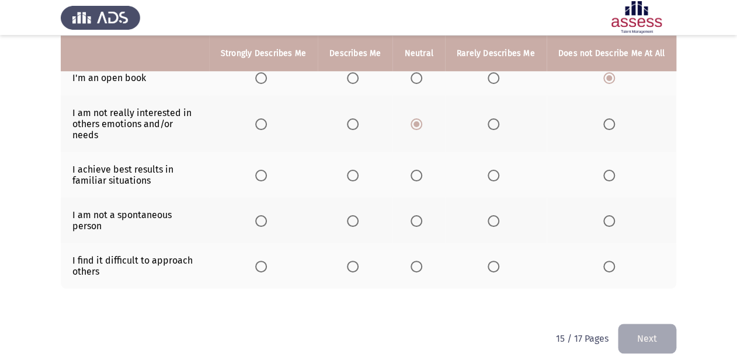
click at [264, 170] on span "Select an option" at bounding box center [261, 176] width 12 height 12
click at [264, 170] on input "Select an option" at bounding box center [261, 176] width 12 height 12
click at [419, 215] on span "Select an option" at bounding box center [416, 221] width 12 height 12
click at [419, 215] on input "Select an option" at bounding box center [416, 221] width 12 height 12
click at [499, 261] on span "Select an option" at bounding box center [494, 267] width 12 height 12
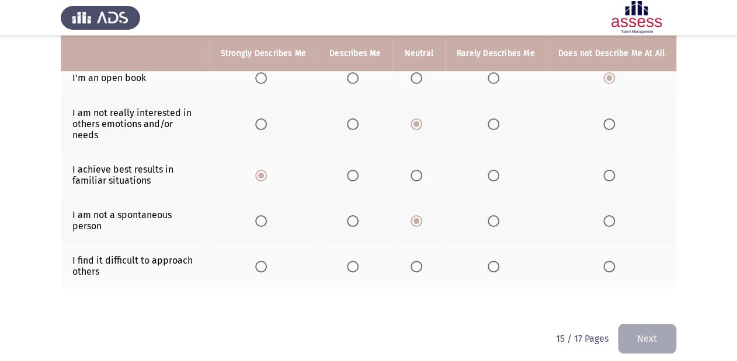
click at [499, 261] on input "Select an option" at bounding box center [494, 267] width 12 height 12
click at [673, 335] on button "Next" at bounding box center [647, 339] width 58 height 30
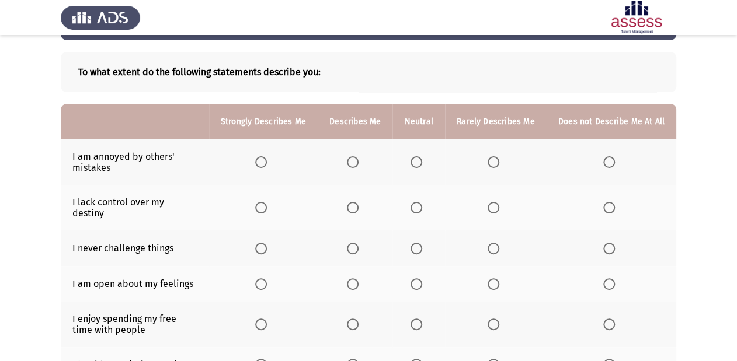
scroll to position [47, 0]
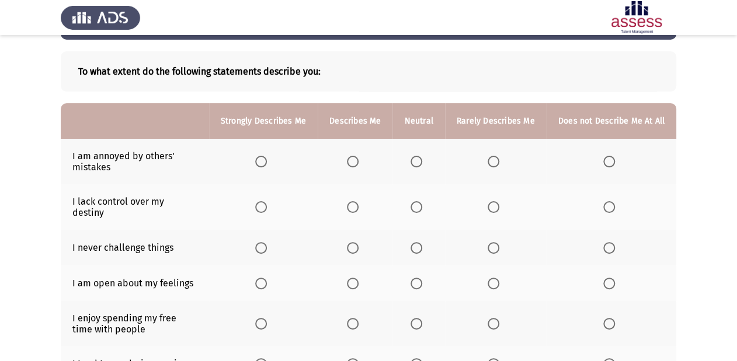
click at [495, 164] on span "Select an option" at bounding box center [494, 162] width 12 height 12
click at [495, 164] on input "Select an option" at bounding box center [494, 162] width 12 height 12
click at [491, 201] on span "Select an option" at bounding box center [494, 207] width 12 height 12
click at [491, 201] on input "Select an option" at bounding box center [494, 207] width 12 height 12
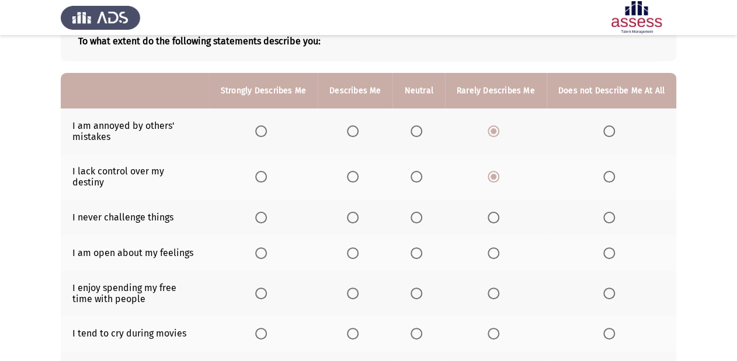
scroll to position [93, 0]
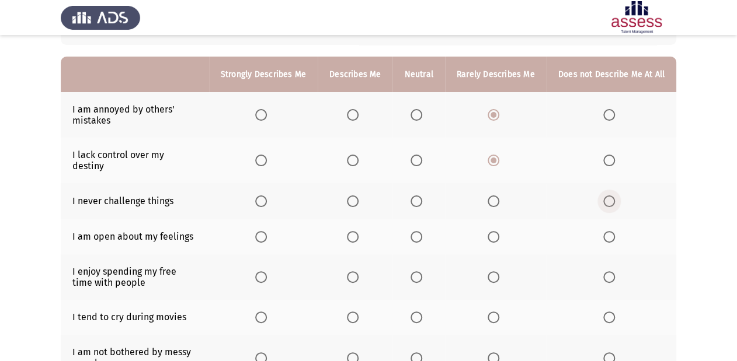
click at [614, 196] on span "Select an option" at bounding box center [609, 202] width 12 height 12
click at [614, 196] on input "Select an option" at bounding box center [609, 202] width 12 height 12
click at [495, 231] on span "Select an option" at bounding box center [494, 237] width 12 height 12
click at [495, 231] on input "Select an option" at bounding box center [494, 237] width 12 height 12
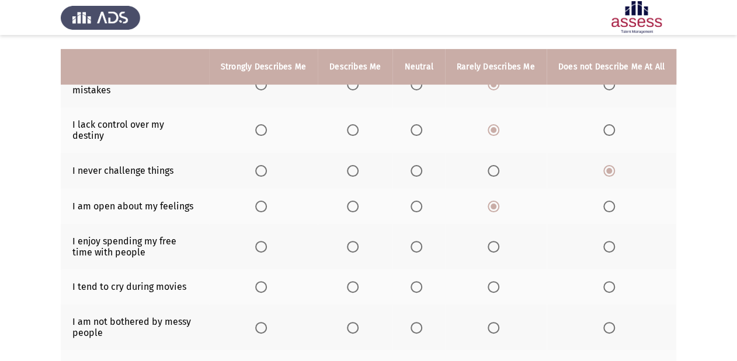
scroll to position [140, 0]
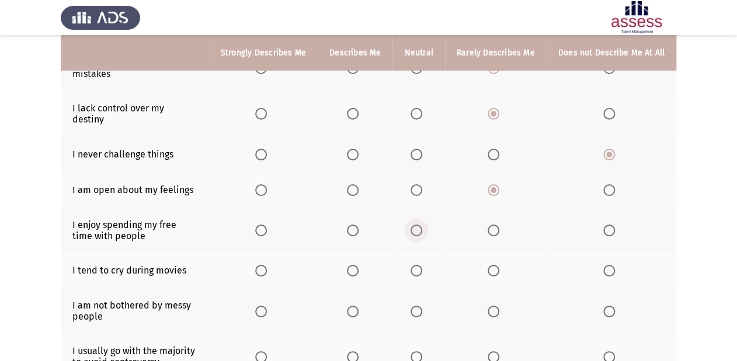
click at [422, 225] on span "Select an option" at bounding box center [416, 231] width 12 height 12
click at [422, 225] on input "Select an option" at bounding box center [416, 231] width 12 height 12
click at [610, 265] on span "Select an option" at bounding box center [609, 271] width 12 height 12
click at [610, 265] on input "Select an option" at bounding box center [609, 271] width 12 height 12
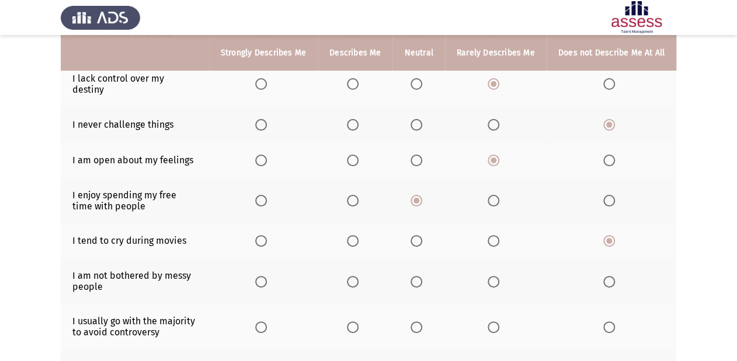
scroll to position [187, 0]
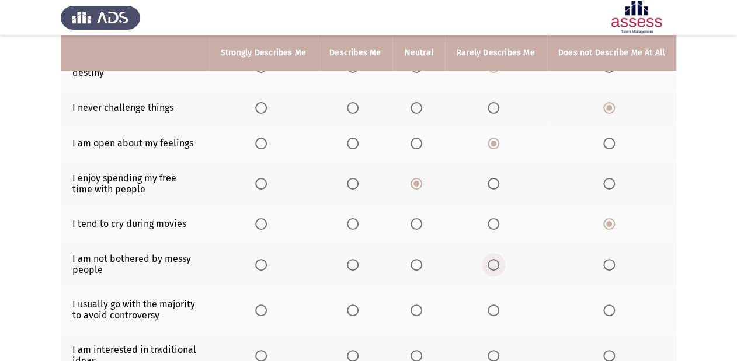
click at [493, 259] on span "Select an option" at bounding box center [494, 265] width 12 height 12
click at [493, 259] on input "Select an option" at bounding box center [494, 265] width 12 height 12
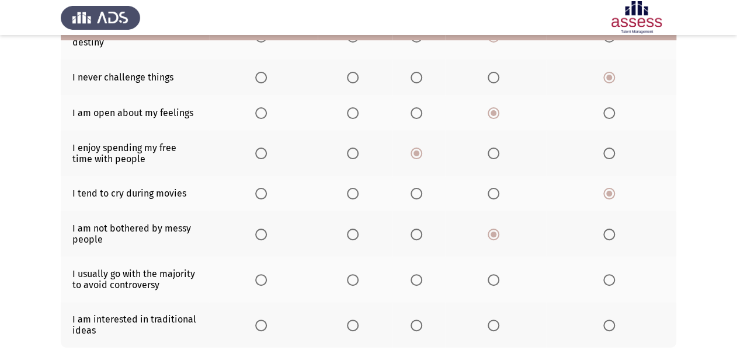
scroll to position [234, 0]
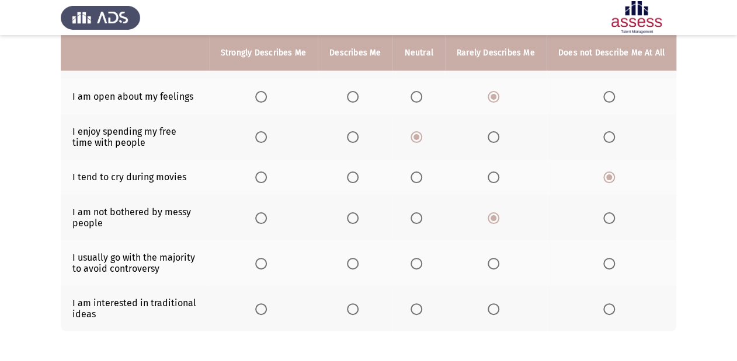
click at [266, 258] on span "Select an option" at bounding box center [261, 264] width 12 height 12
click at [266, 258] on input "Select an option" at bounding box center [261, 264] width 12 height 12
click at [358, 304] on span "Select an option" at bounding box center [353, 310] width 12 height 12
click at [358, 304] on input "Select an option" at bounding box center [353, 310] width 12 height 12
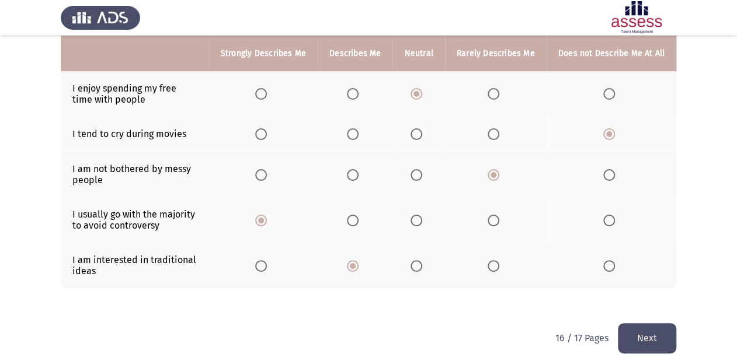
scroll to position [277, 0]
click at [417, 260] on span "Select an option" at bounding box center [416, 266] width 12 height 12
click at [417, 260] on input "Select an option" at bounding box center [416, 266] width 12 height 12
click at [634, 326] on button "Next" at bounding box center [647, 338] width 58 height 30
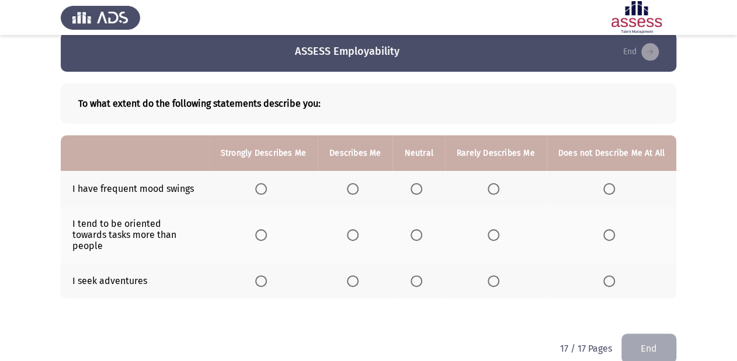
scroll to position [23, 0]
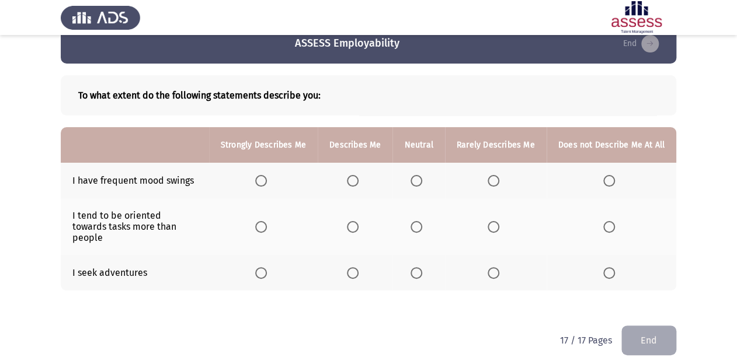
click at [614, 182] on span "Select an option" at bounding box center [609, 181] width 12 height 12
click at [614, 182] on input "Select an option" at bounding box center [609, 181] width 12 height 12
click at [355, 225] on span "Select an option" at bounding box center [353, 227] width 12 height 12
click at [355, 225] on input "Select an option" at bounding box center [353, 227] width 12 height 12
click at [351, 267] on span "Select an option" at bounding box center [353, 273] width 12 height 12
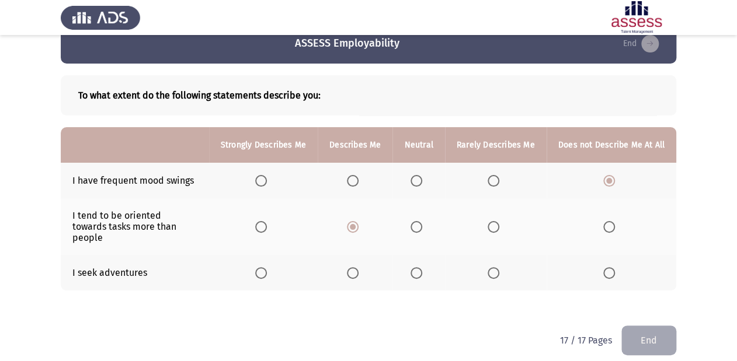
click at [351, 267] on input "Select an option" at bounding box center [353, 273] width 12 height 12
click at [640, 326] on button "End" at bounding box center [648, 341] width 55 height 30
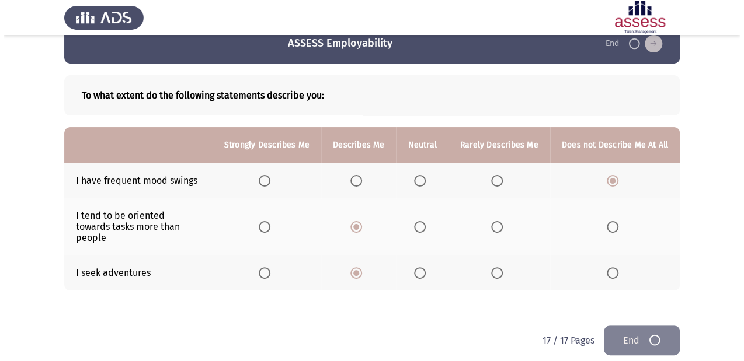
scroll to position [0, 0]
